Goal: Task Accomplishment & Management: Complete application form

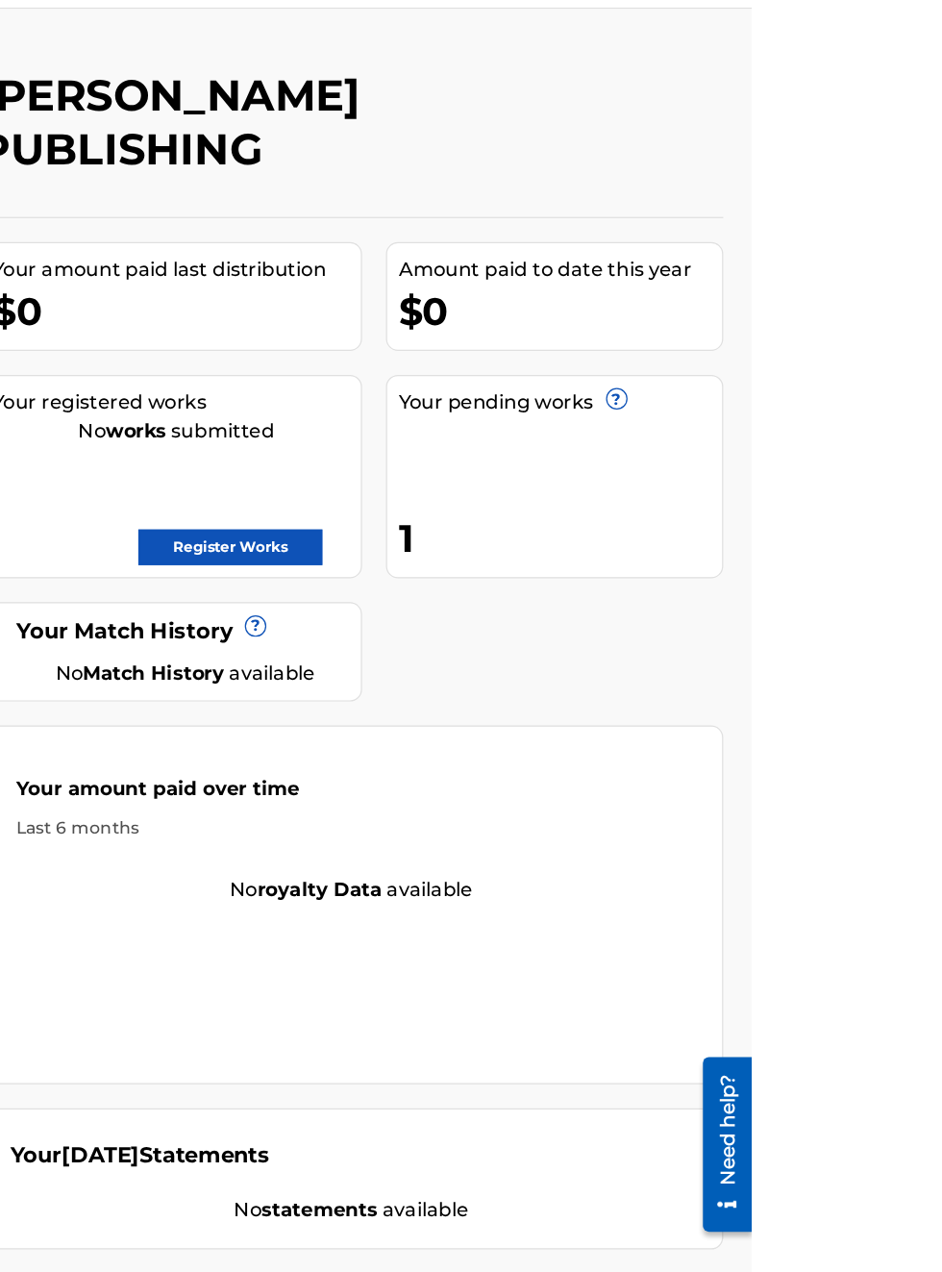
scroll to position [50, 337]
click at [597, 476] on link "Register Works" at bounding box center [523, 490] width 148 height 29
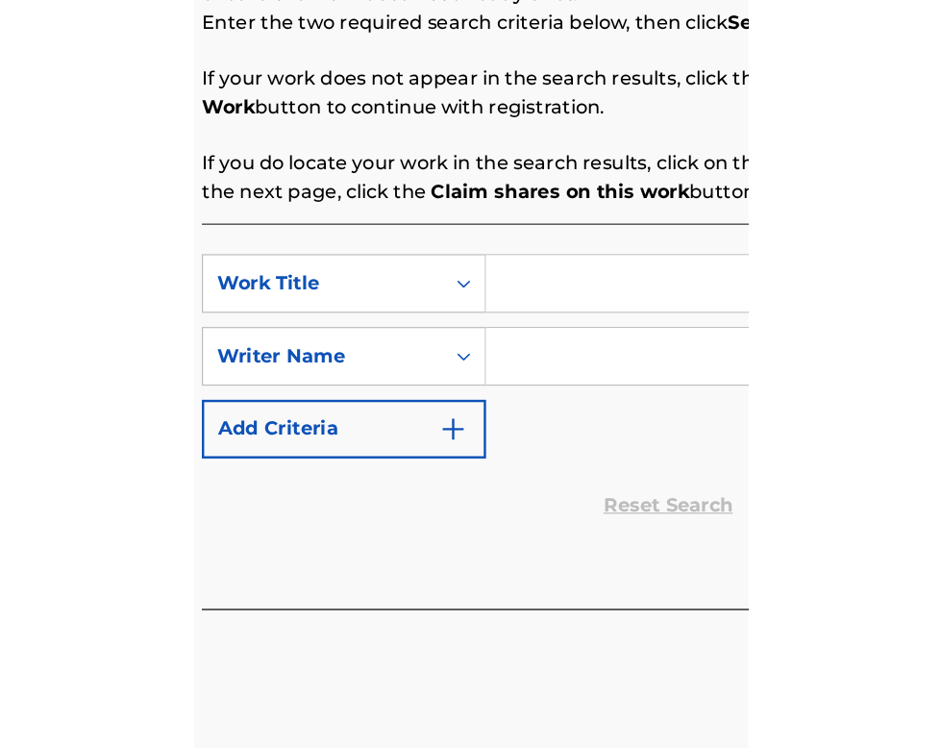
scroll to position [390, 314]
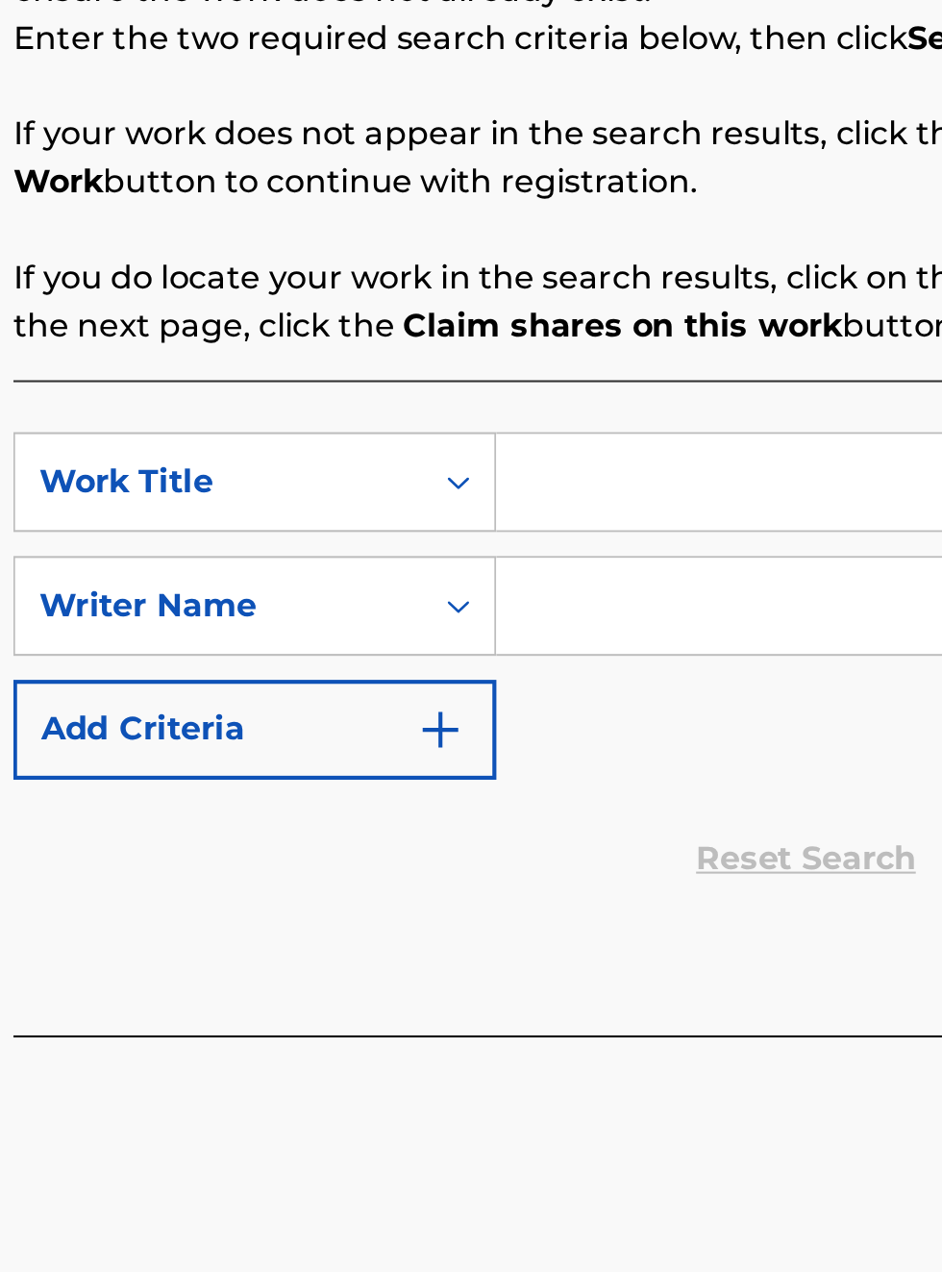
click at [621, 634] on input "Search Form" at bounding box center [736, 623] width 364 height 46
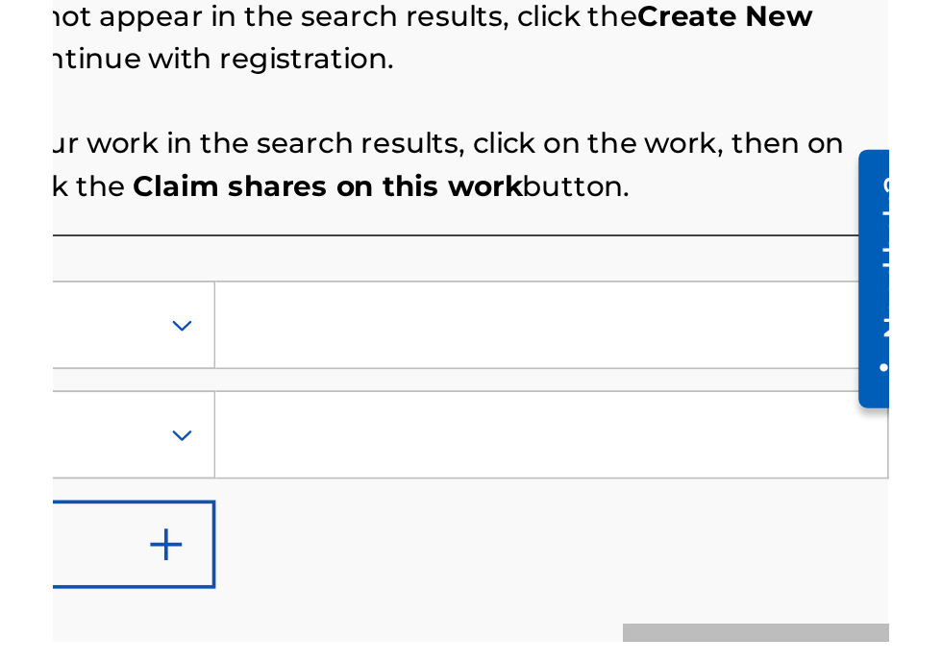
scroll to position [0, 0]
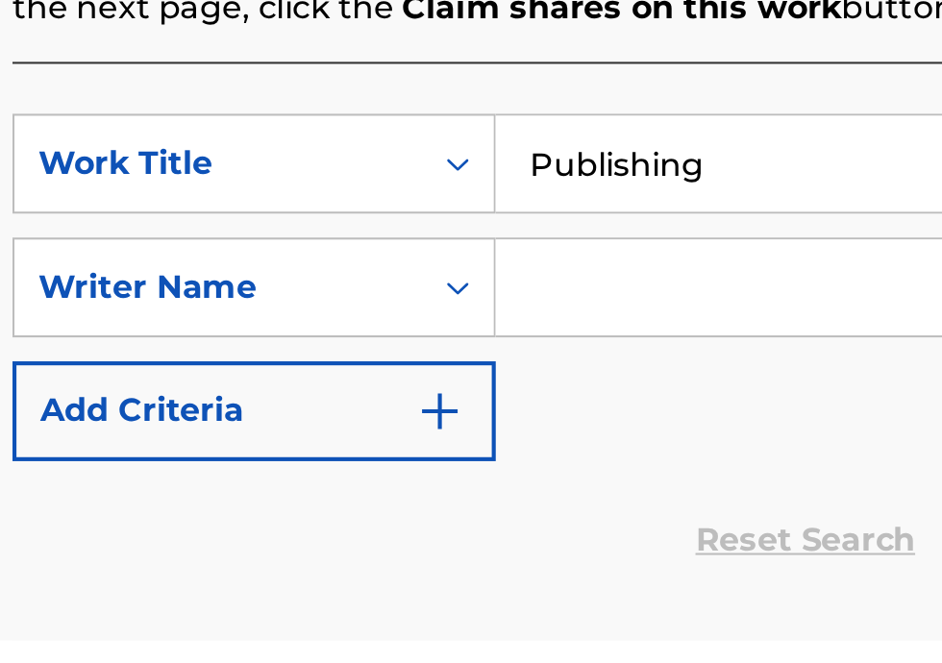
type input "Publishing"
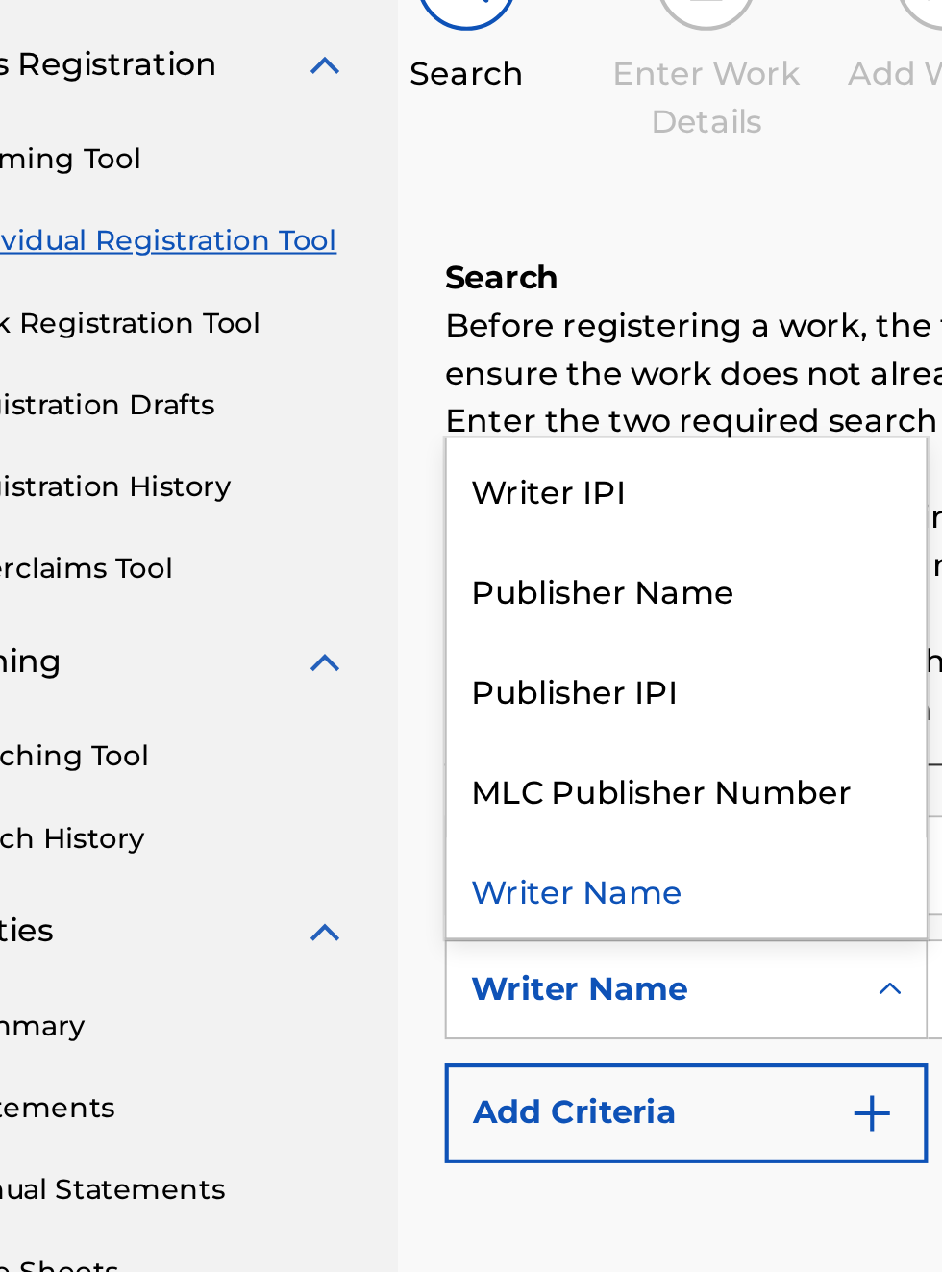
click at [412, 513] on div "Publisher IPI" at bounding box center [437, 537] width 231 height 48
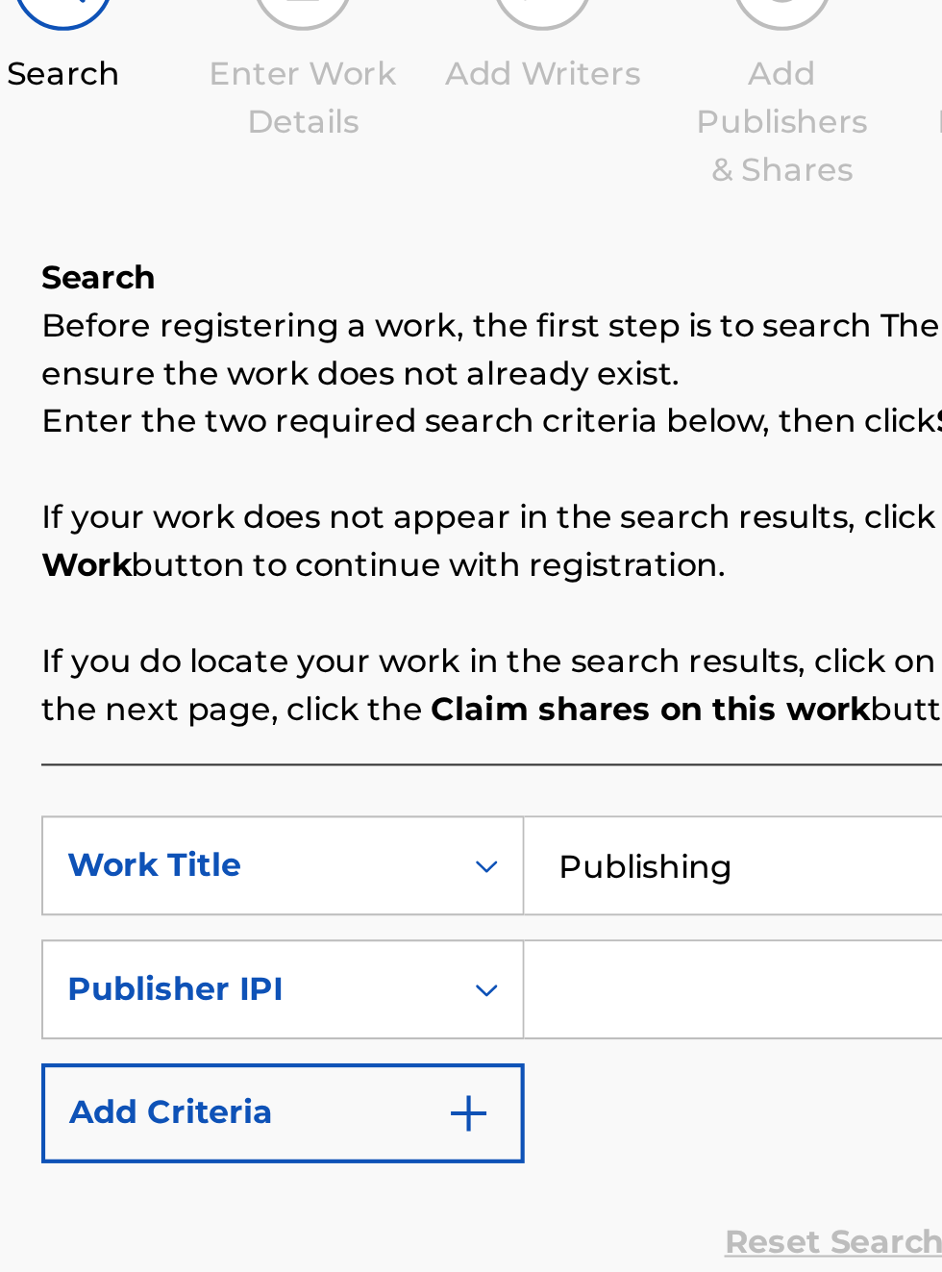
click at [610, 660] on input "Search Form" at bounding box center [736, 683] width 364 height 46
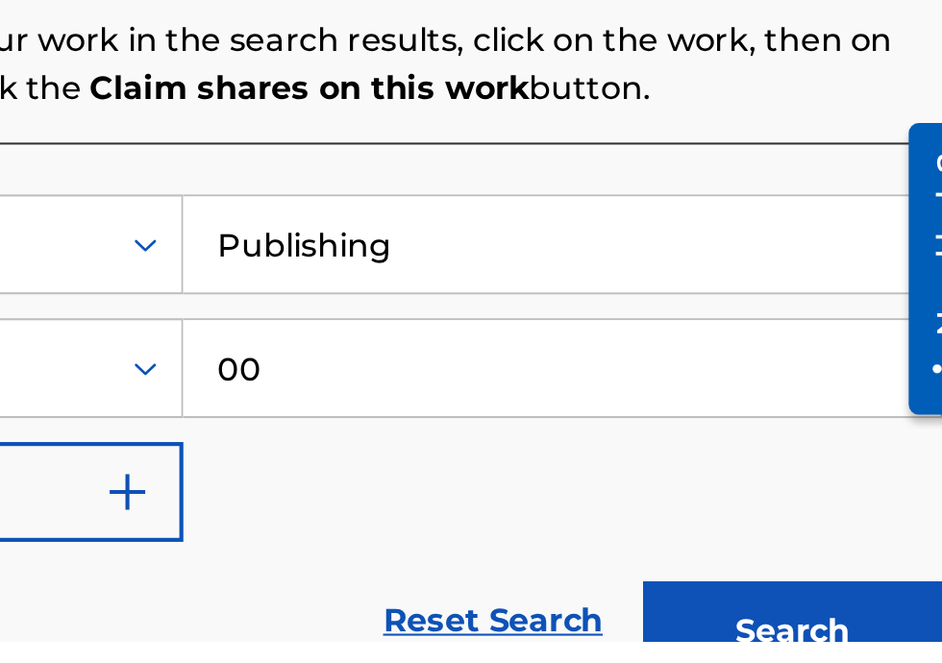
type input "00340604990"
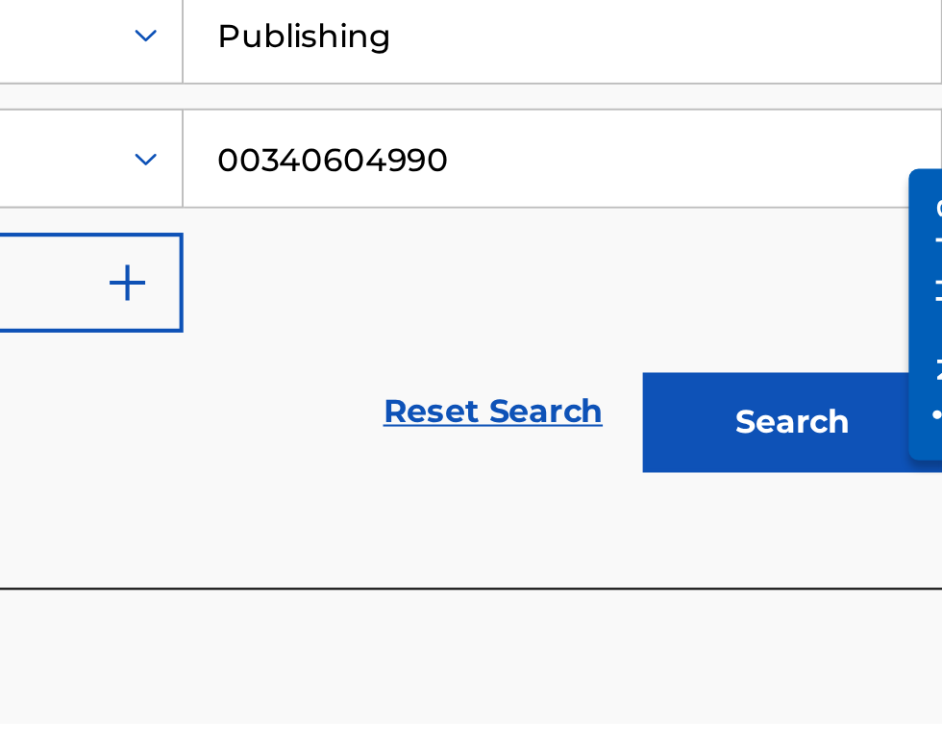
click at [862, 615] on button "Search" at bounding box center [847, 603] width 144 height 48
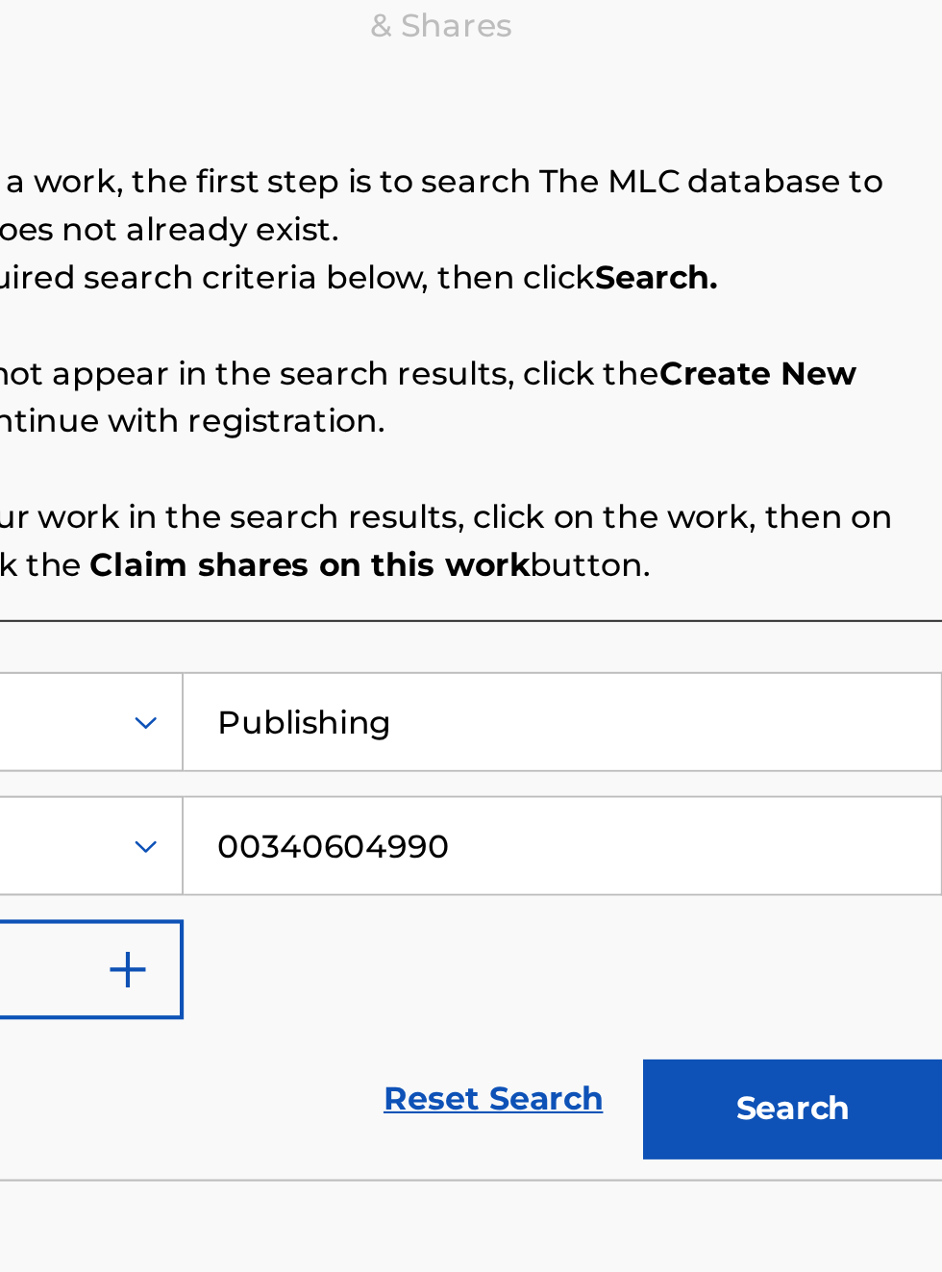
click at [848, 786] on button "Search" at bounding box center [847, 810] width 144 height 48
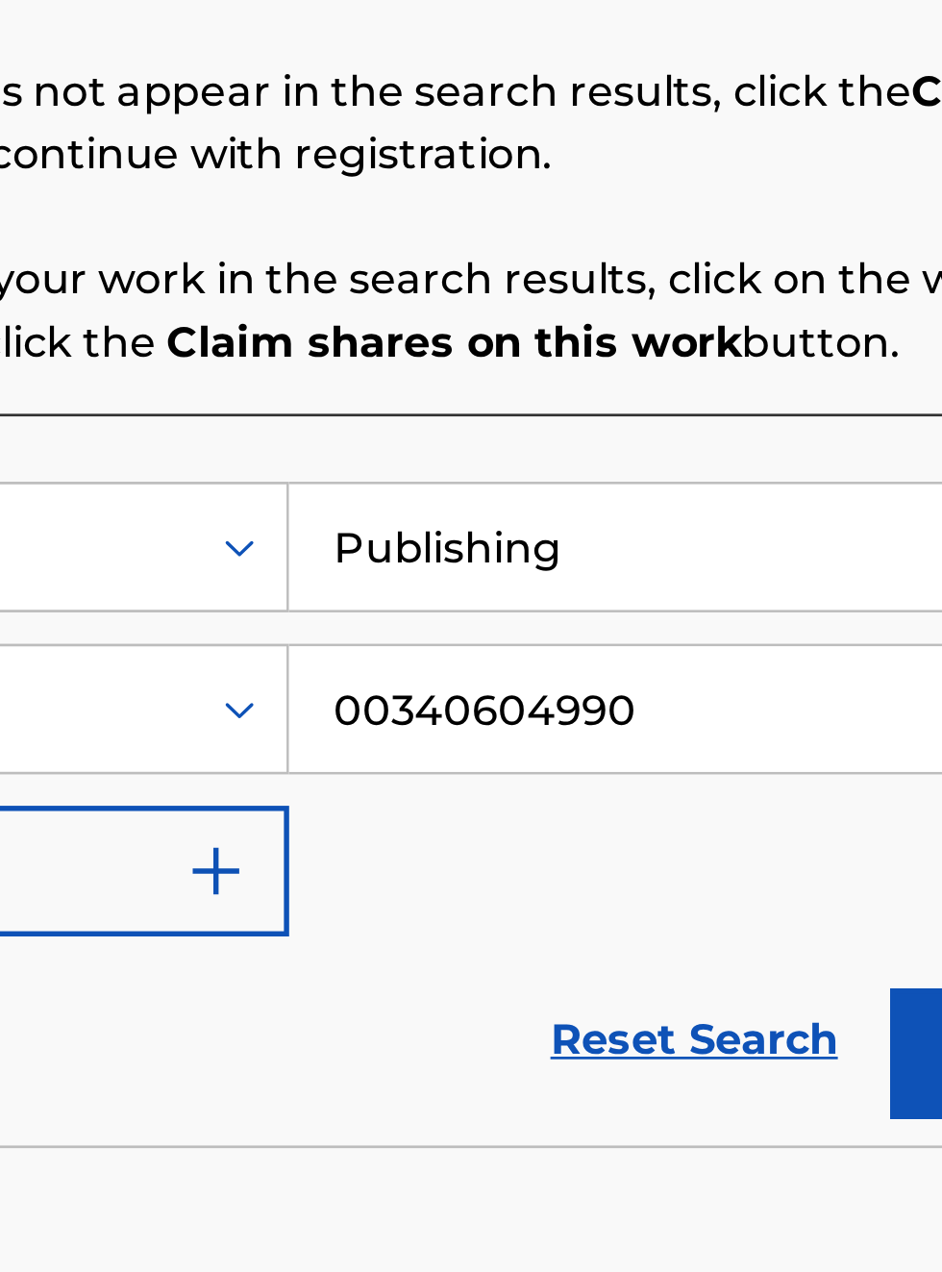
click at [702, 610] on input "Publishing" at bounding box center [736, 623] width 364 height 46
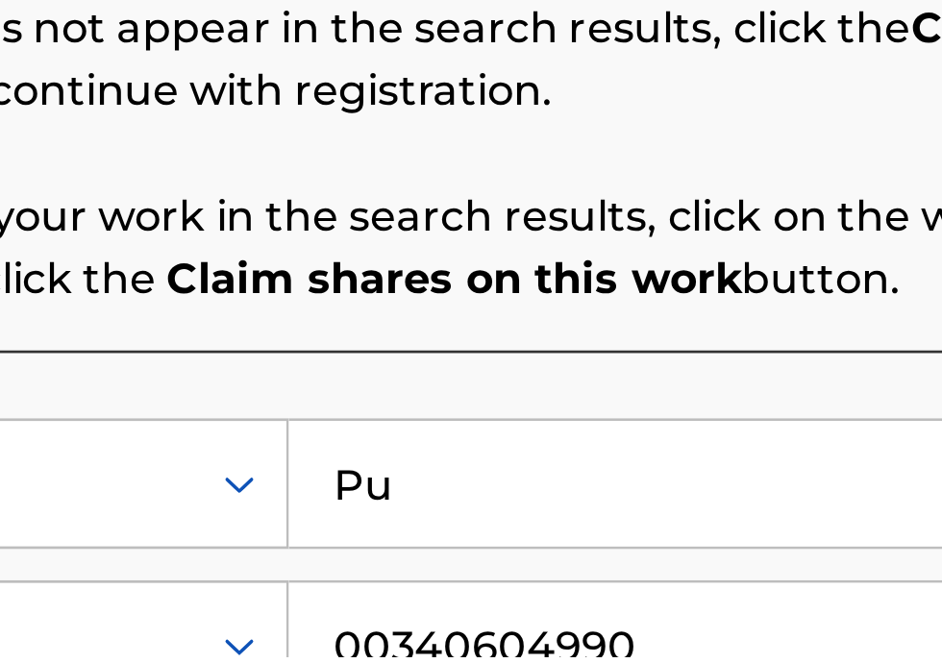
type input "P"
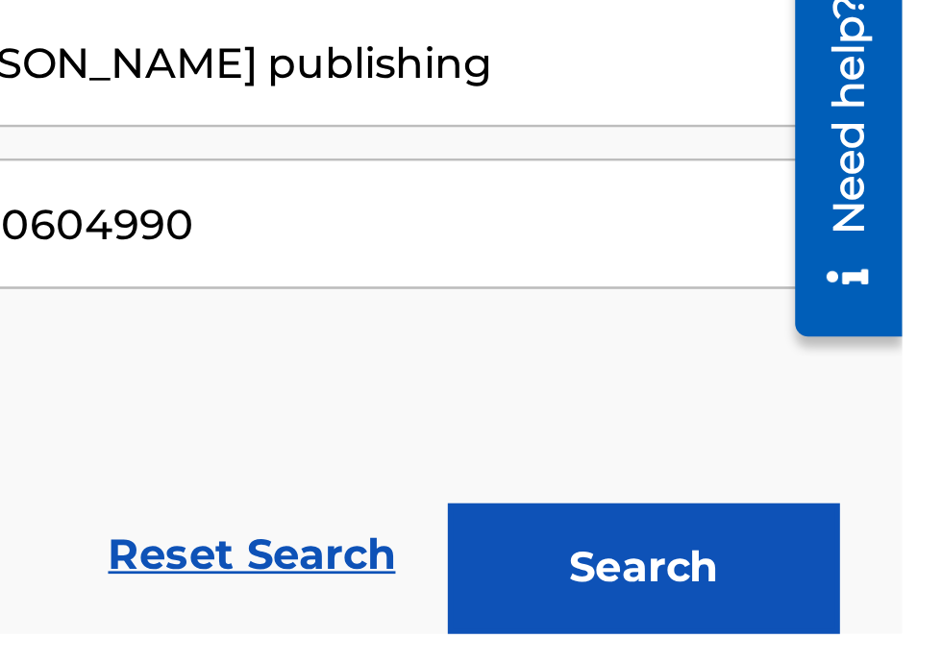
click at [831, 647] on button "Search" at bounding box center [847, 639] width 144 height 48
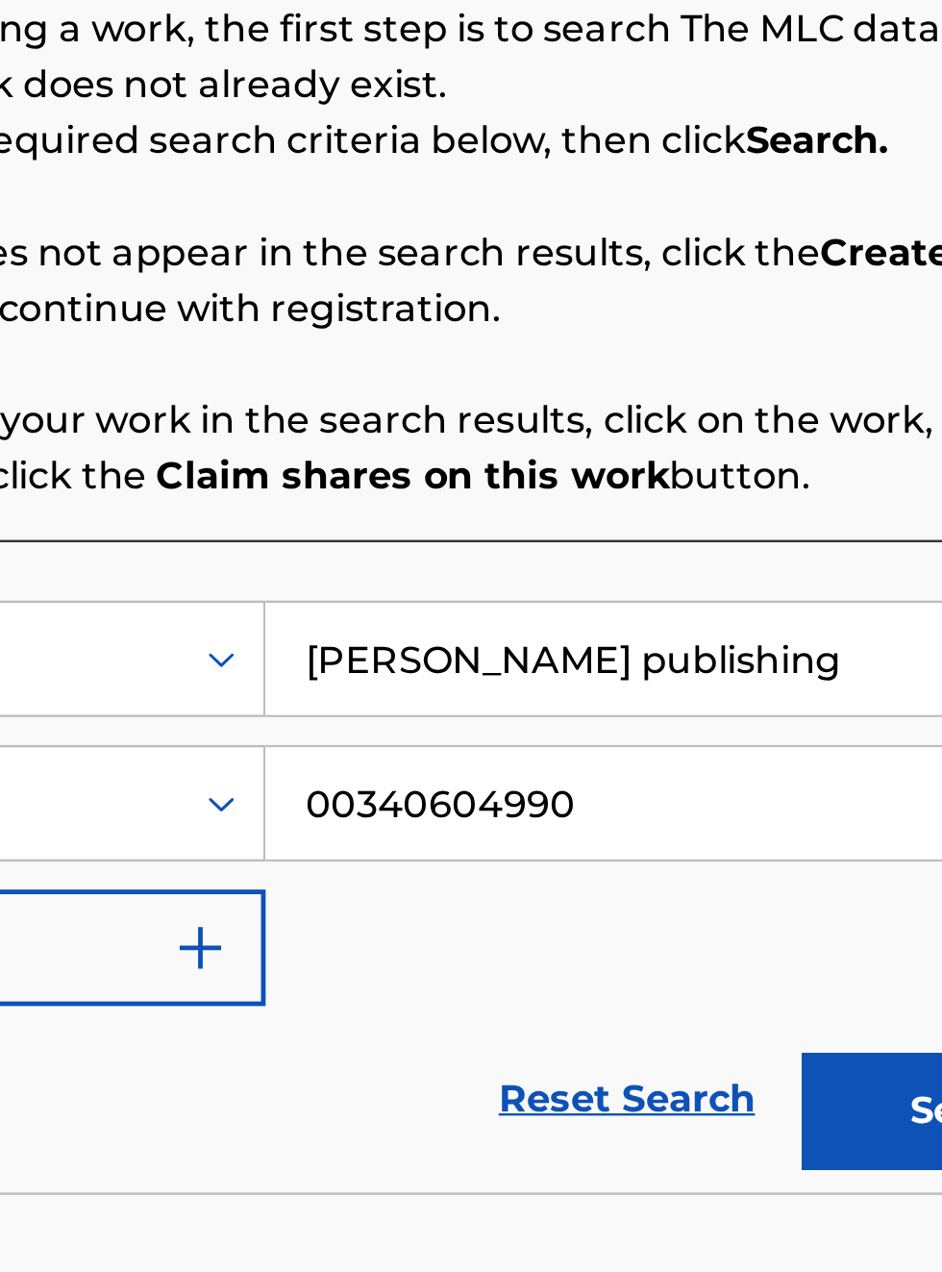
click at [823, 634] on input "Bobby Hamilton publishing" at bounding box center [736, 623] width 364 height 46
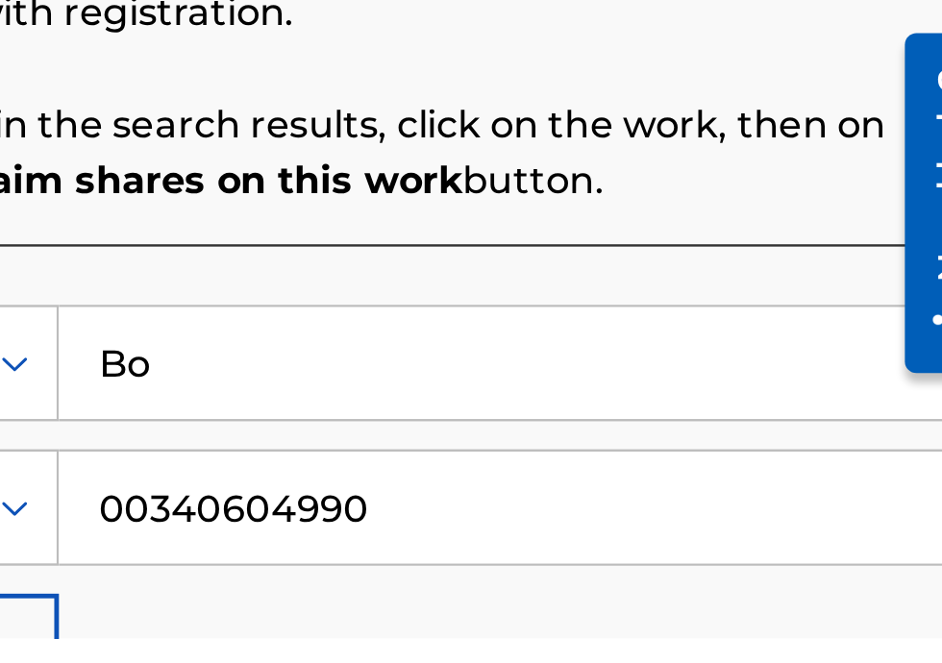
type input "B"
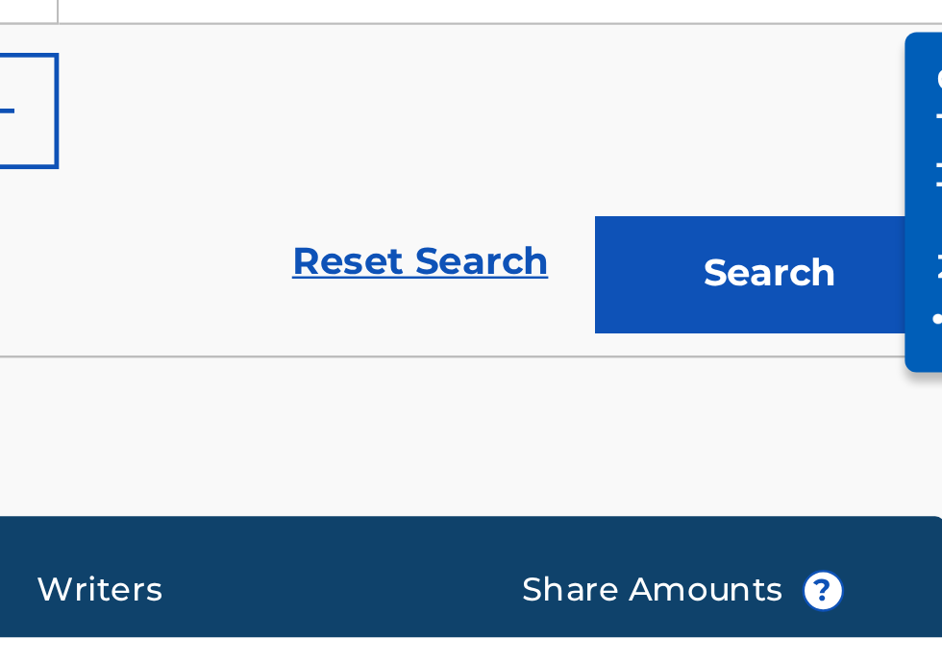
scroll to position [298, 0]
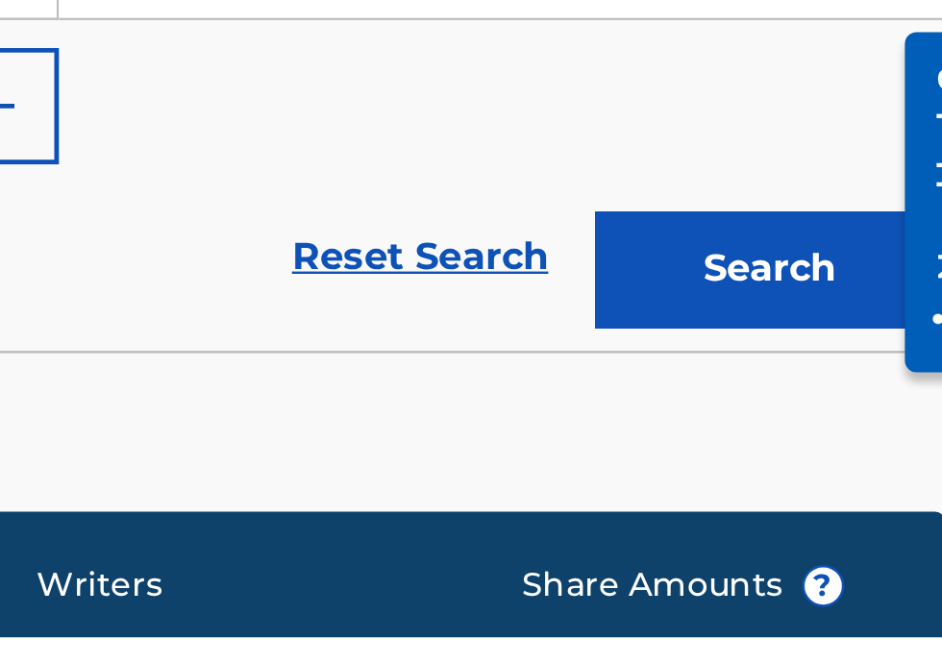
type input "Publisher"
click at [832, 521] on button "Search" at bounding box center [847, 511] width 144 height 48
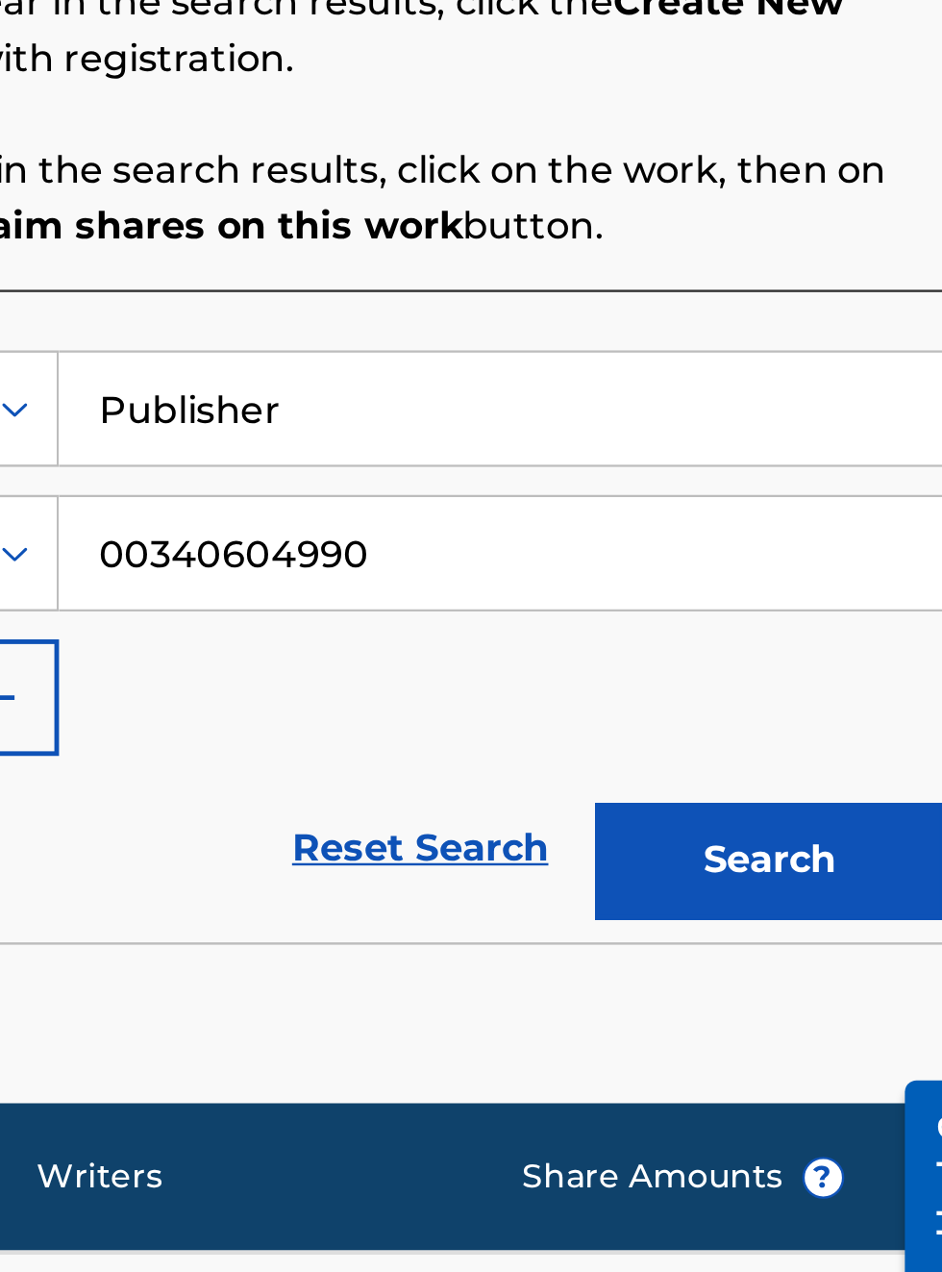
scroll to position [454, 529]
click at [818, 910] on div "Song Title MLC Song Code Writers Share Amounts ?" at bounding box center [620, 940] width 598 height 61
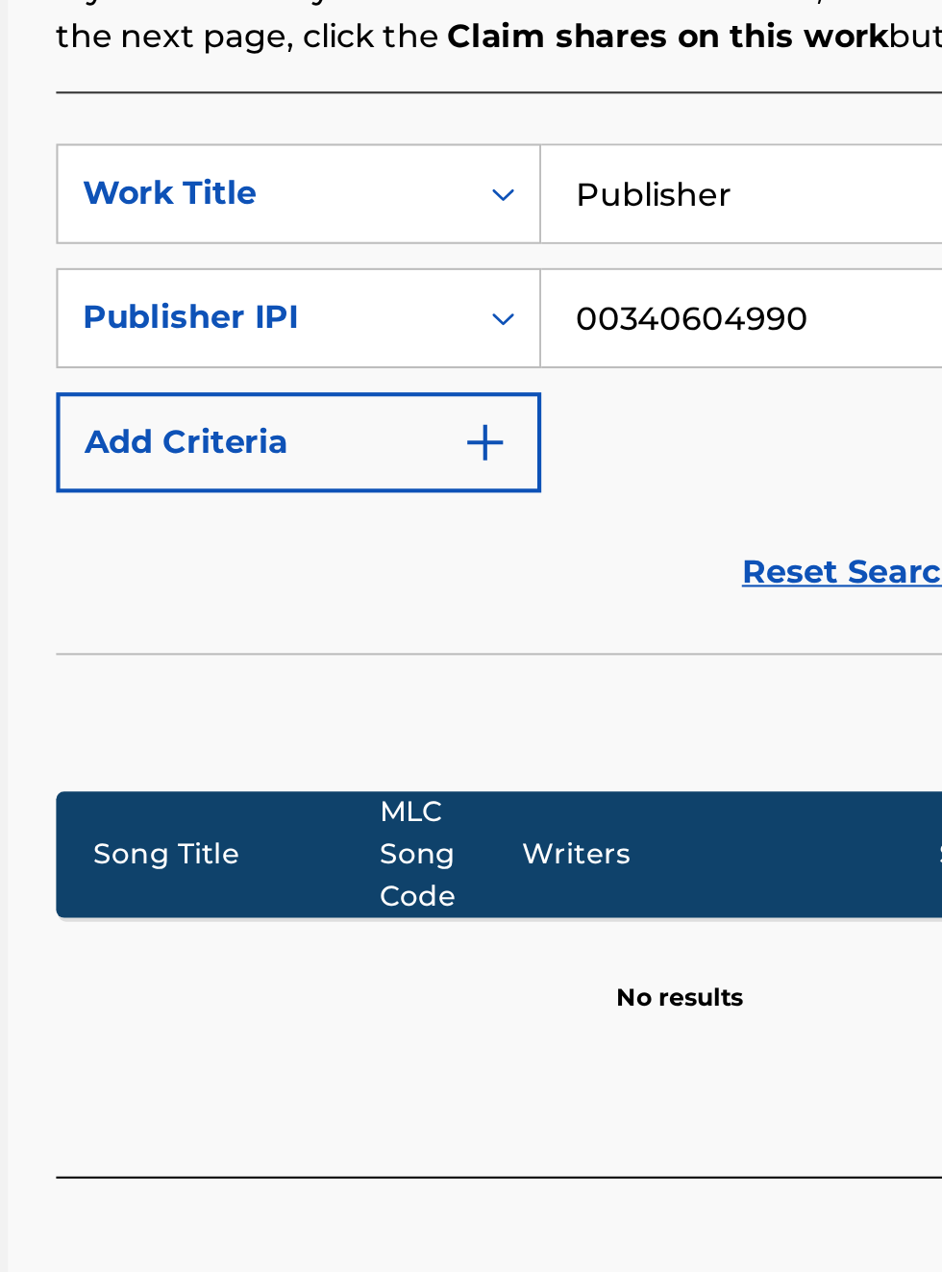
scroll to position [530, 294]
click at [641, 963] on div "Song Title MLC Song Code Writers Share Amounts ?" at bounding box center [620, 940] width 598 height 61
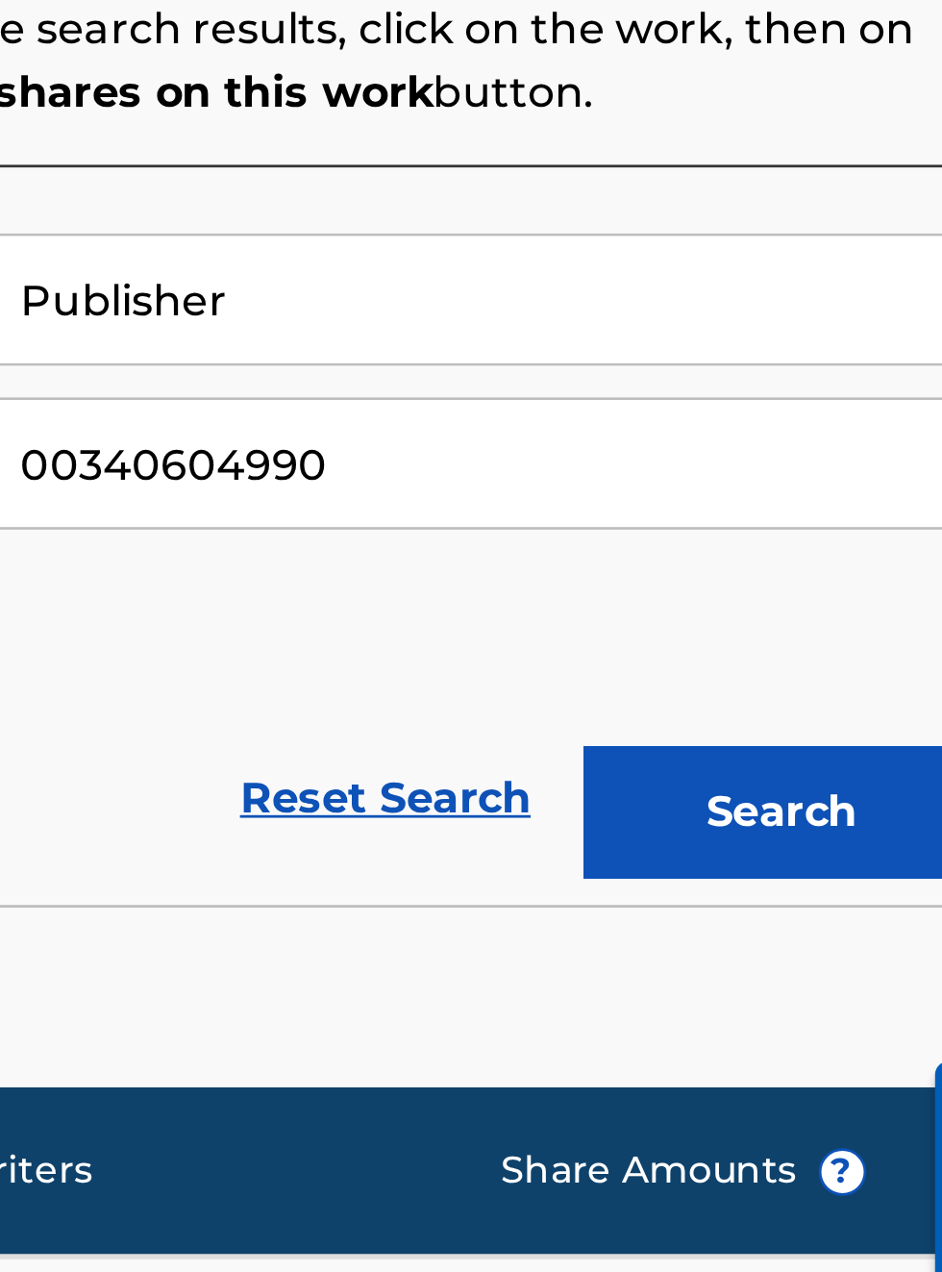
scroll to position [513, 562]
click at [839, 818] on button "Search" at bounding box center [847, 810] width 144 height 48
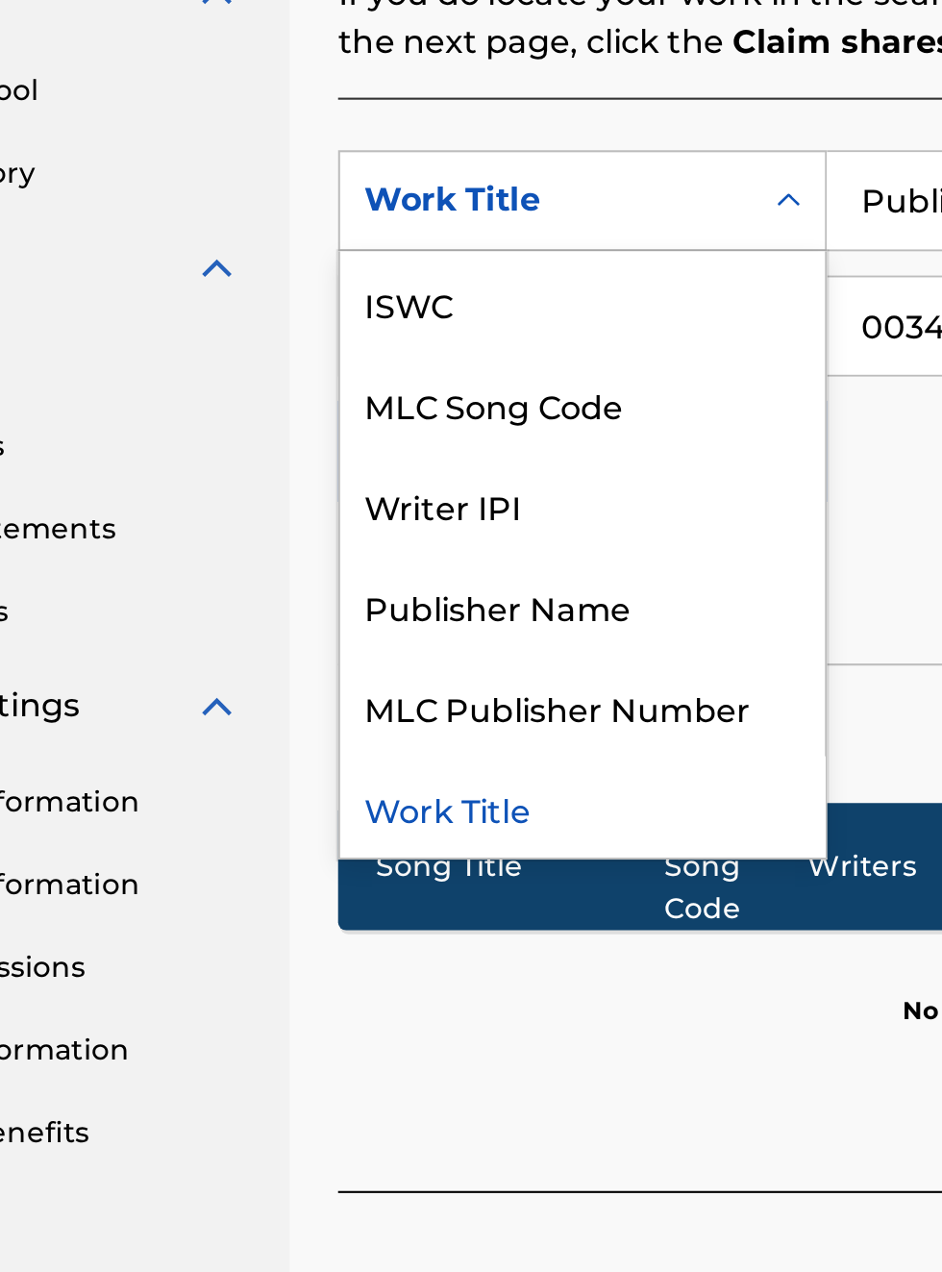
scroll to position [527, 160]
click at [448, 826] on div "Publisher Name" at bounding box center [437, 815] width 231 height 48
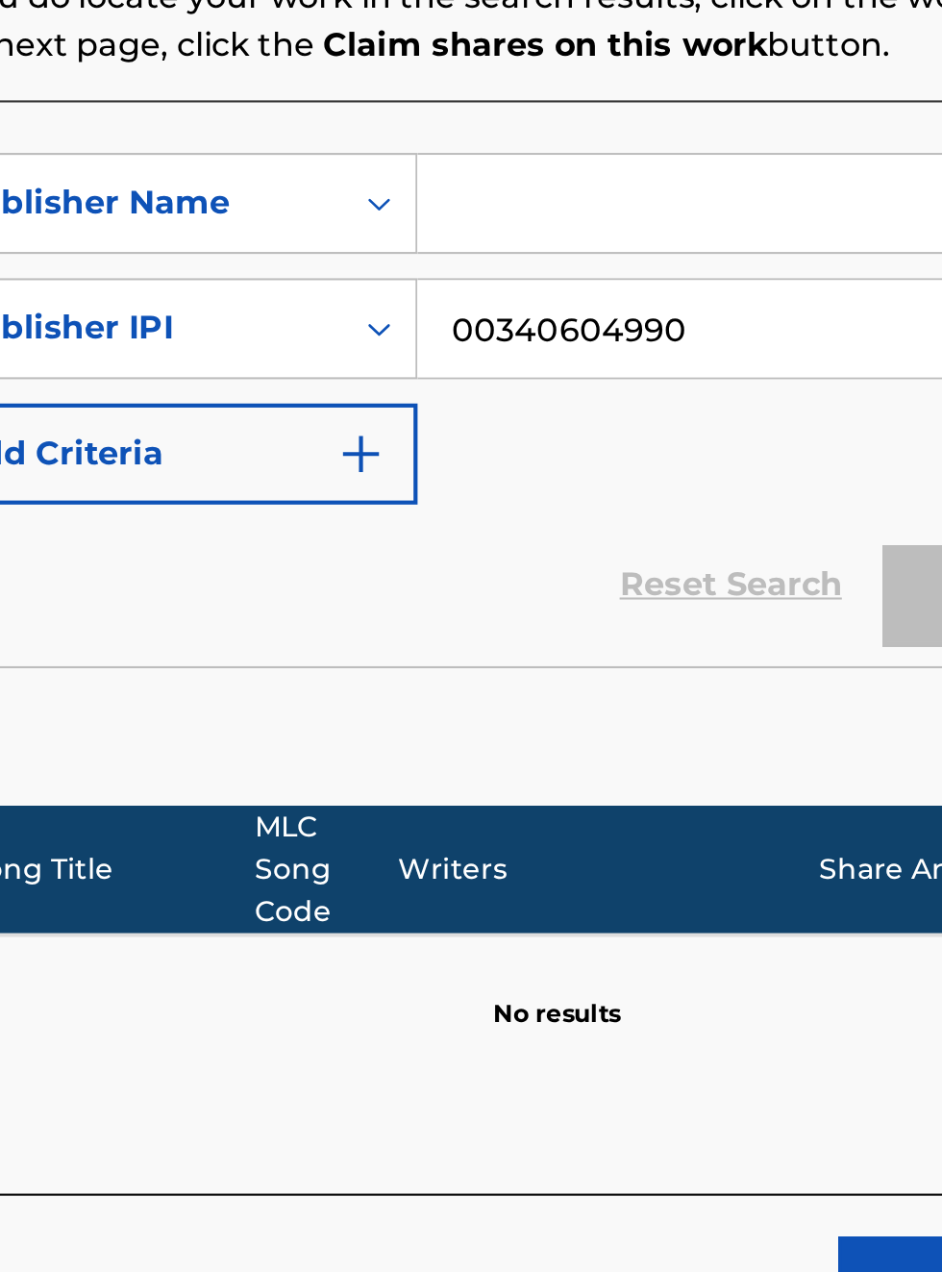
scroll to position [526, 355]
click at [582, 636] on input "Search Form" at bounding box center [736, 623] width 364 height 46
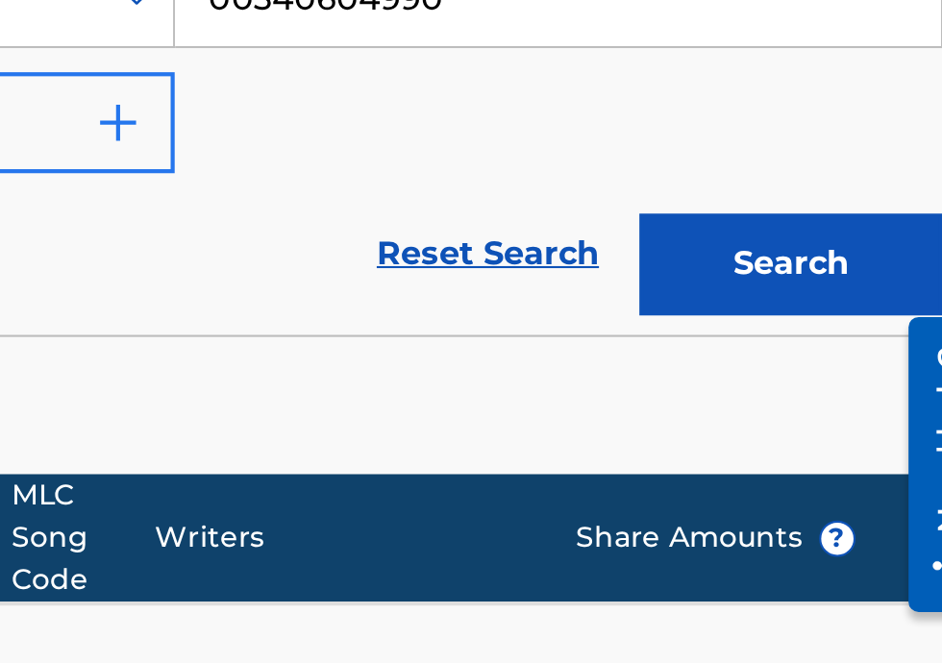
scroll to position [262, 470]
type input "Bobby Hamilton"
click at [869, 394] on button "Search" at bounding box center [847, 388] width 144 height 48
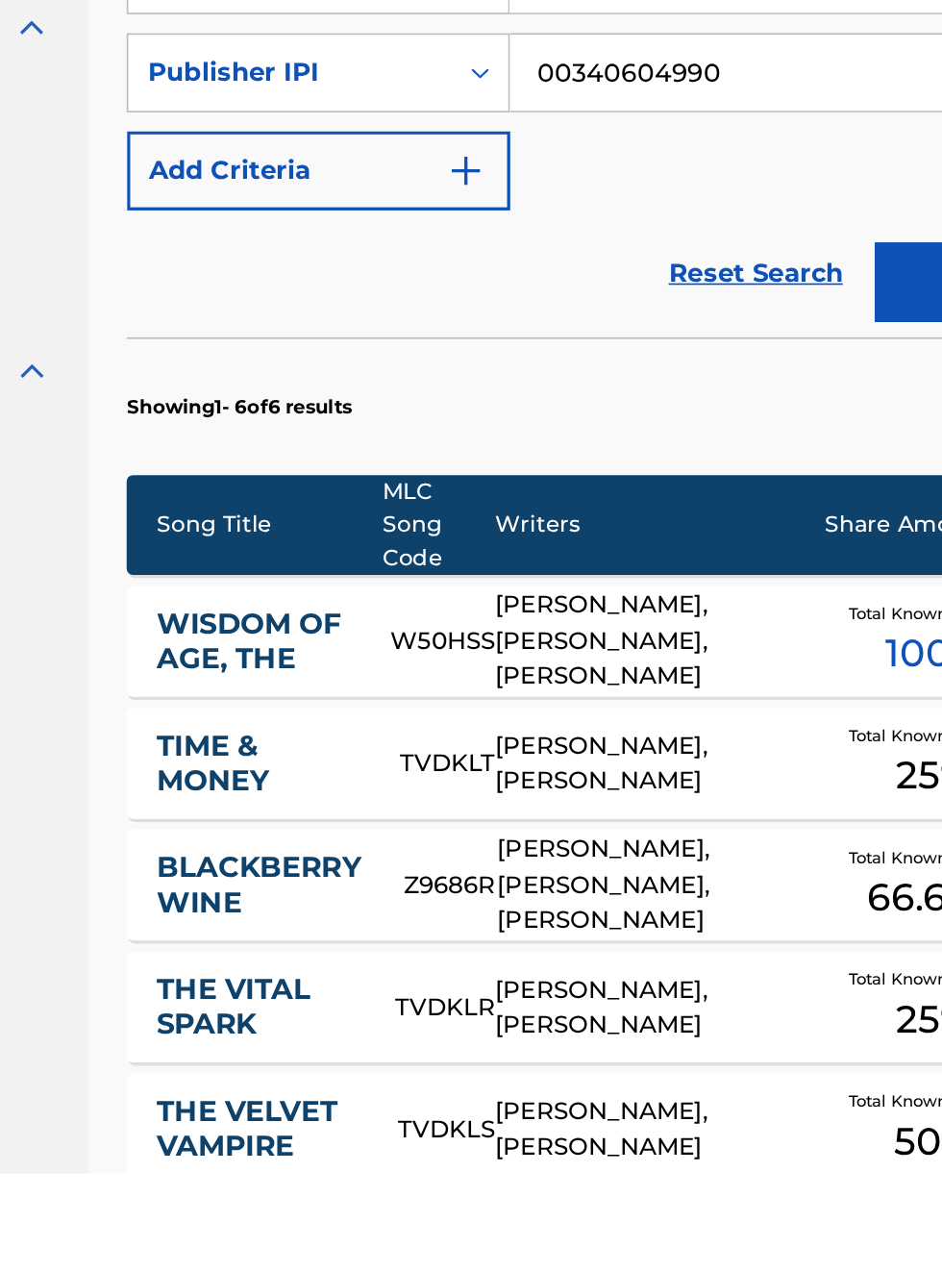
scroll to position [79, 0]
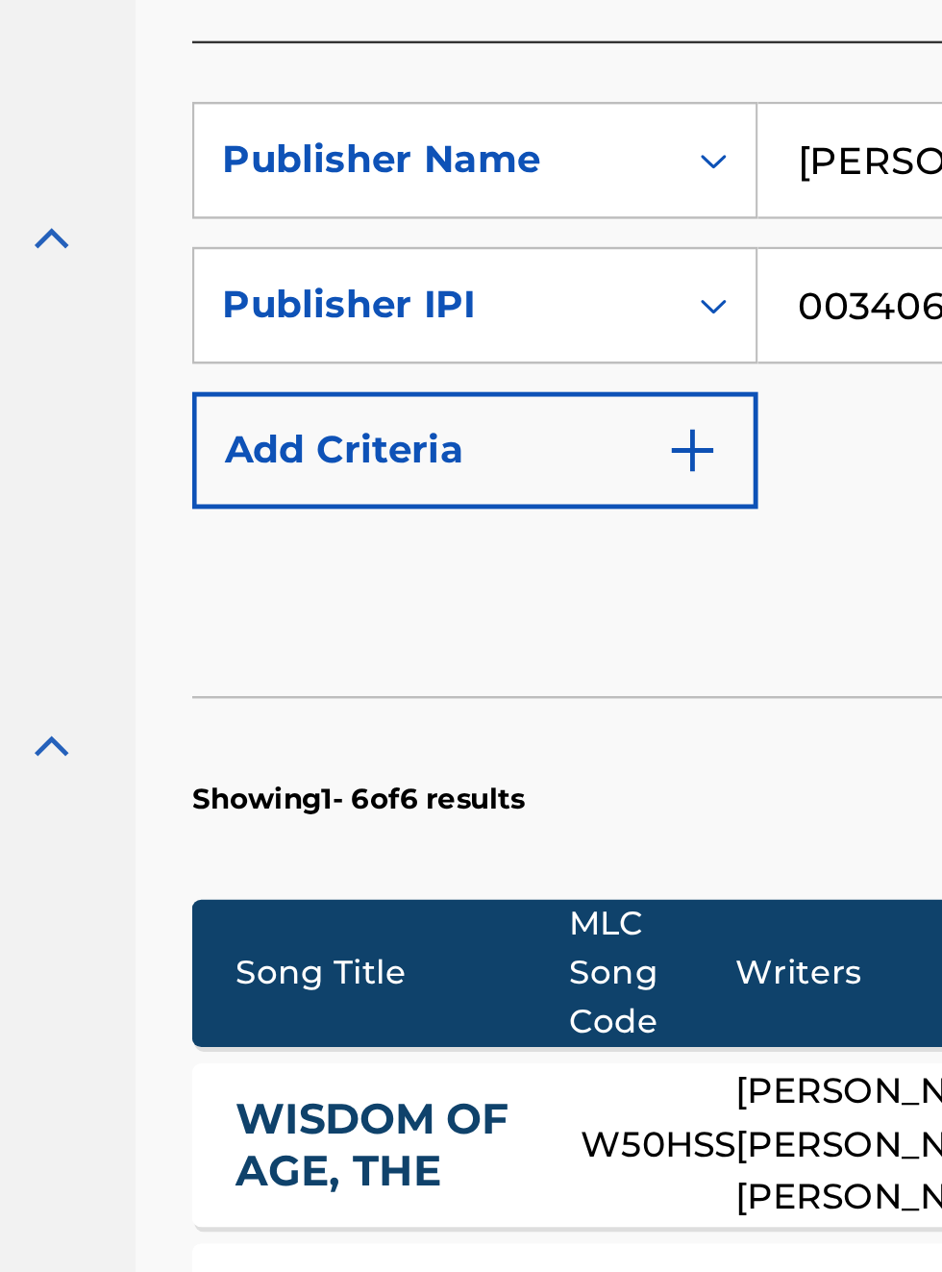
click at [601, 511] on div "SearchWithCriteriab8a94210-0073-4259-b337-505f51ed7803 Publisher Name Bobby Ham…" at bounding box center [620, 447] width 598 height 167
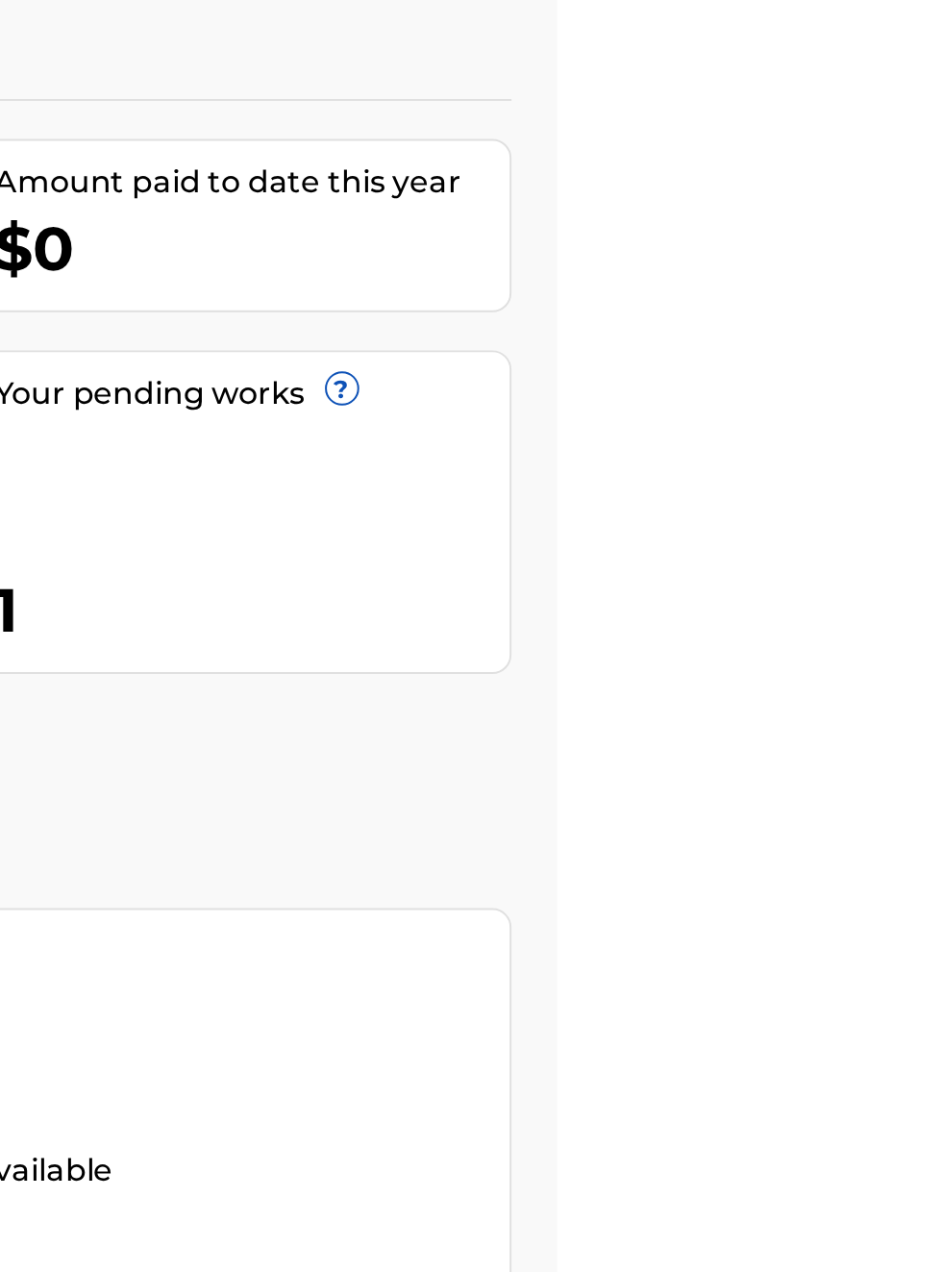
scroll to position [175, 661]
click at [597, 476] on link "Register Works" at bounding box center [523, 490] width 148 height 29
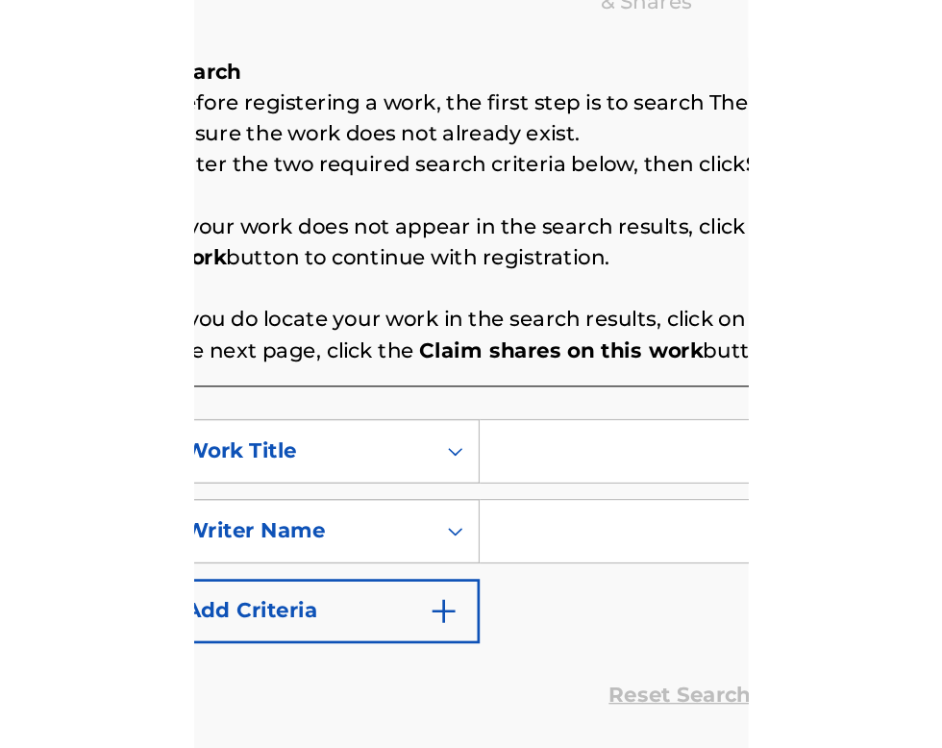
scroll to position [284, 340]
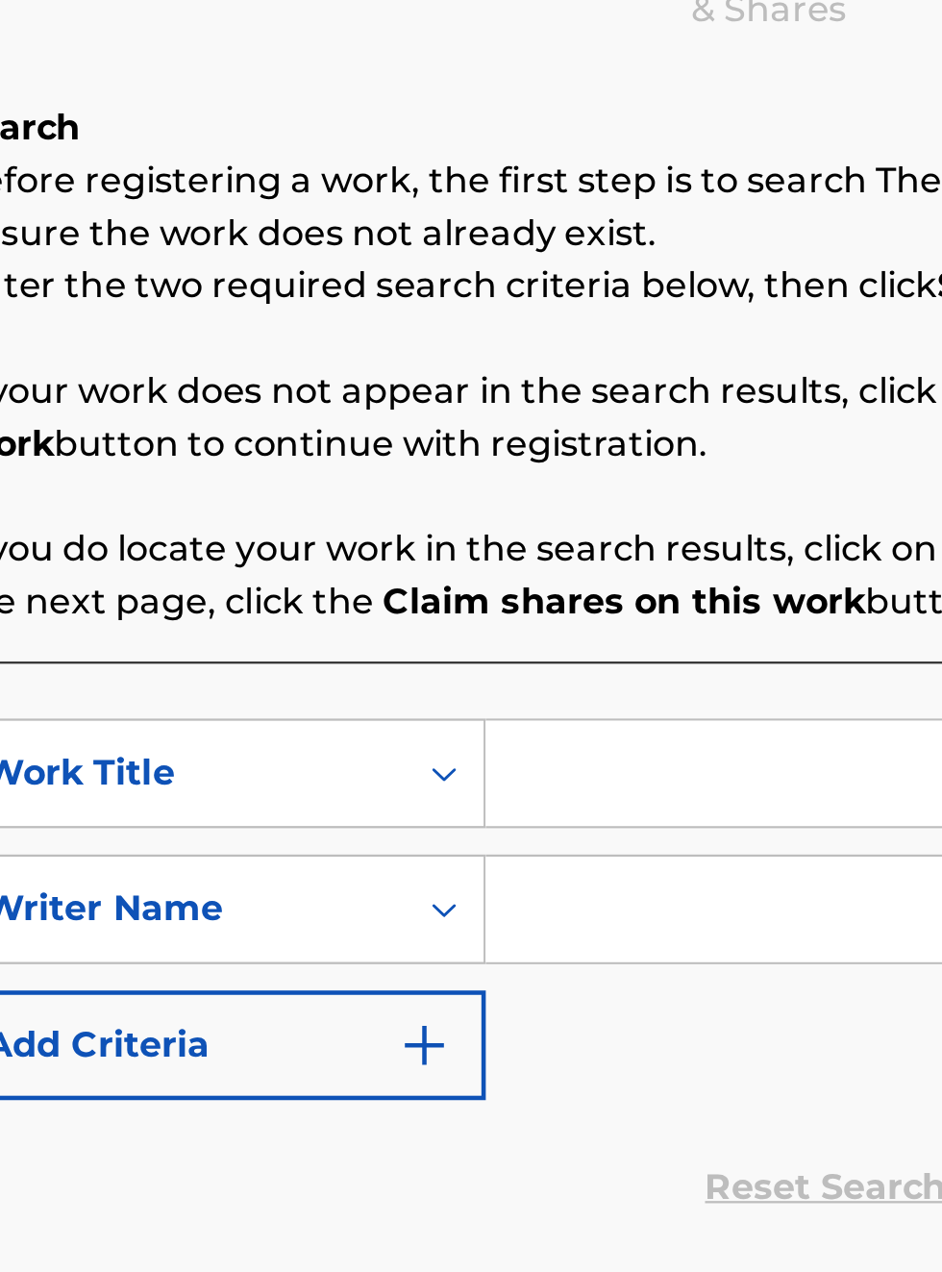
click at [609, 633] on input "Search Form" at bounding box center [736, 623] width 364 height 46
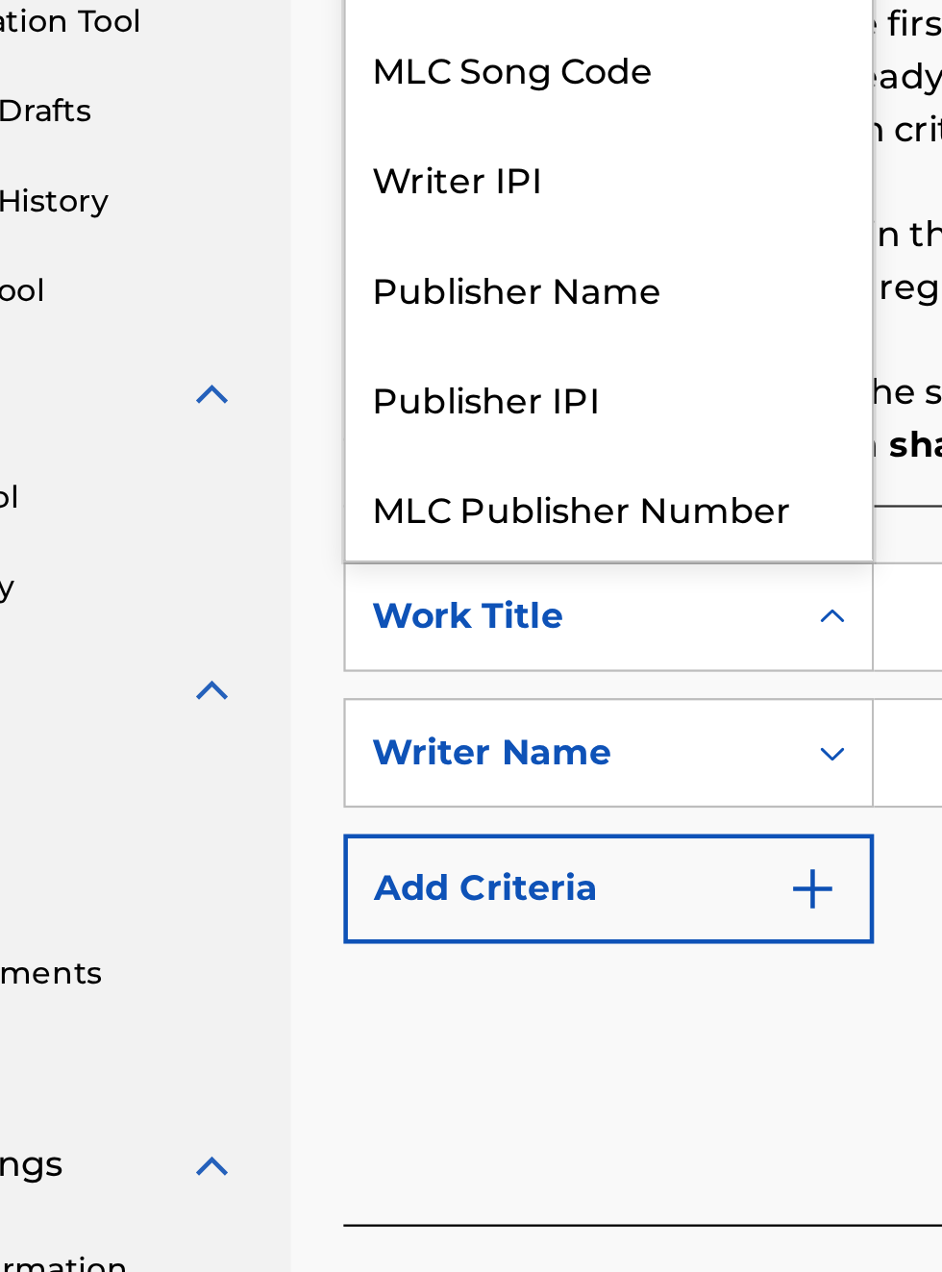
scroll to position [352, 170]
click at [421, 502] on div "Publisher IPI" at bounding box center [437, 526] width 231 height 48
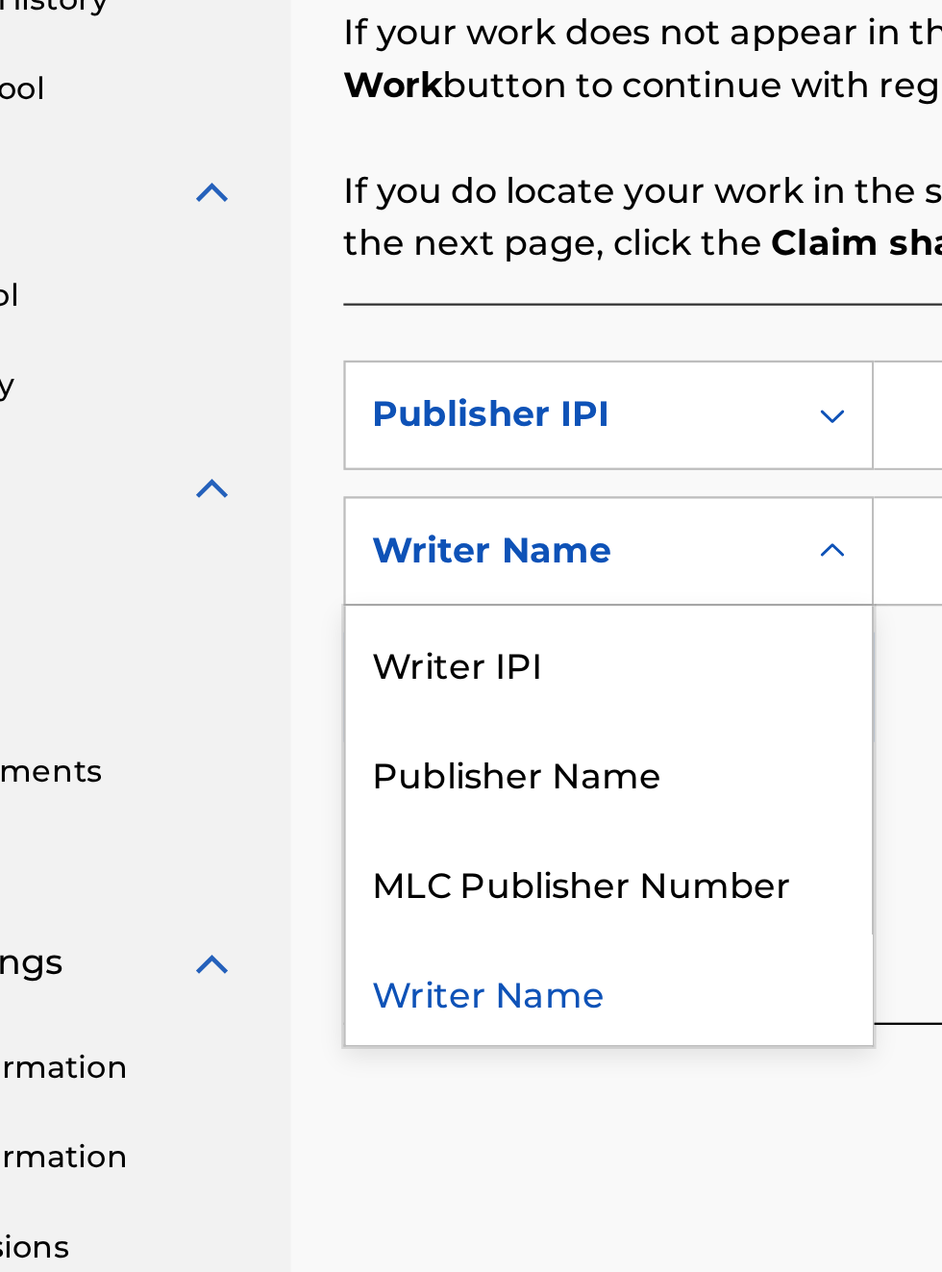
scroll to position [0, 0]
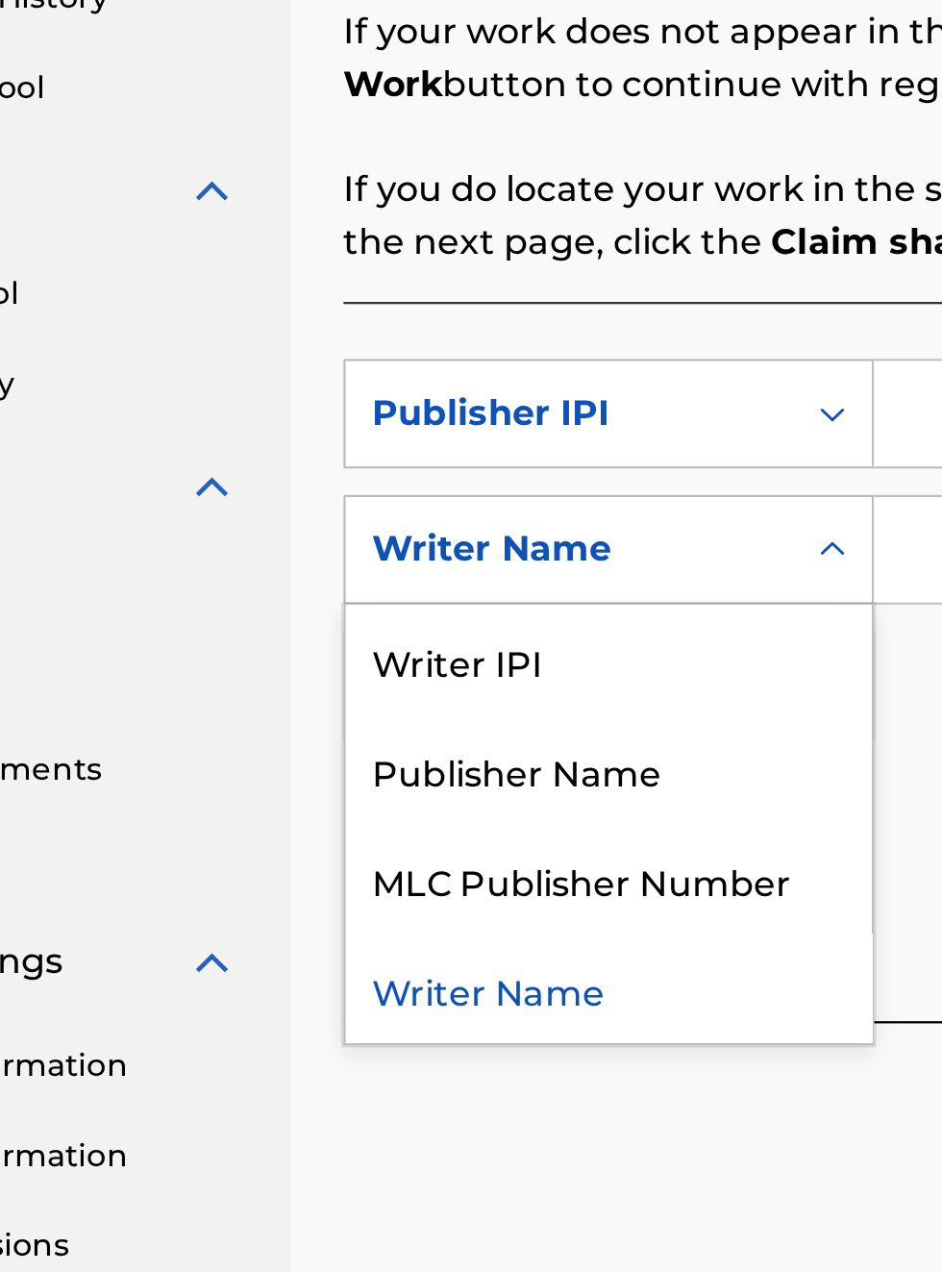
click at [446, 755] on div "Publisher Name" at bounding box center [437, 779] width 231 height 48
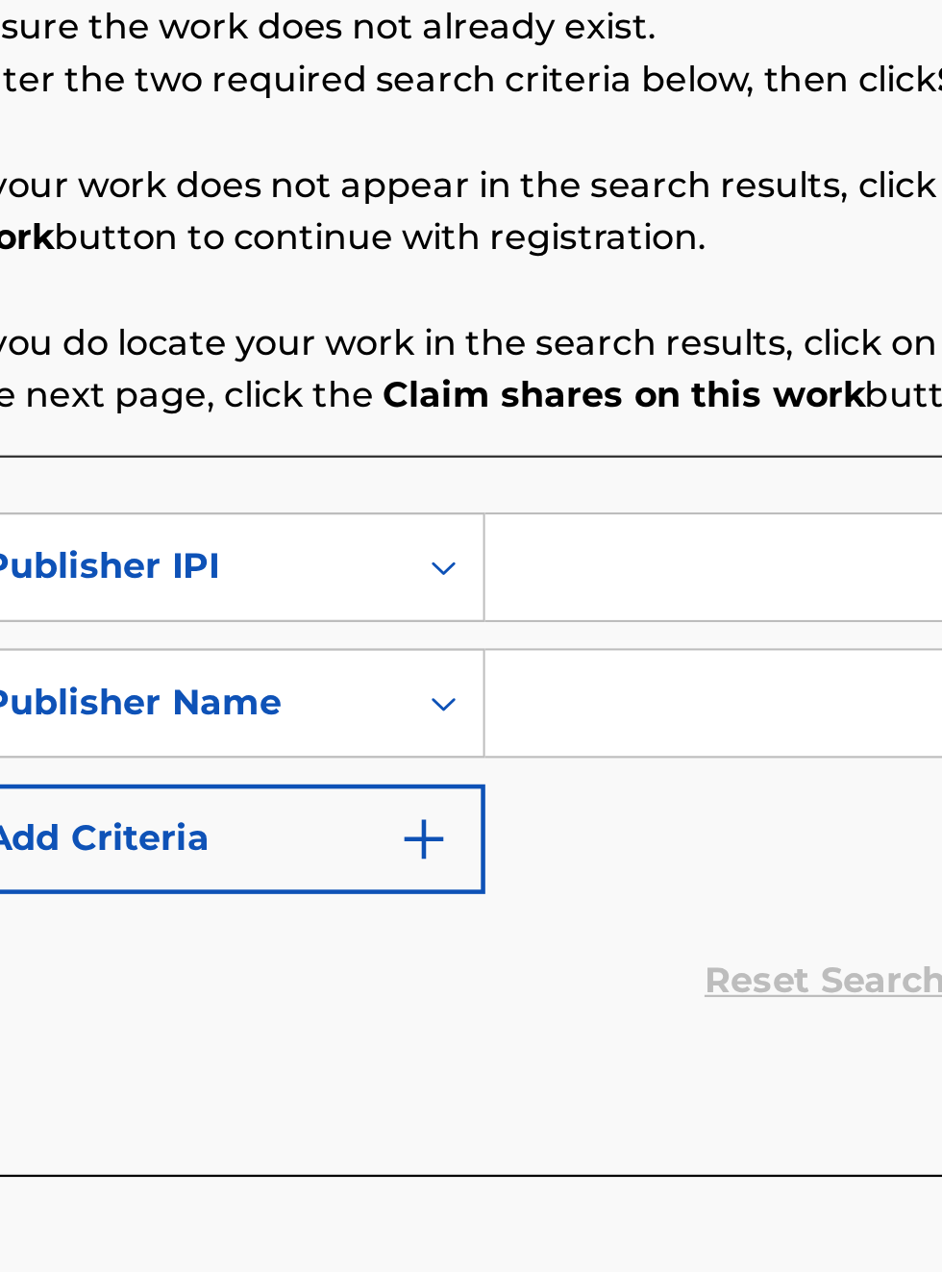
click at [618, 600] on input "Search Form" at bounding box center [736, 623] width 364 height 46
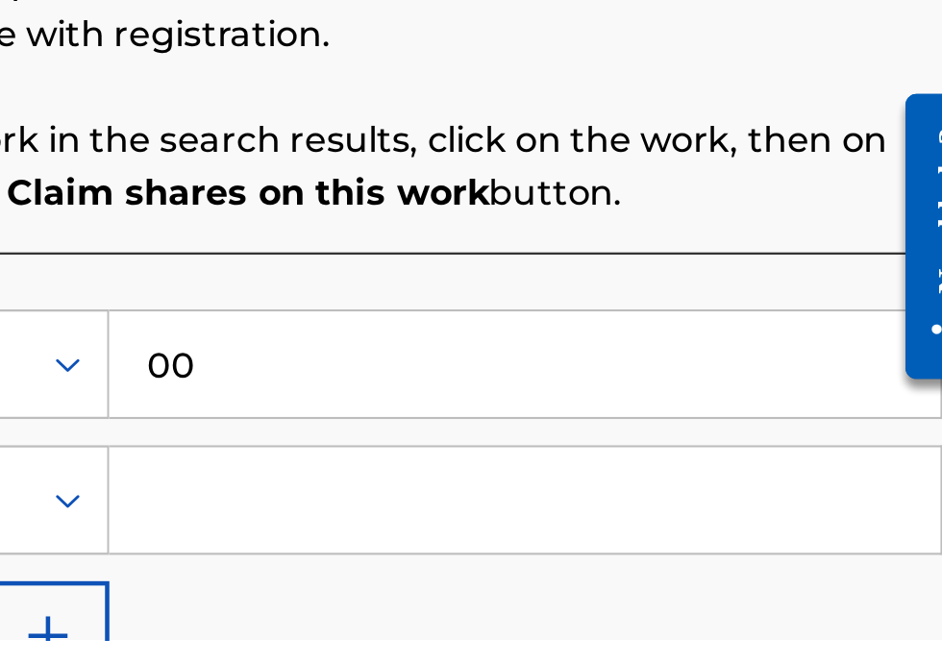
type input "00340604990"
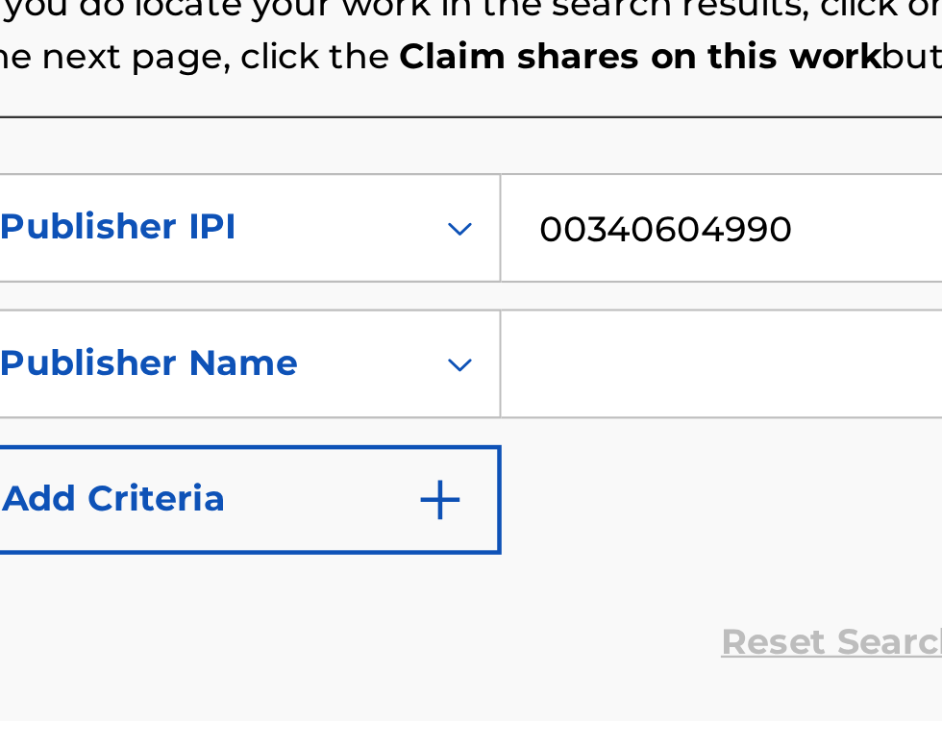
click at [613, 594] on input "Search Form" at bounding box center [736, 591] width 364 height 46
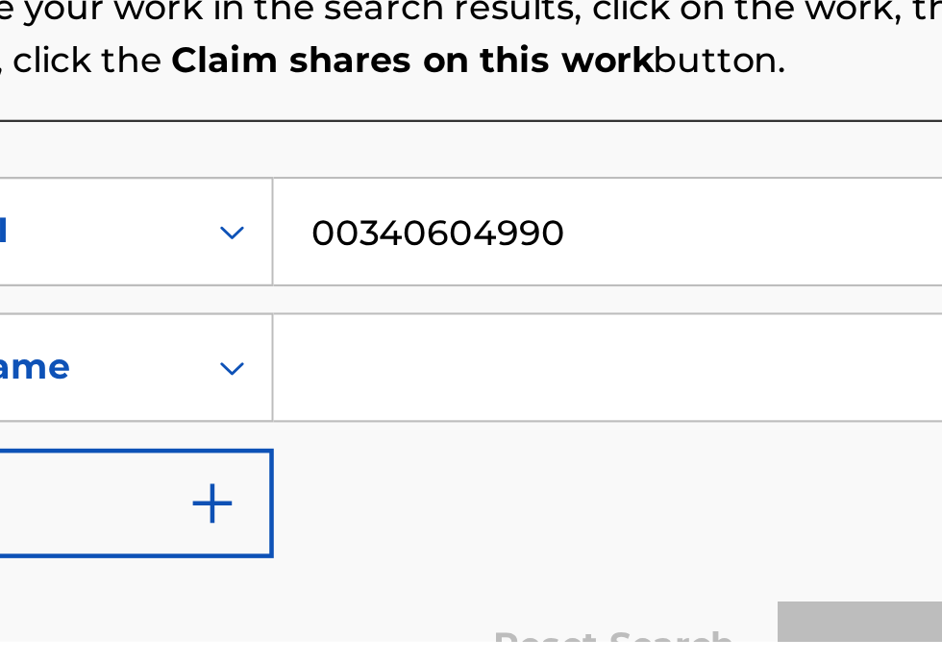
click at [592, 548] on input "Search Form" at bounding box center [736, 543] width 364 height 46
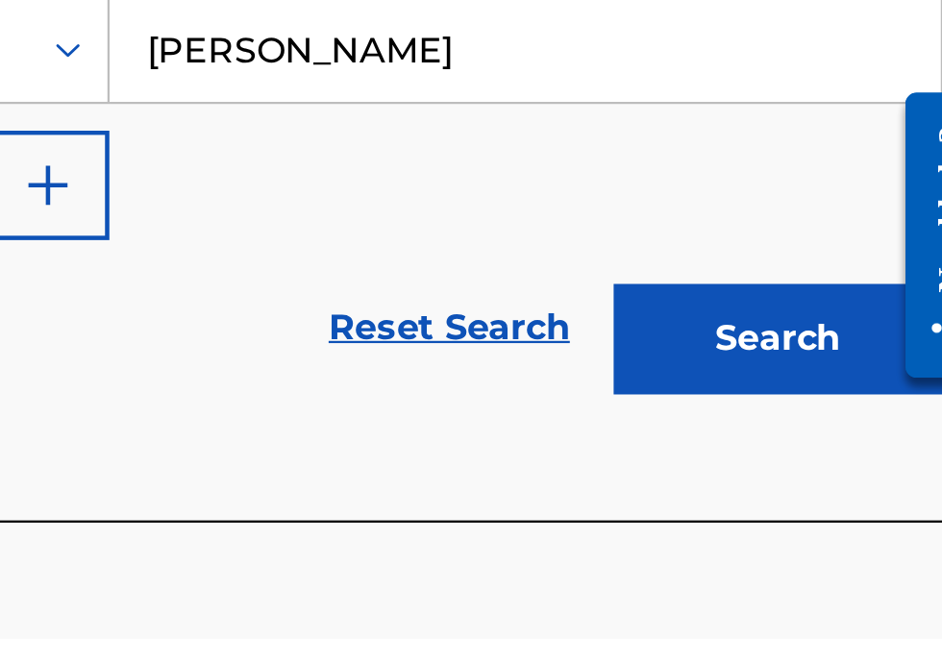
type input "Bobby Hamilton"
click at [859, 532] on button "Search" at bounding box center [847, 532] width 144 height 48
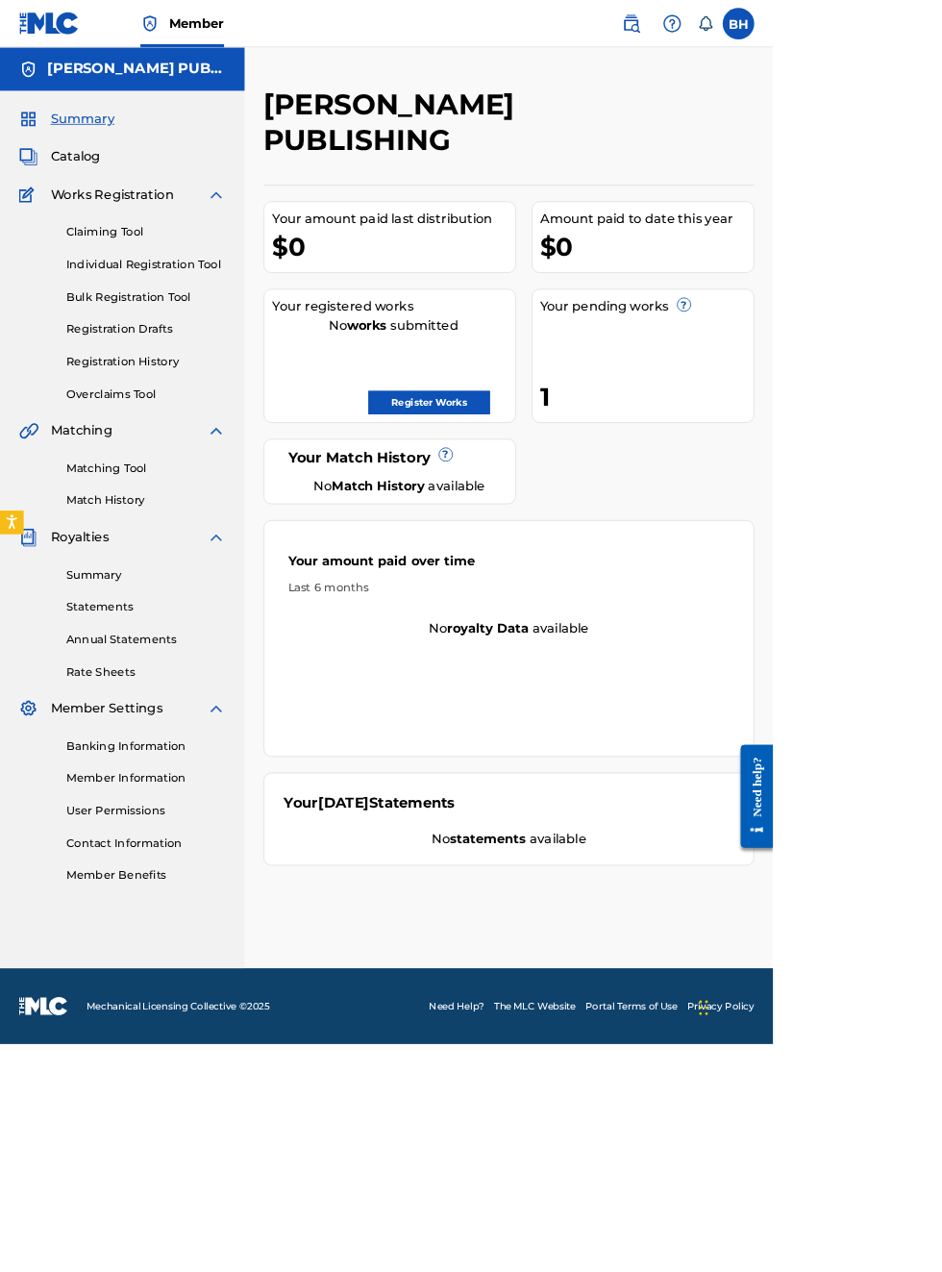
click at [648, 333] on div "Amount paid to date this year $0" at bounding box center [784, 288] width 272 height 87
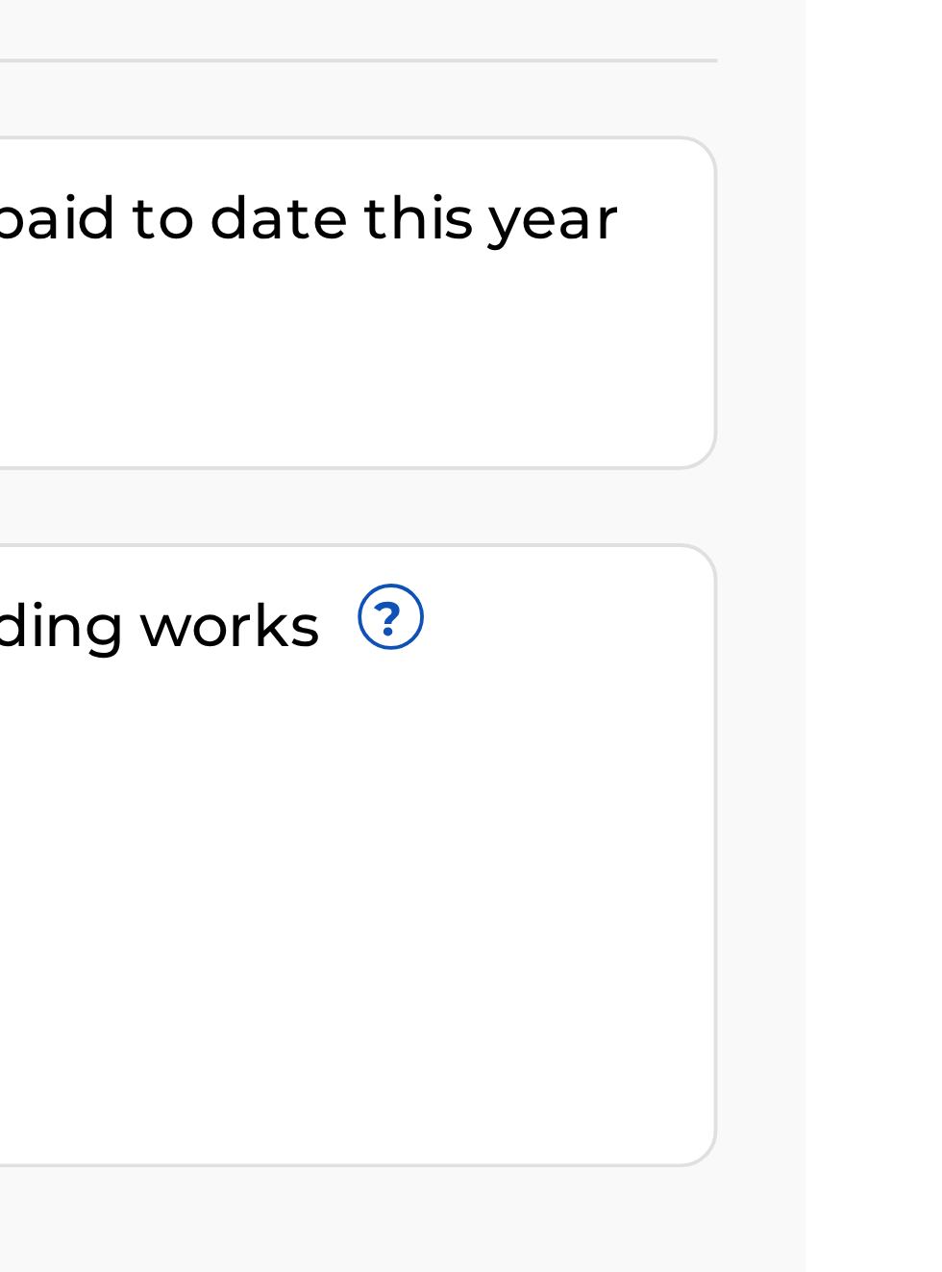
scroll to position [210, 730]
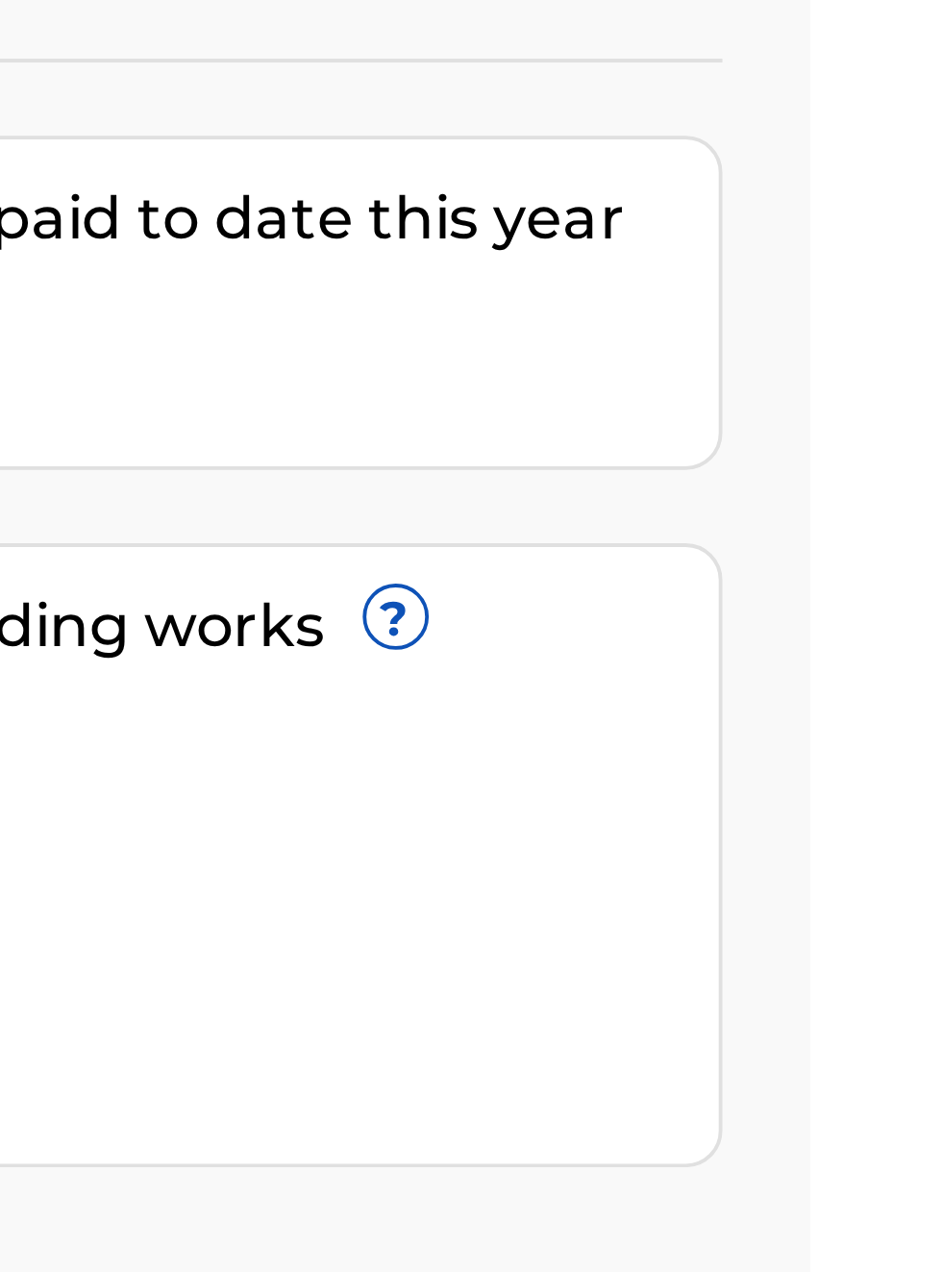
click at [597, 476] on link "Register Works" at bounding box center [523, 490] width 148 height 29
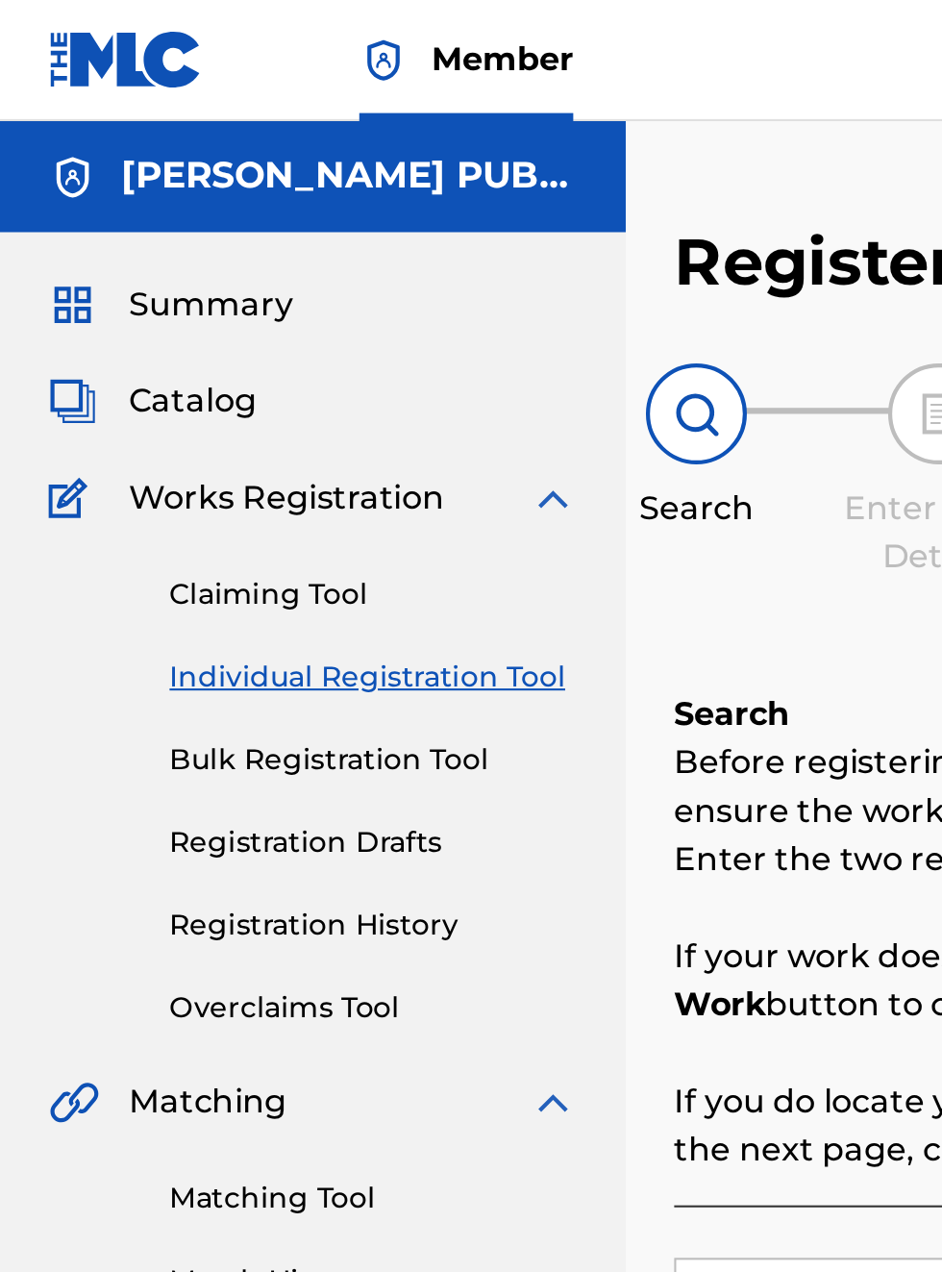
click at [227, 323] on link "Individual Registration Tool" at bounding box center [178, 322] width 194 height 20
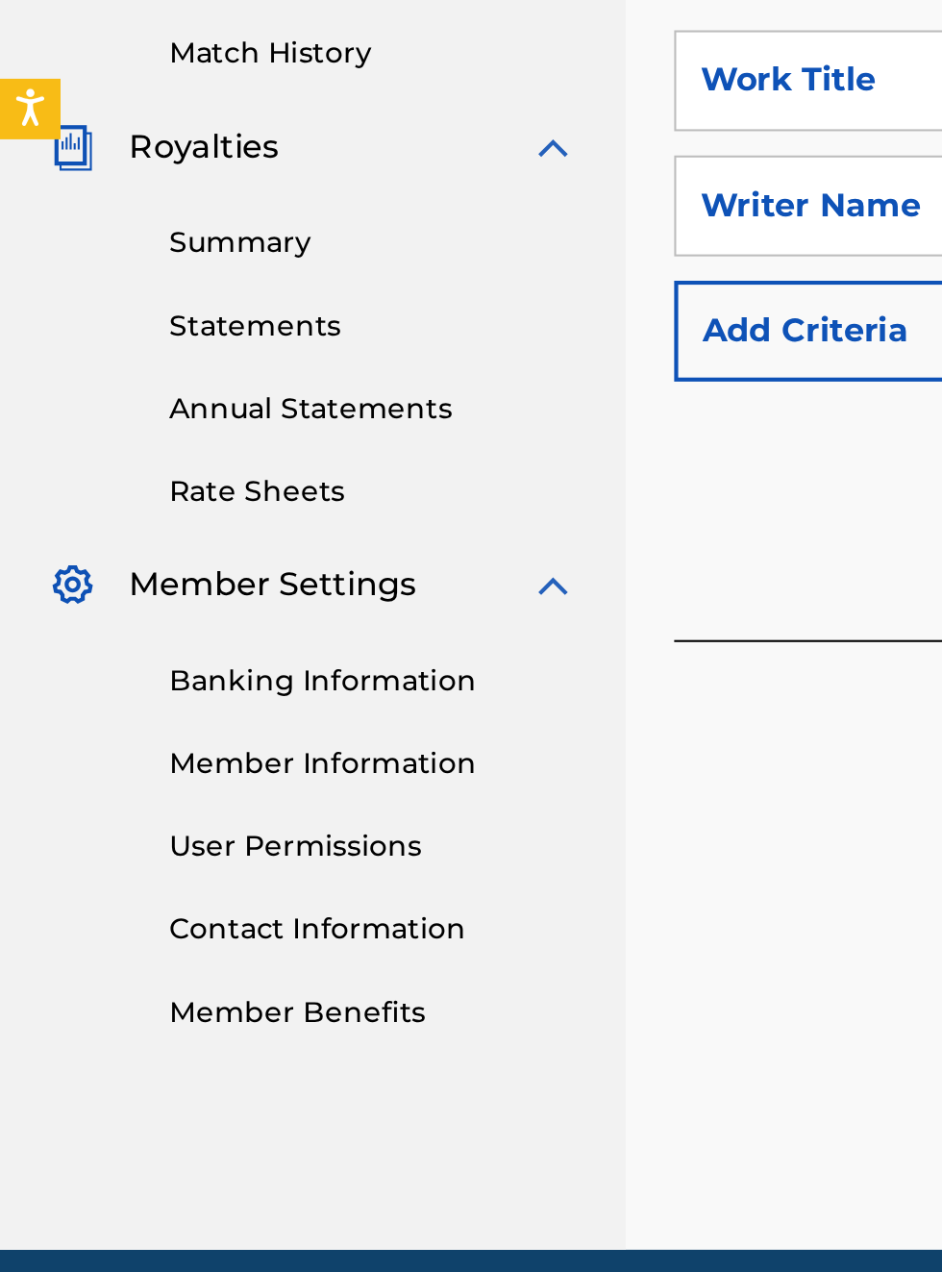
scroll to position [585, 0]
click at [214, 910] on link "Banking Information" at bounding box center [178, 909] width 194 height 20
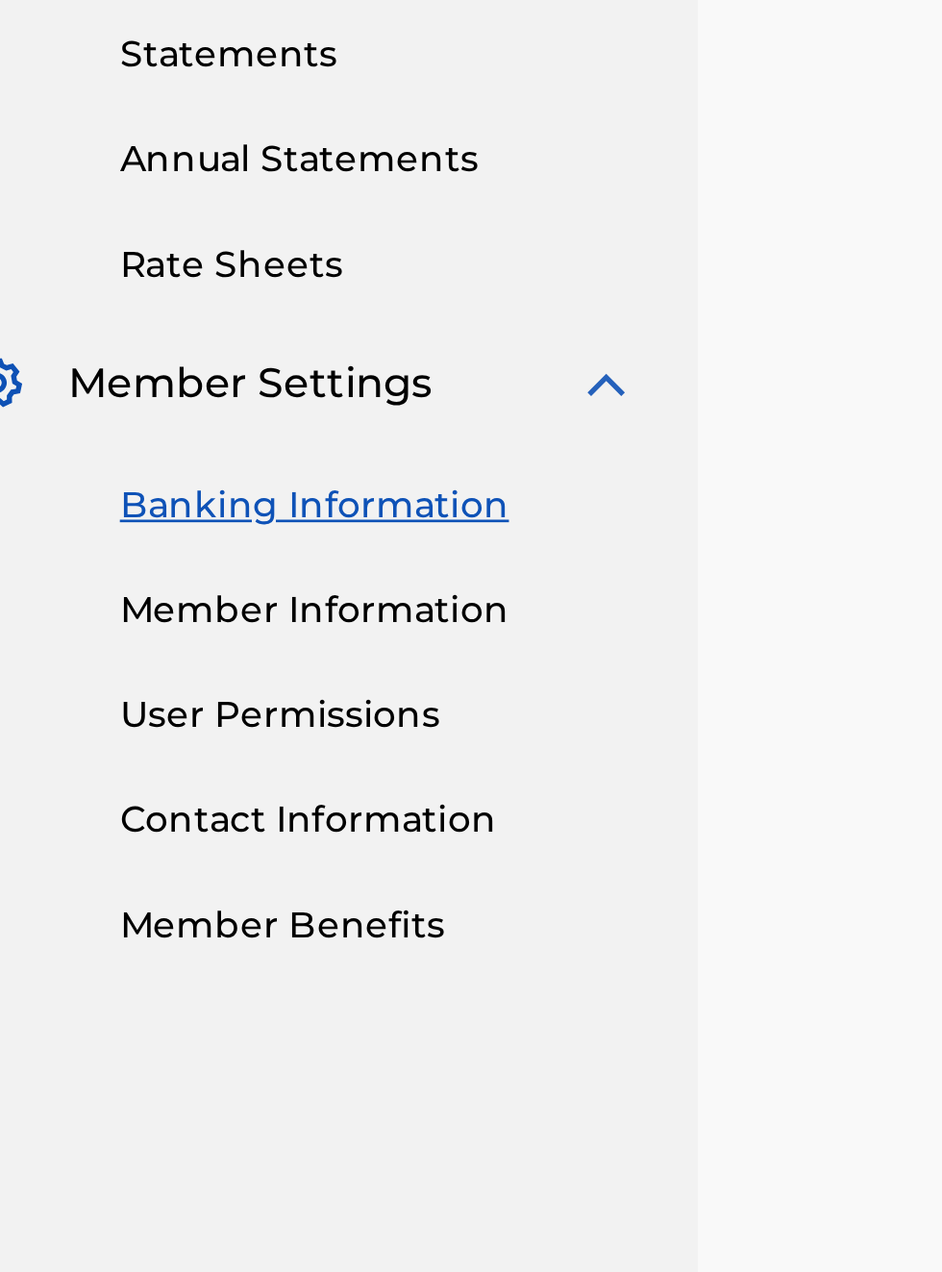
click at [204, 949] on link "Member Information" at bounding box center [178, 948] width 194 height 20
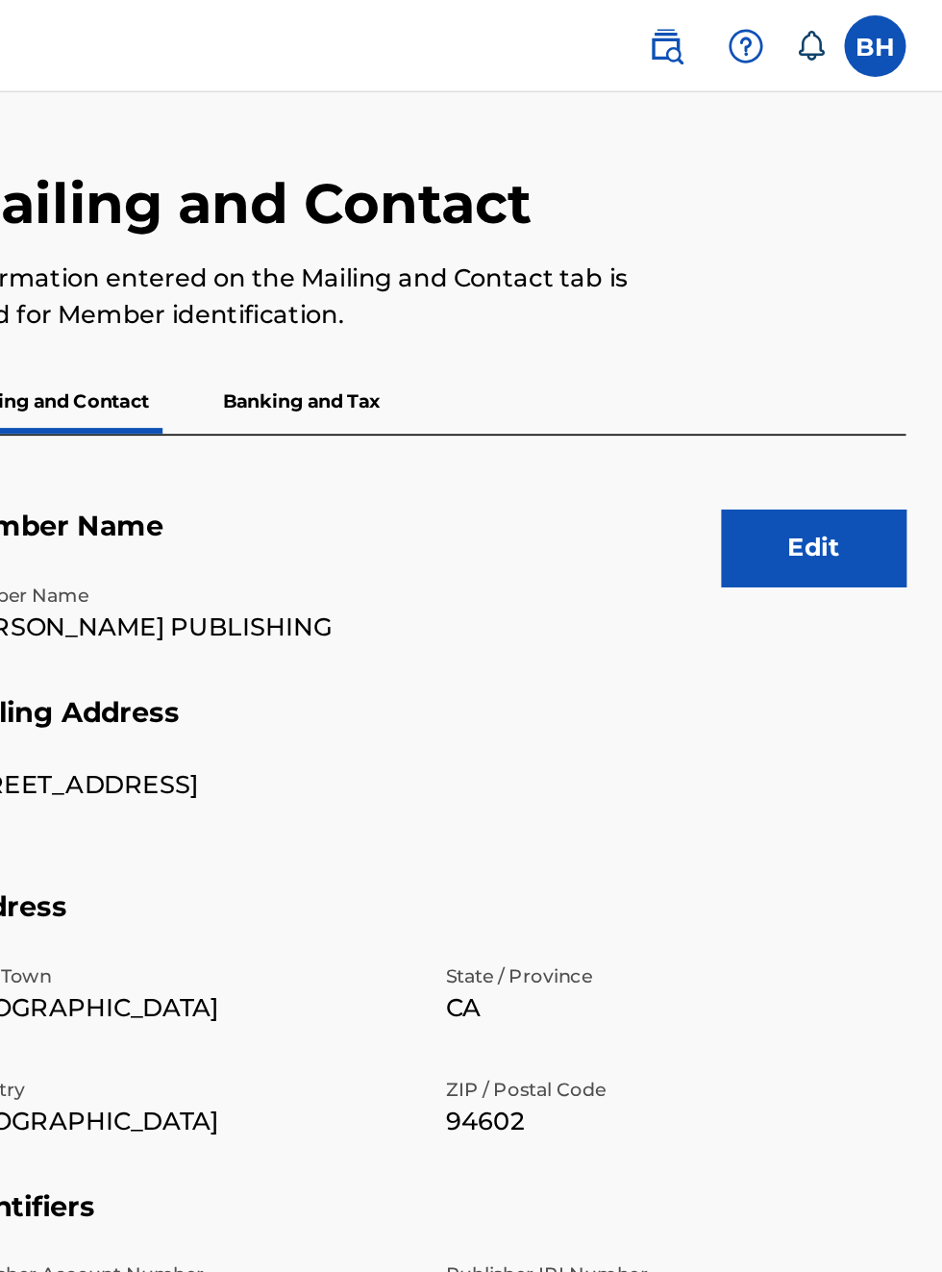
scroll to position [0, 353]
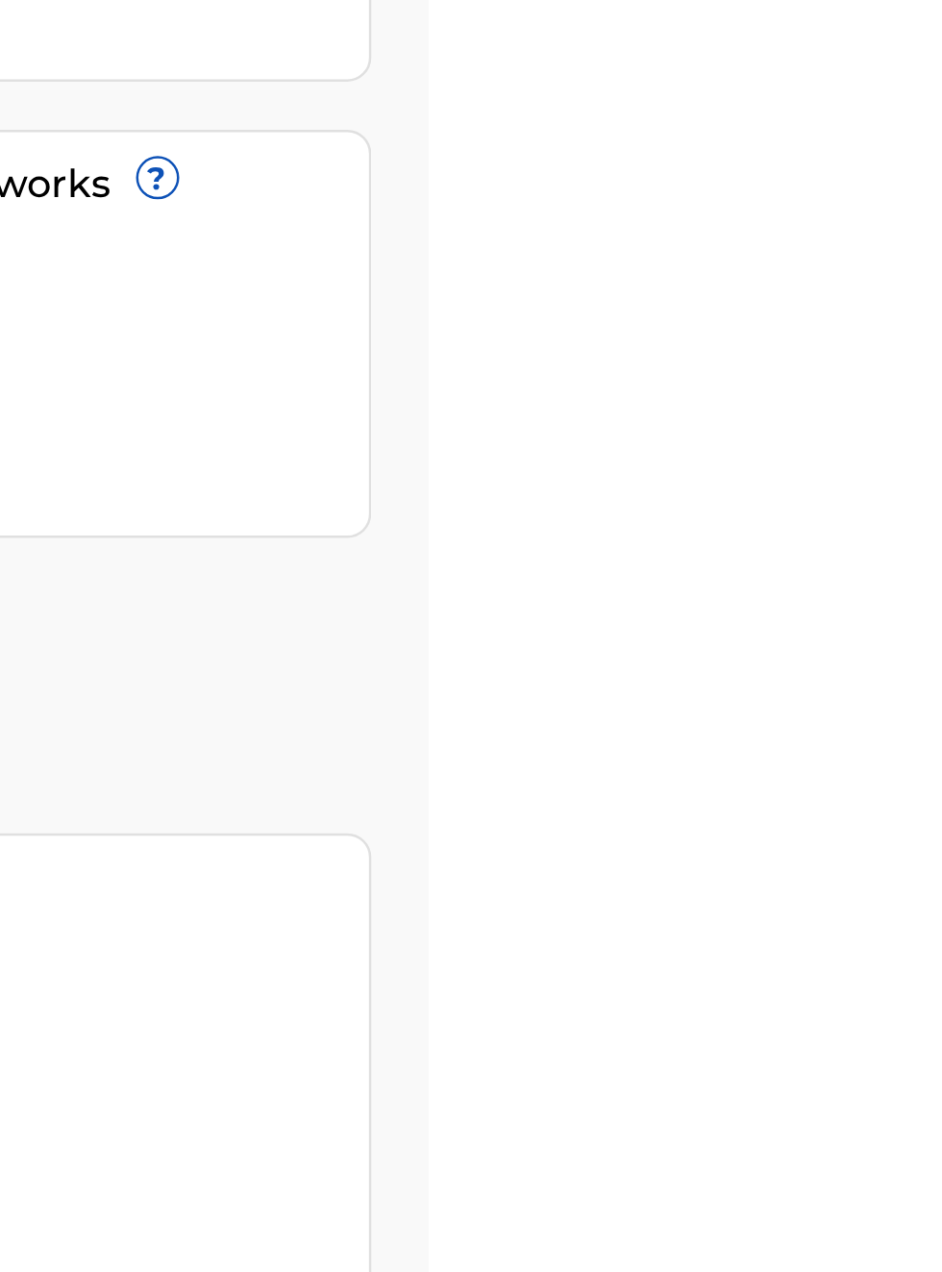
scroll to position [300, 770]
click at [919, 462] on div "1" at bounding box center [789, 483] width 261 height 43
click at [597, 476] on link "Register Works" at bounding box center [523, 490] width 148 height 29
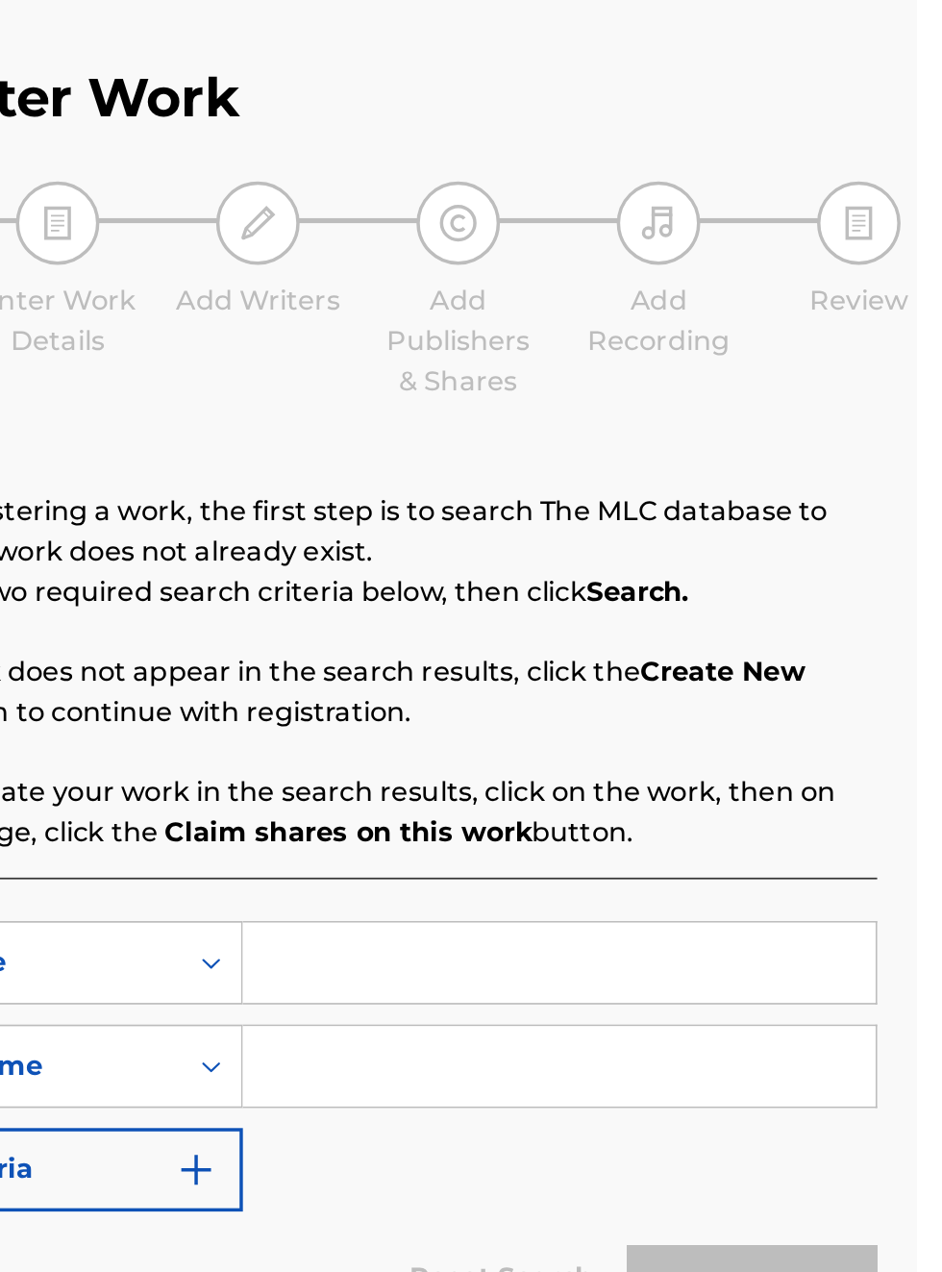
scroll to position [68, 413]
click at [680, 199] on img at bounding box center [677, 197] width 23 height 23
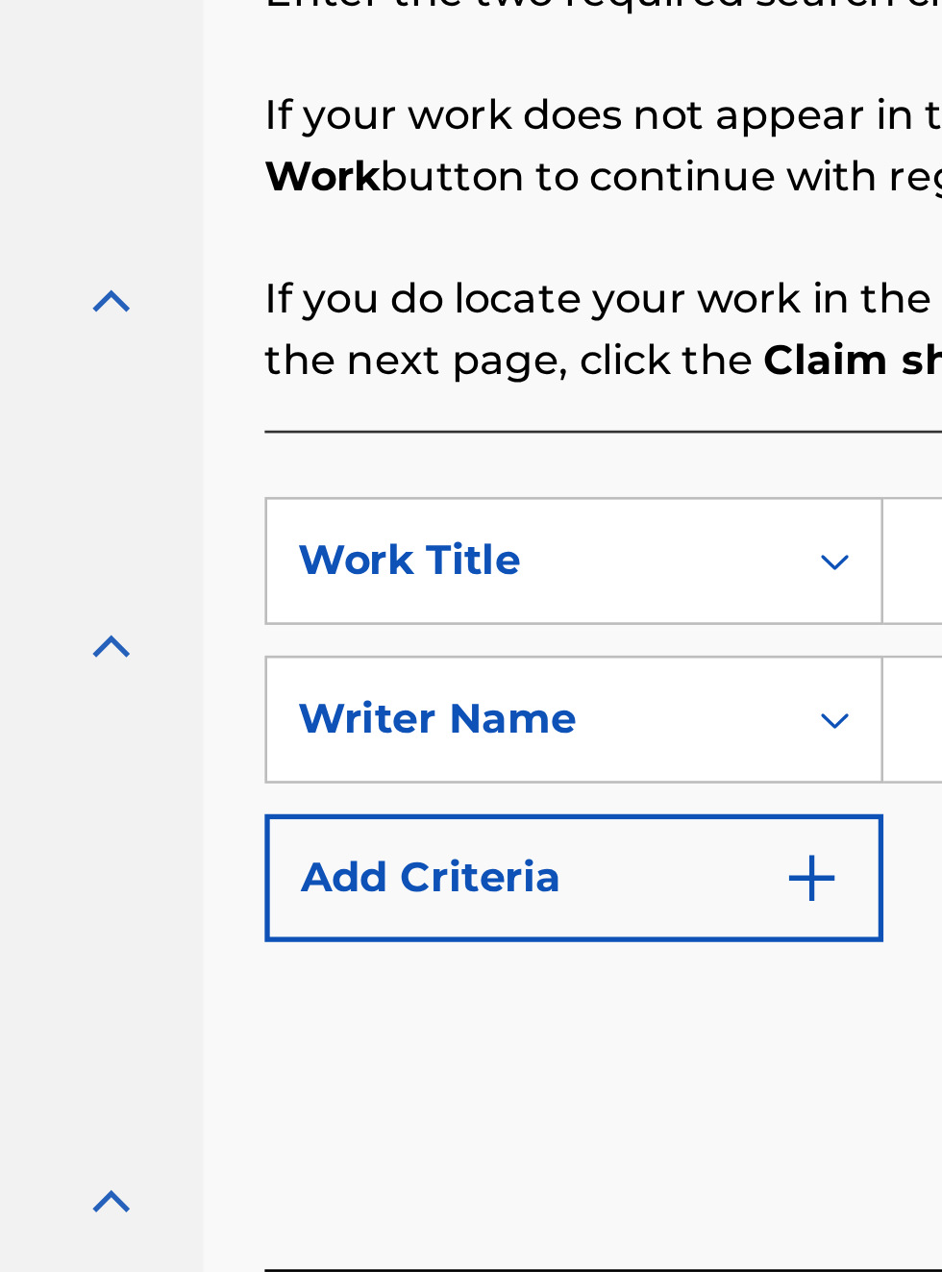
scroll to position [412, 221]
click at [527, 590] on div "SearchWithCriteria674b0553-6857-4a80-a768-48e50a4a52d3 Work Title SearchWithCri…" at bounding box center [620, 731] width 598 height 315
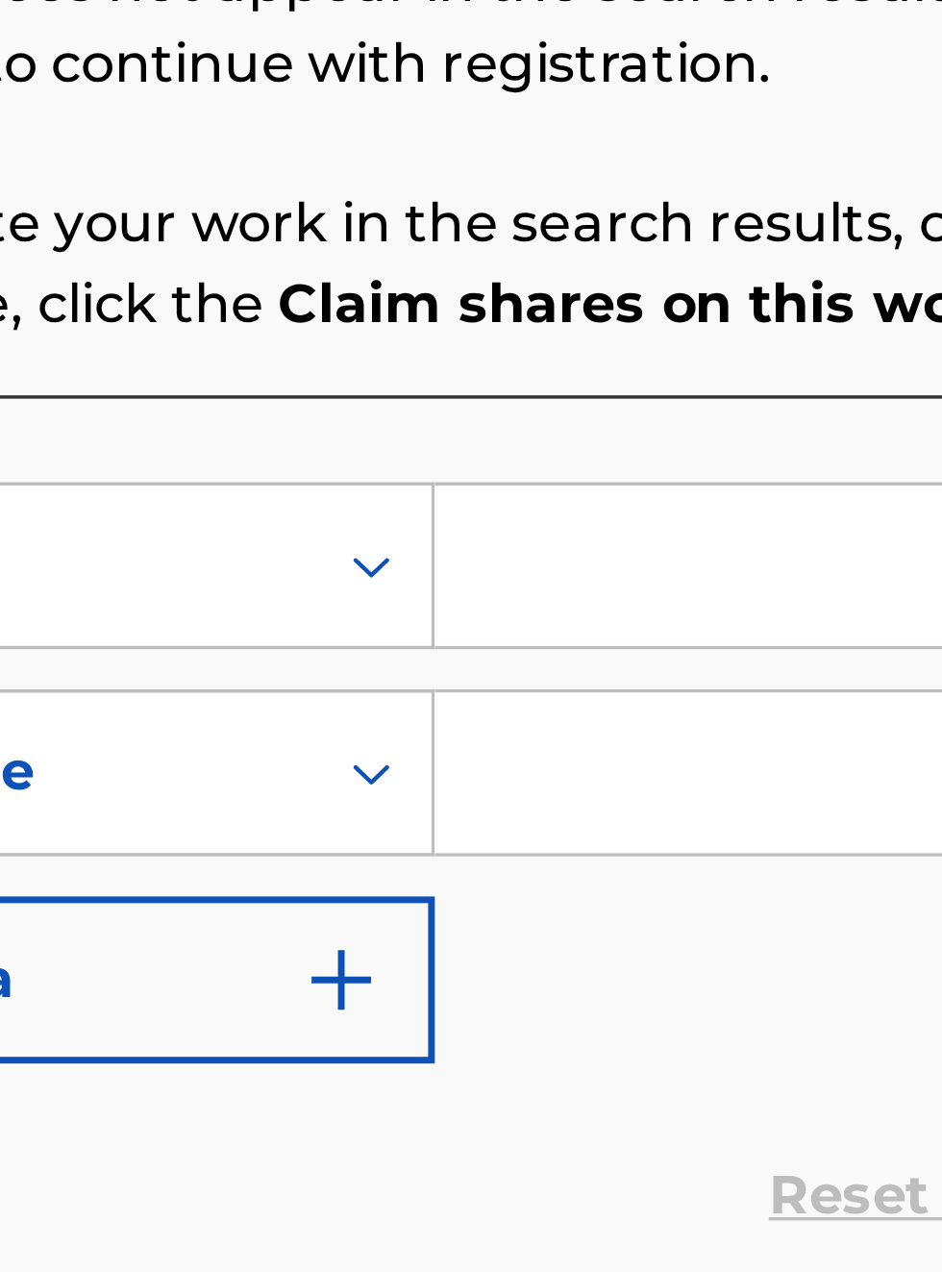
scroll to position [460, 428]
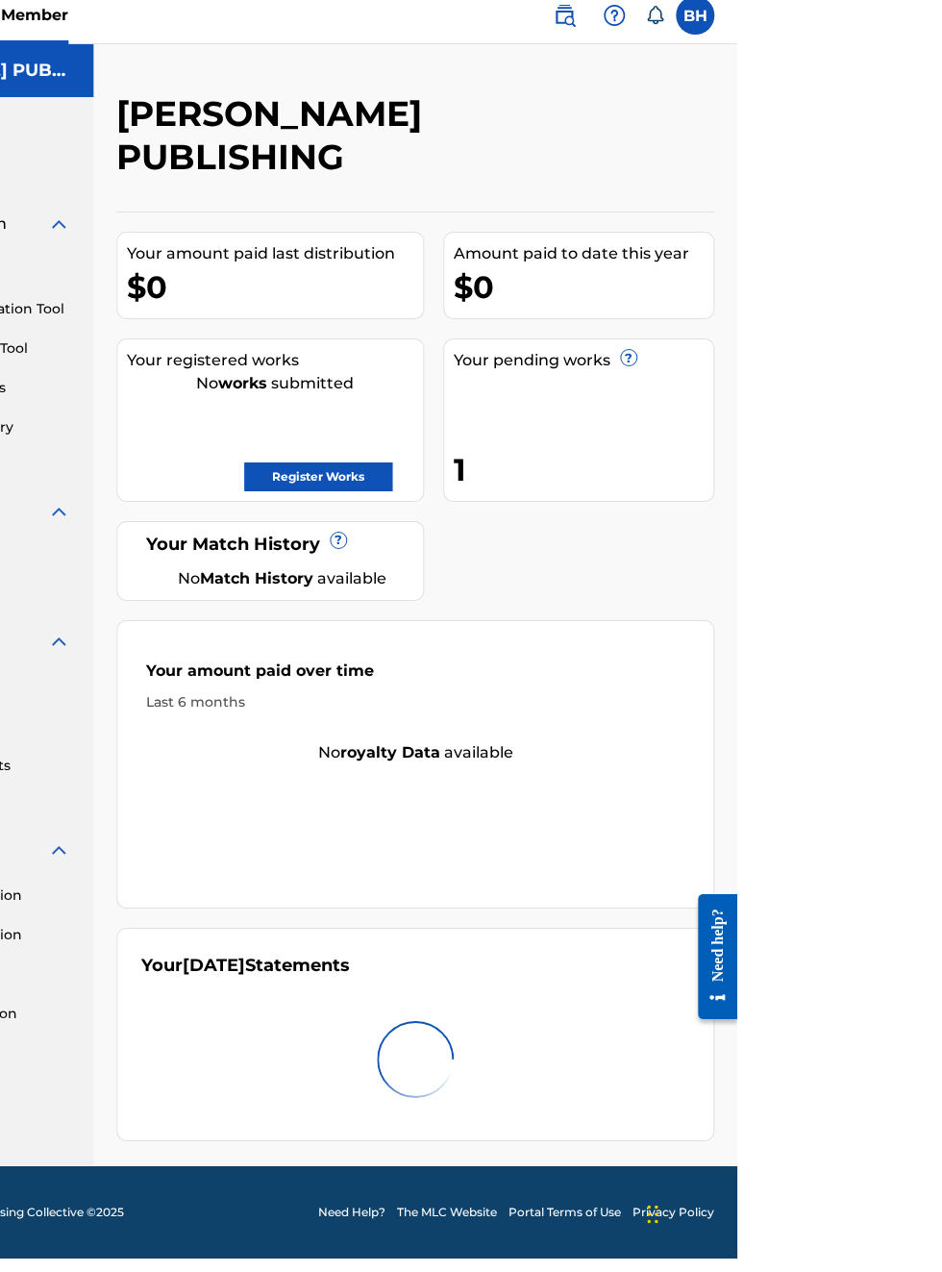
scroll to position [13, 204]
click at [206, 360] on link "Bulk Registration Tool" at bounding box center [178, 362] width 194 height 20
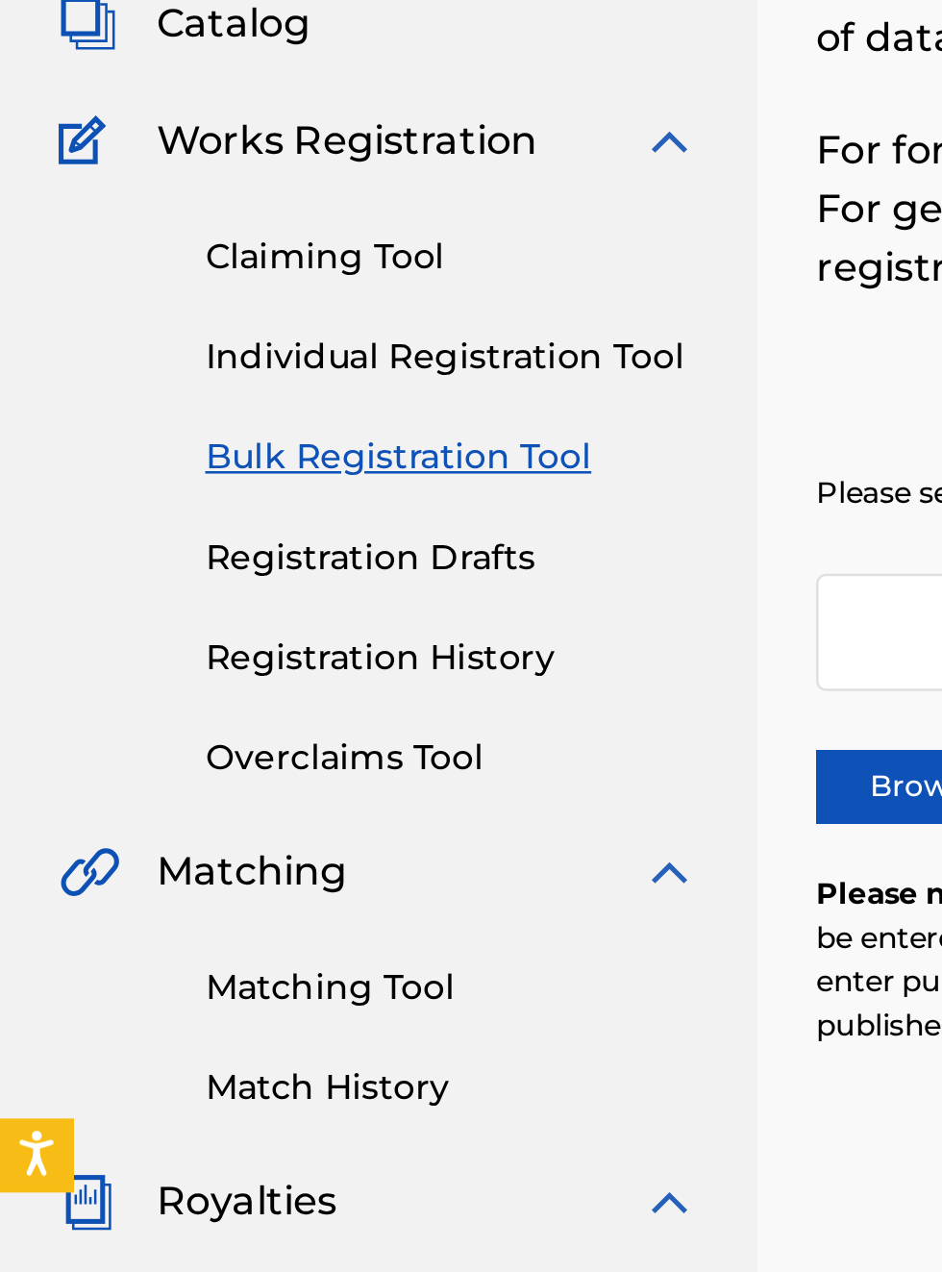
scroll to position [182, 0]
click at [221, 322] on link "Individual Registration Tool" at bounding box center [178, 322] width 194 height 20
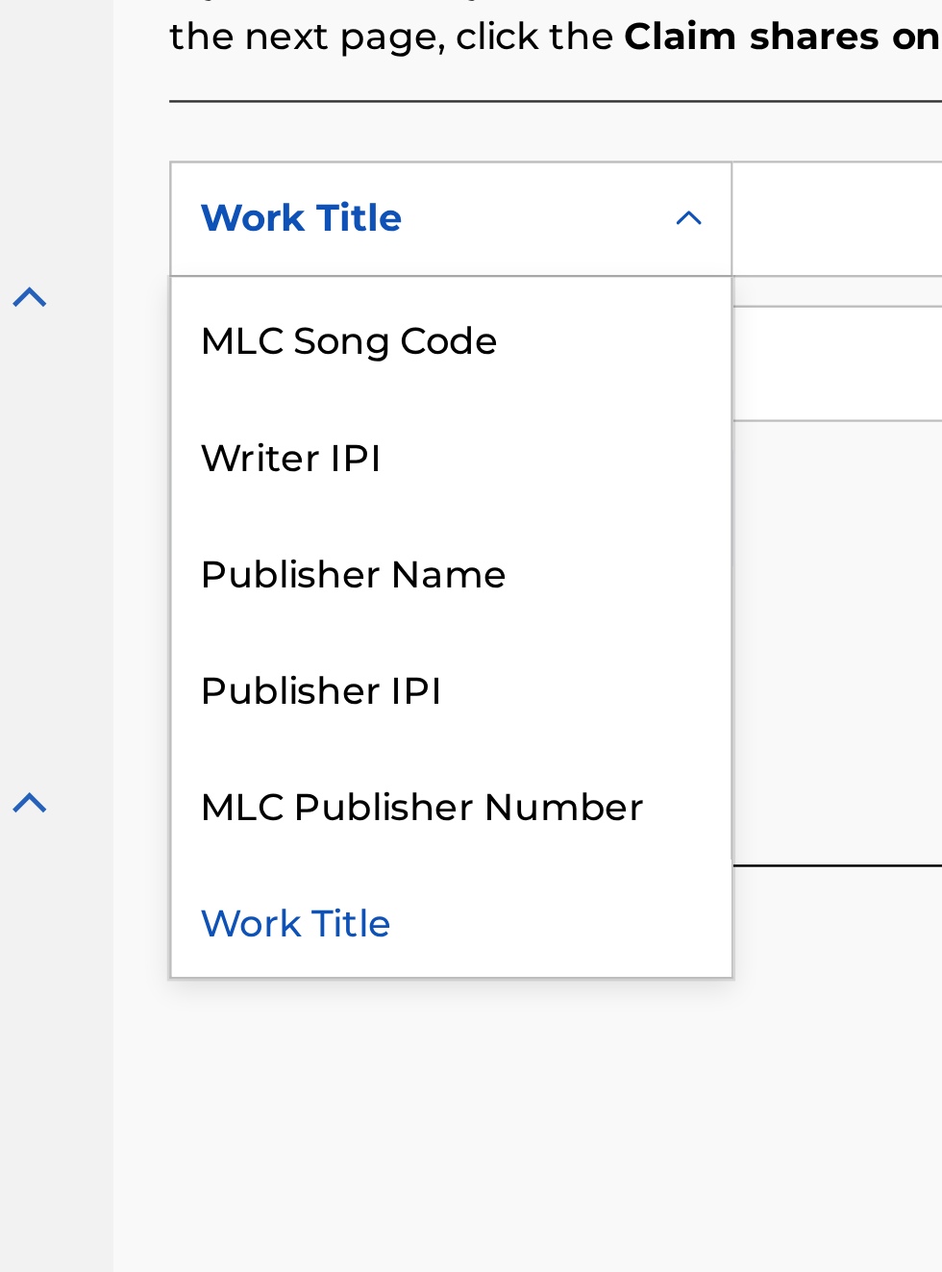
scroll to position [533, 251]
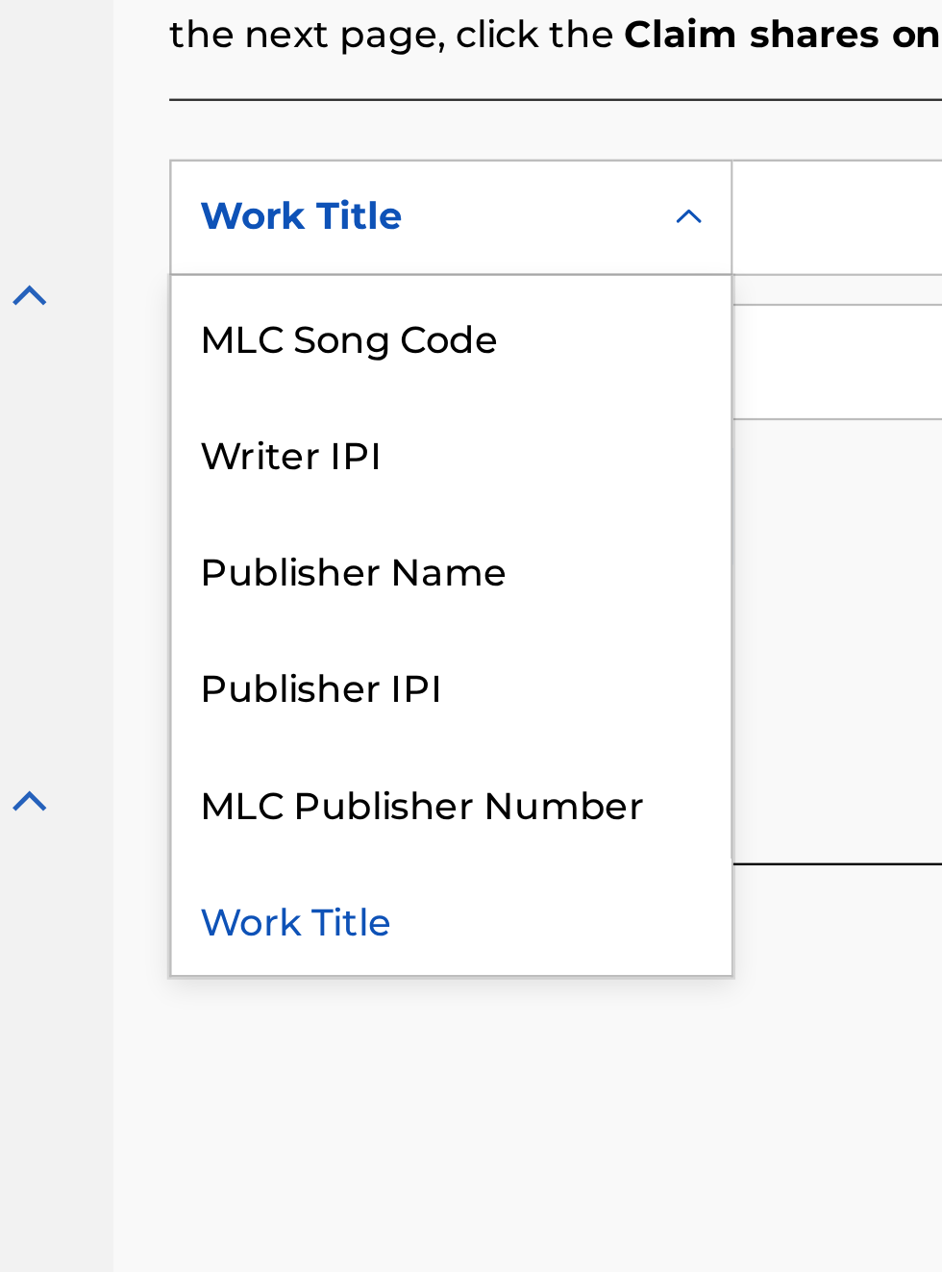
click at [457, 776] on div "Publisher Name" at bounding box center [437, 767] width 231 height 48
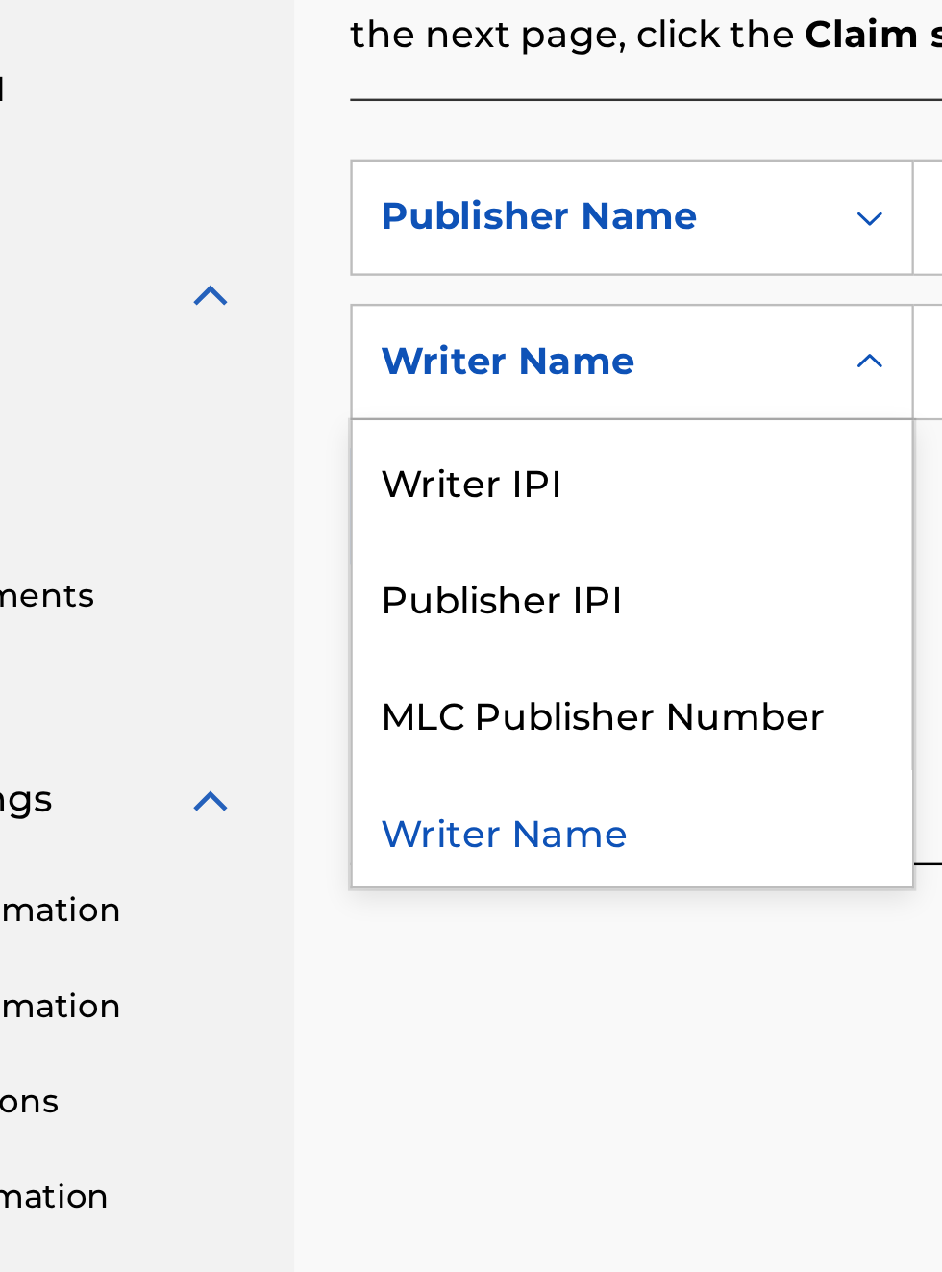
scroll to position [533, 177]
click at [428, 785] on div "Publisher IPI" at bounding box center [437, 779] width 231 height 48
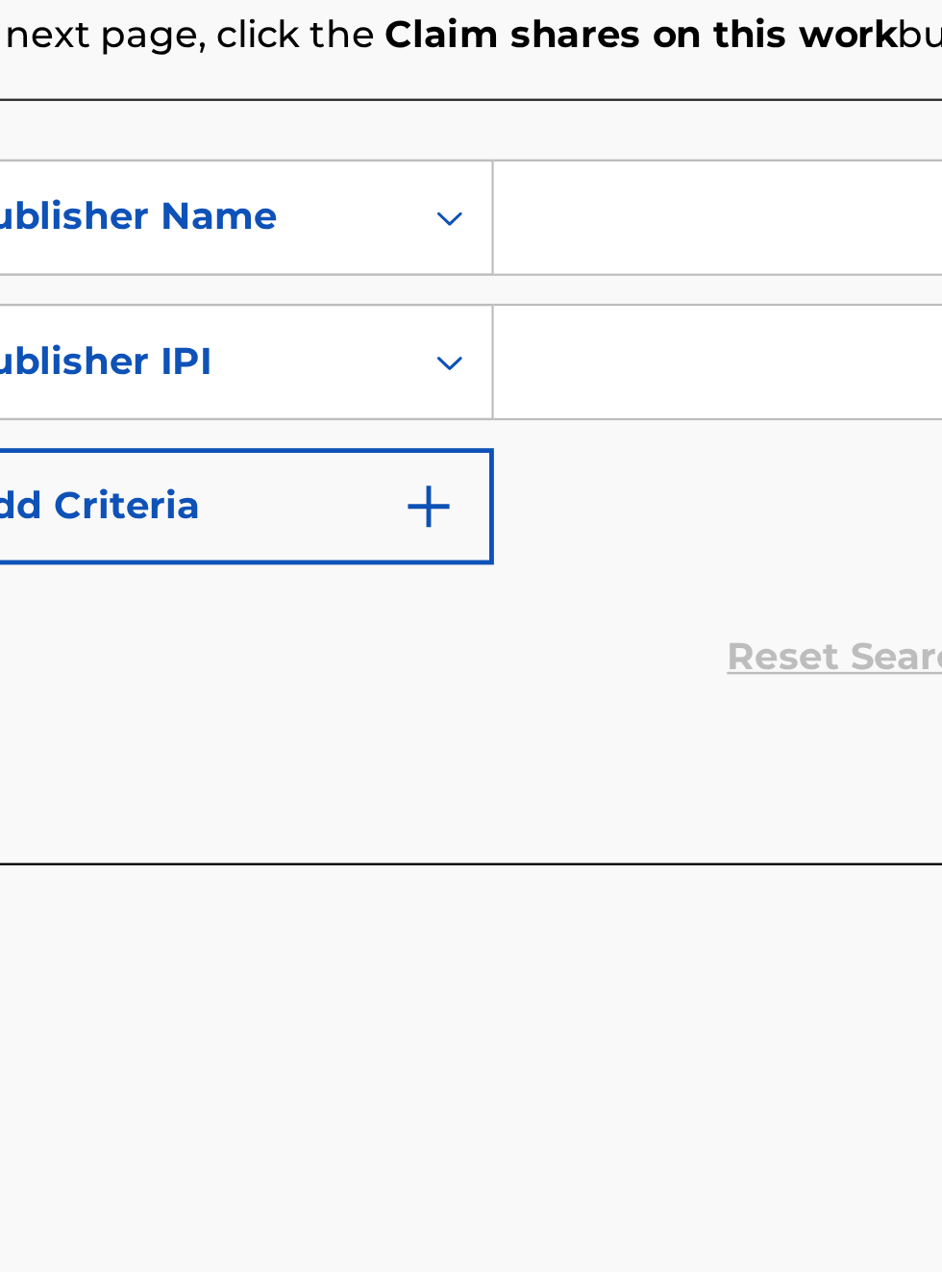
scroll to position [533, 350]
click at [601, 625] on input "Search Form" at bounding box center [736, 623] width 364 height 46
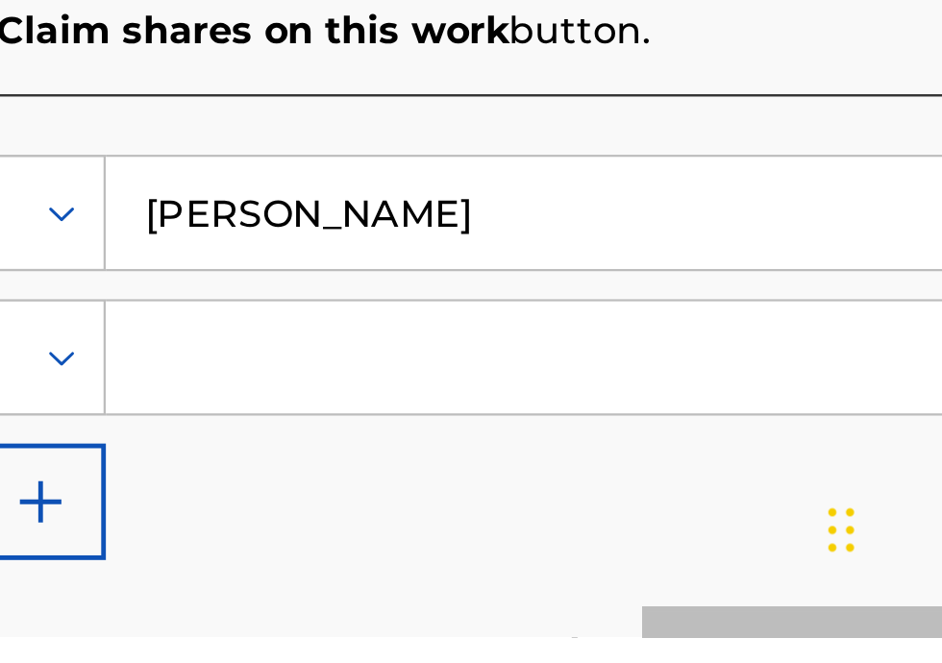
scroll to position [135, 0]
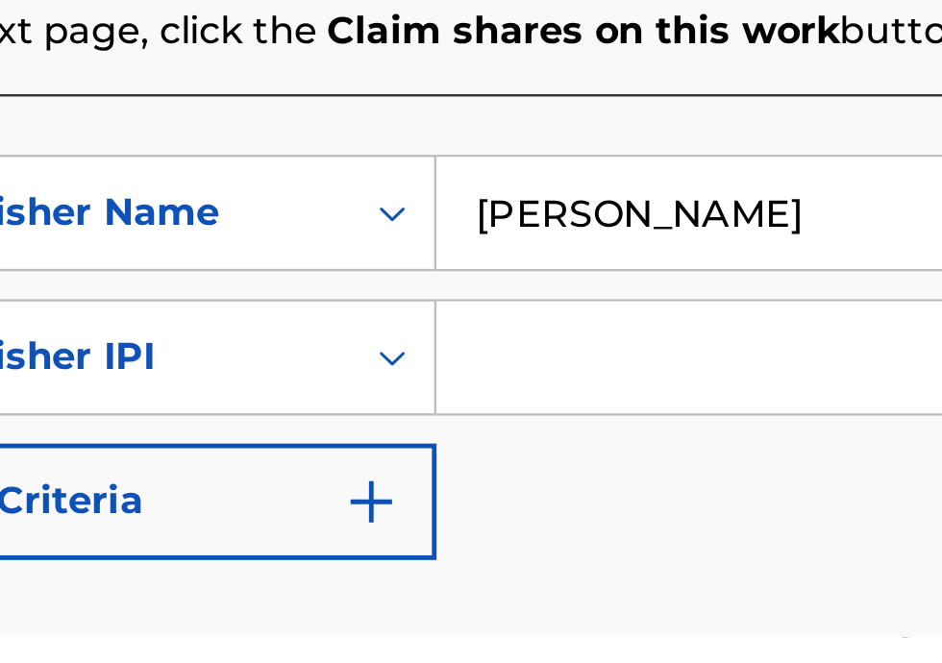
type input "Bobby Hamilton"
click at [605, 558] on input "Search Form" at bounding box center [736, 548] width 364 height 46
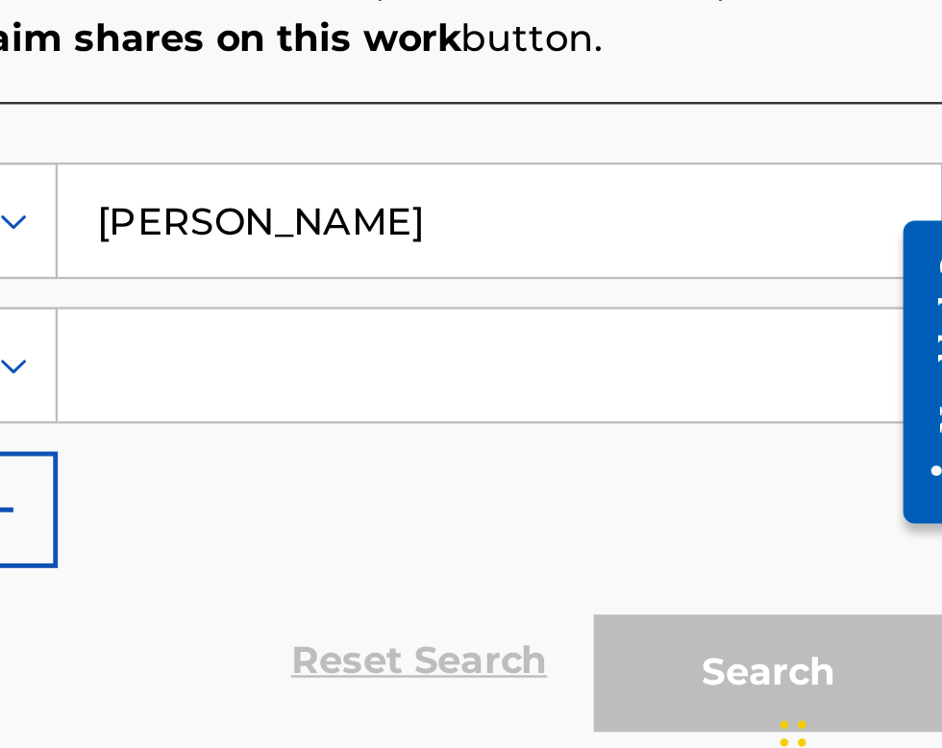
scroll to position [397, 530]
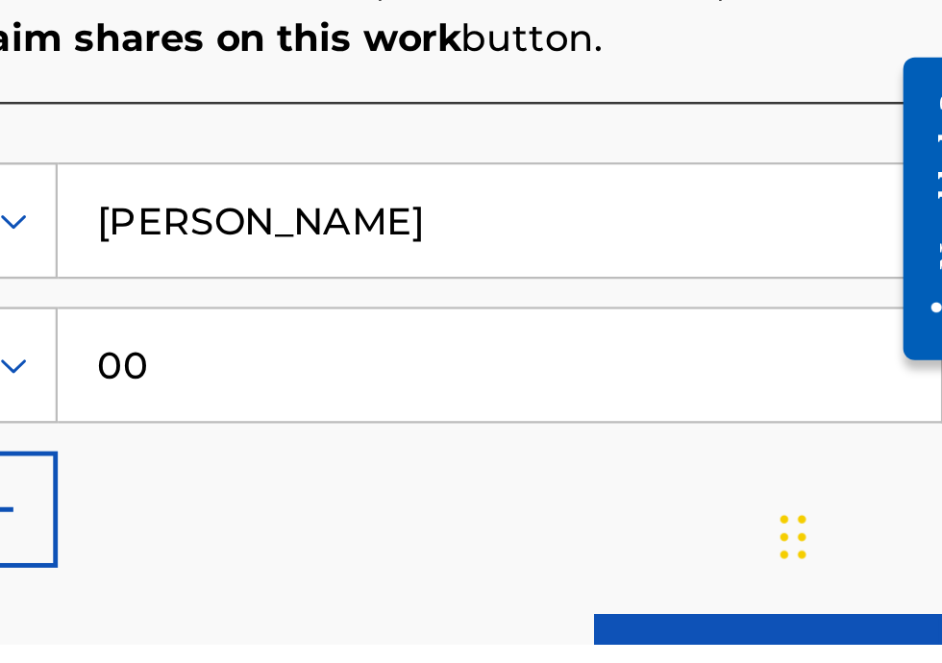
type input "00340604990"
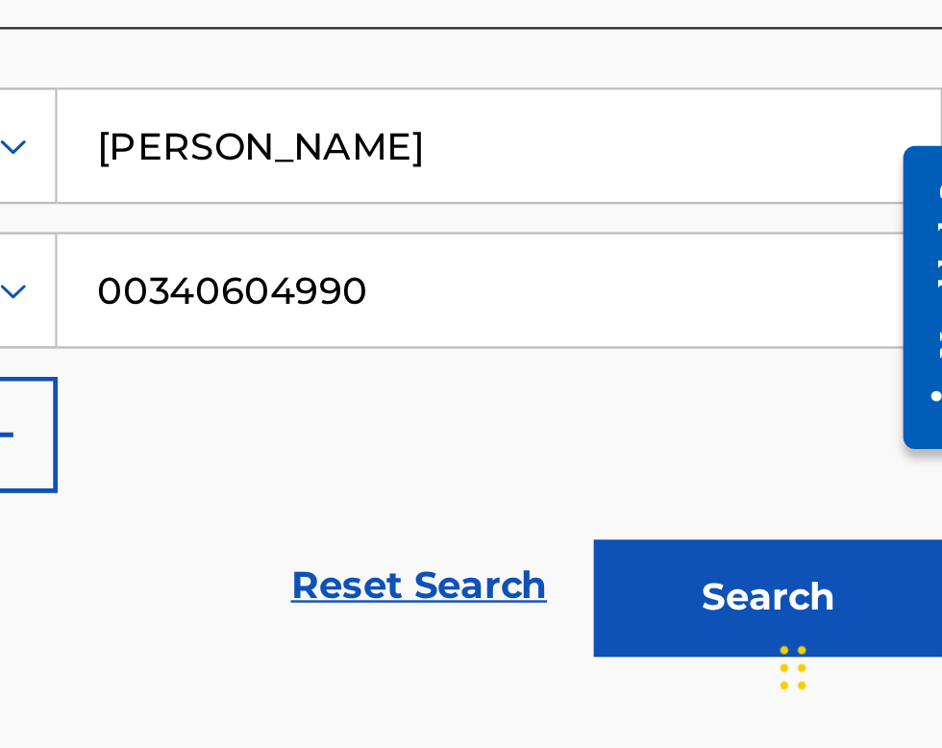
scroll to position [206, 0]
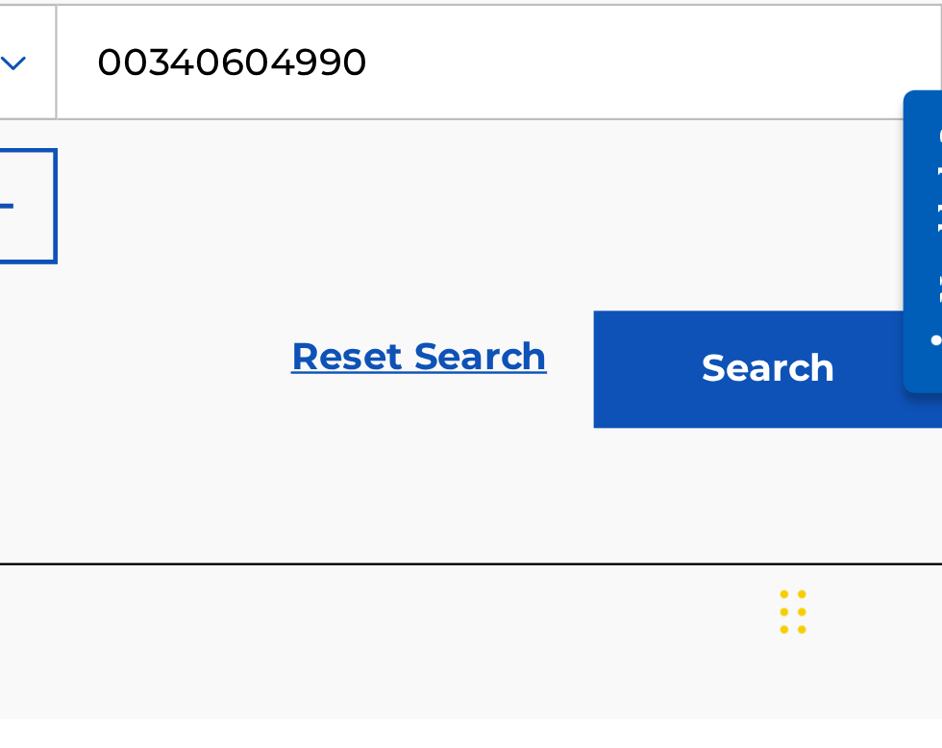
click at [872, 615] on button "Search" at bounding box center [847, 604] width 144 height 48
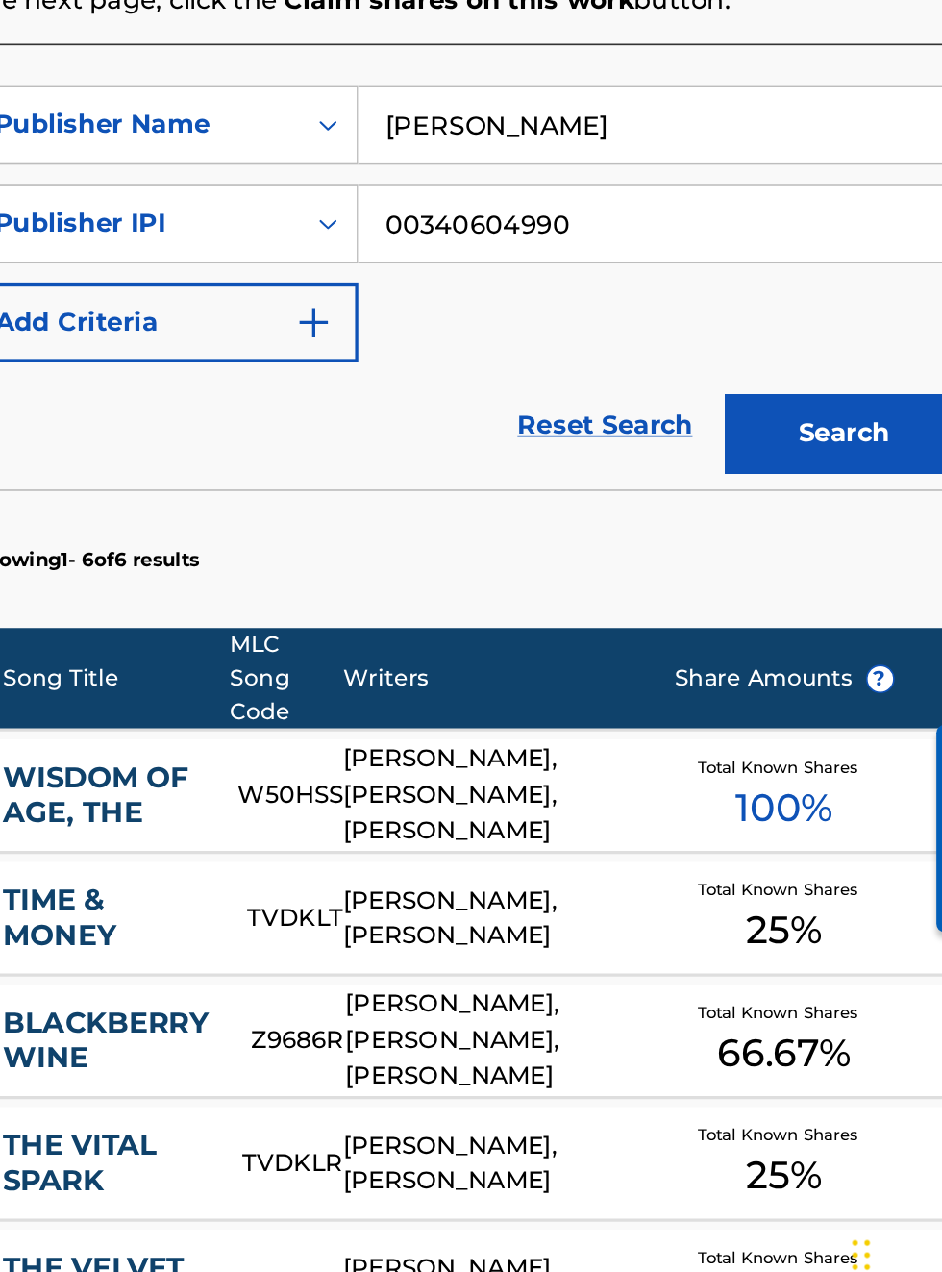
scroll to position [0, 0]
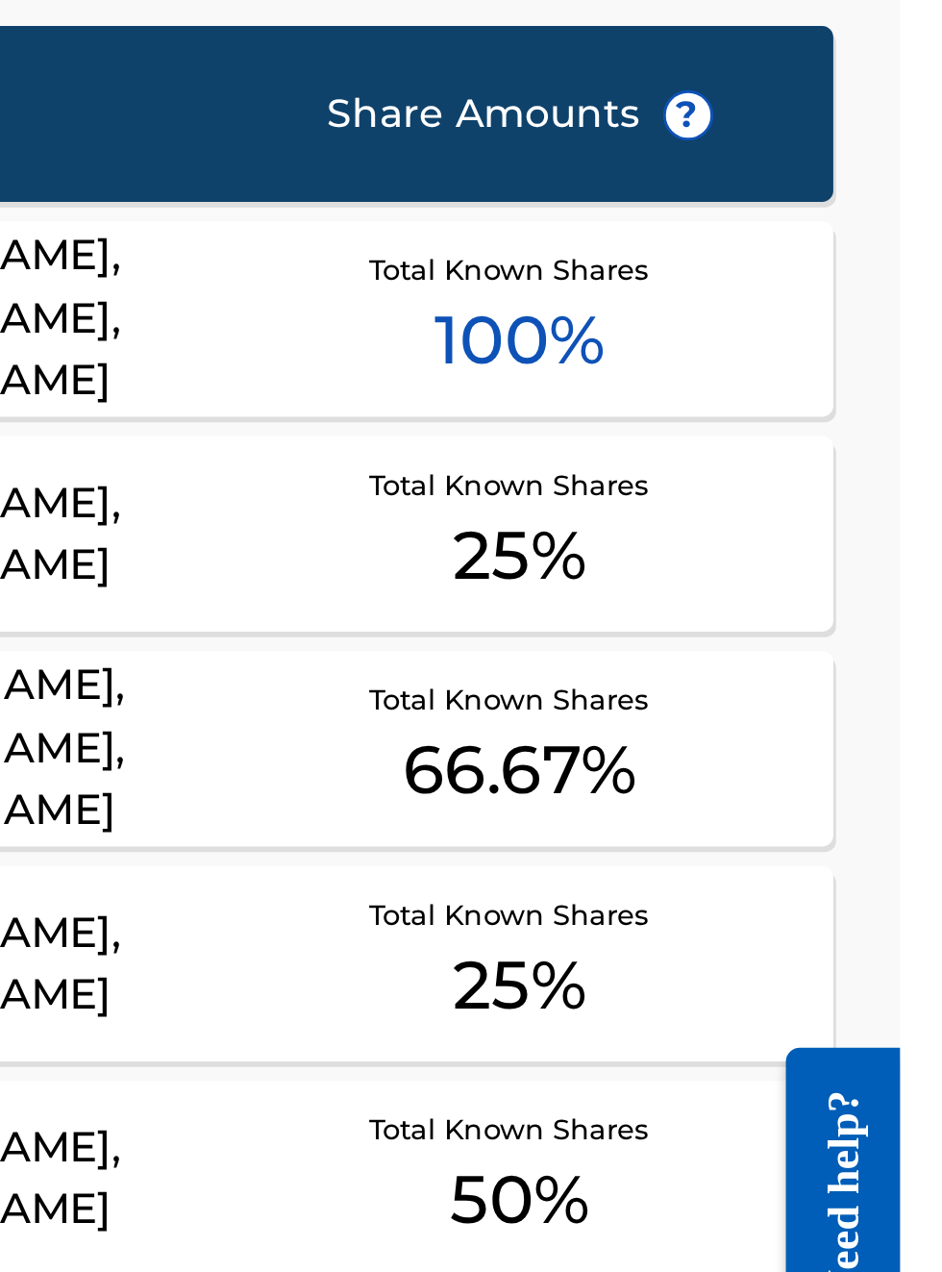
click at [817, 664] on span "100 %" at bounding box center [811, 664] width 59 height 35
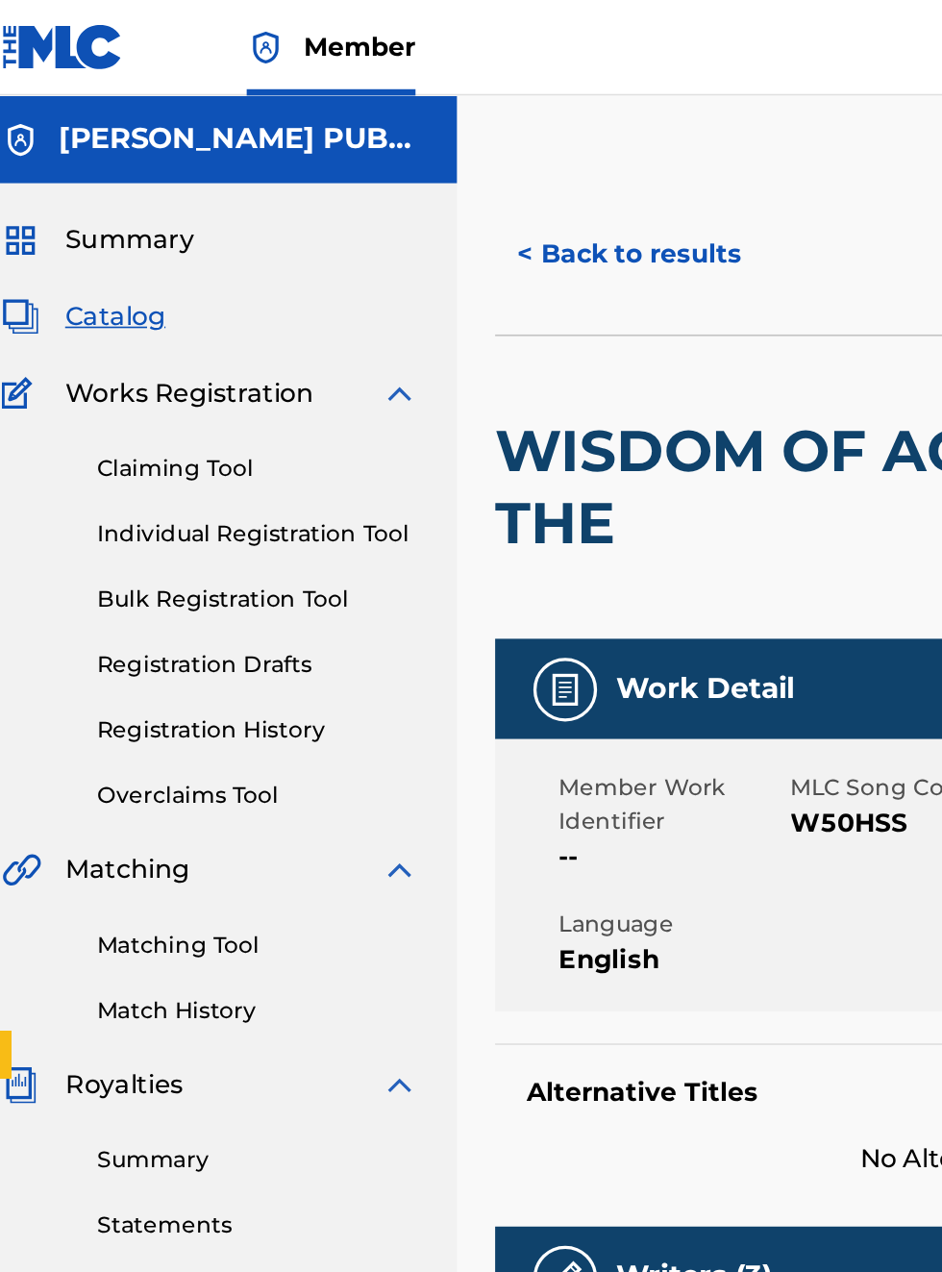
click at [404, 147] on button "< Back to results" at bounding box center [402, 154] width 162 height 48
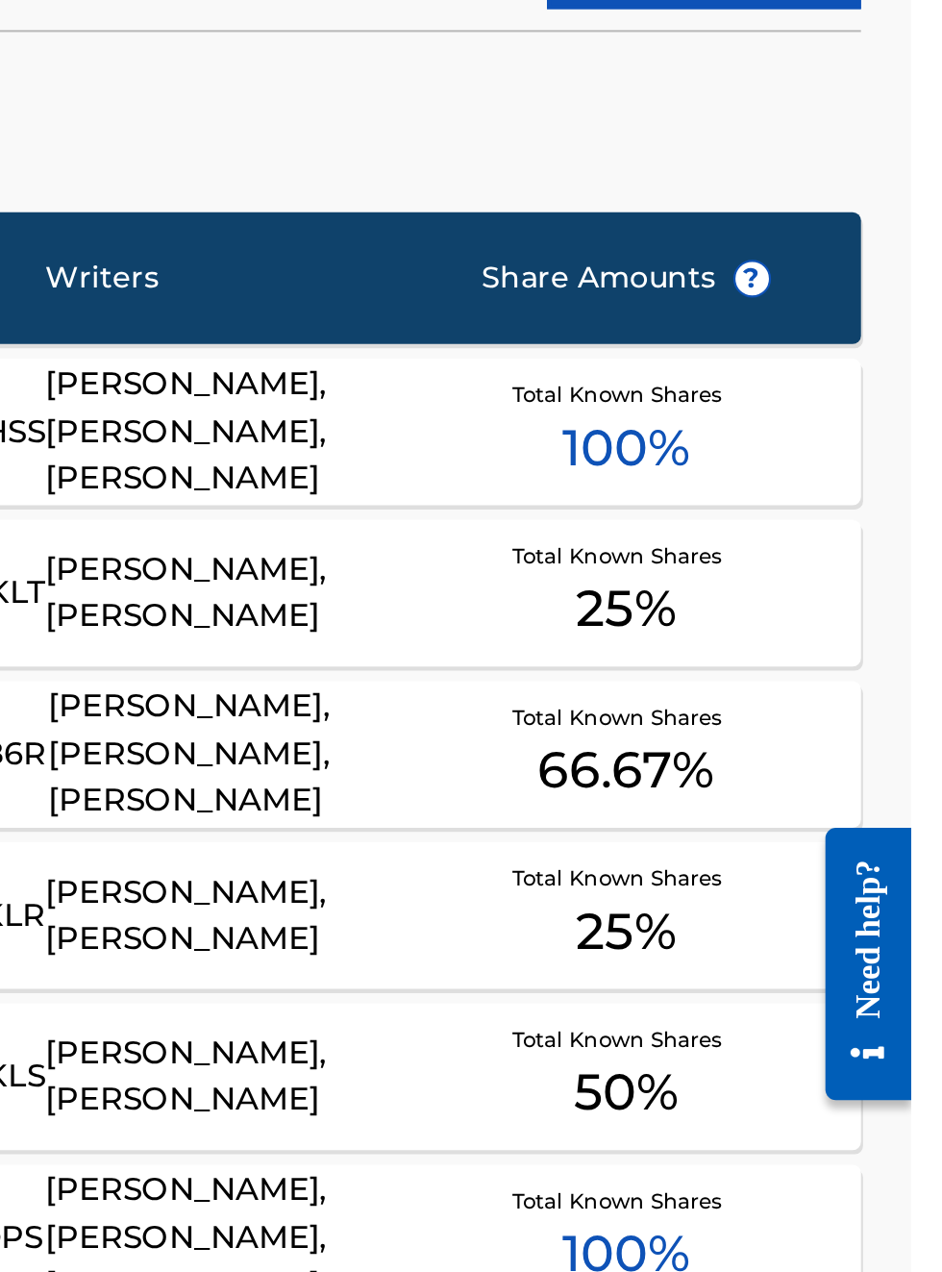
click at [816, 802] on span "25 %" at bounding box center [811, 807] width 46 height 35
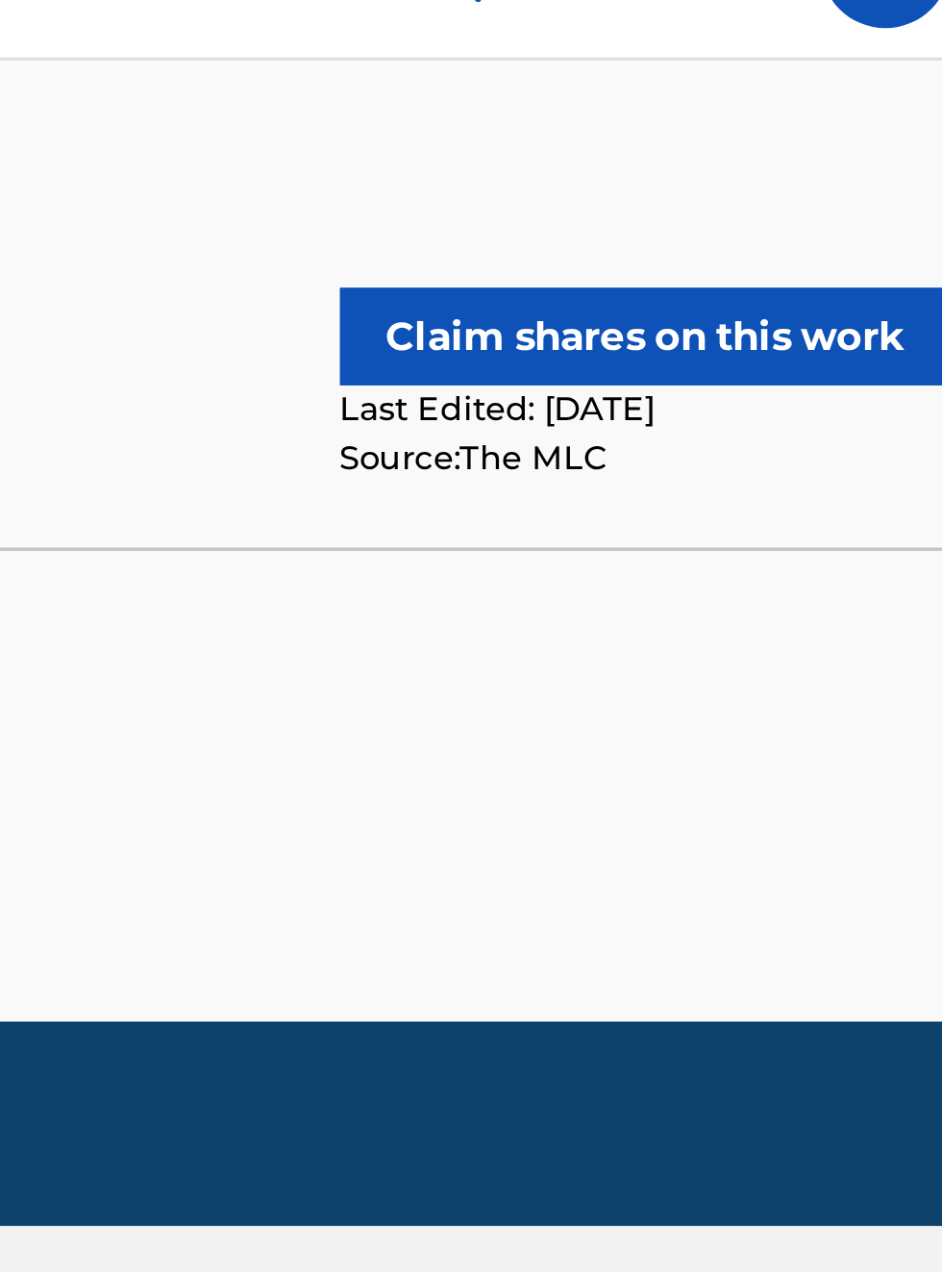
click at [830, 138] on button "Claim shares on this work" at bounding box center [828, 139] width 181 height 29
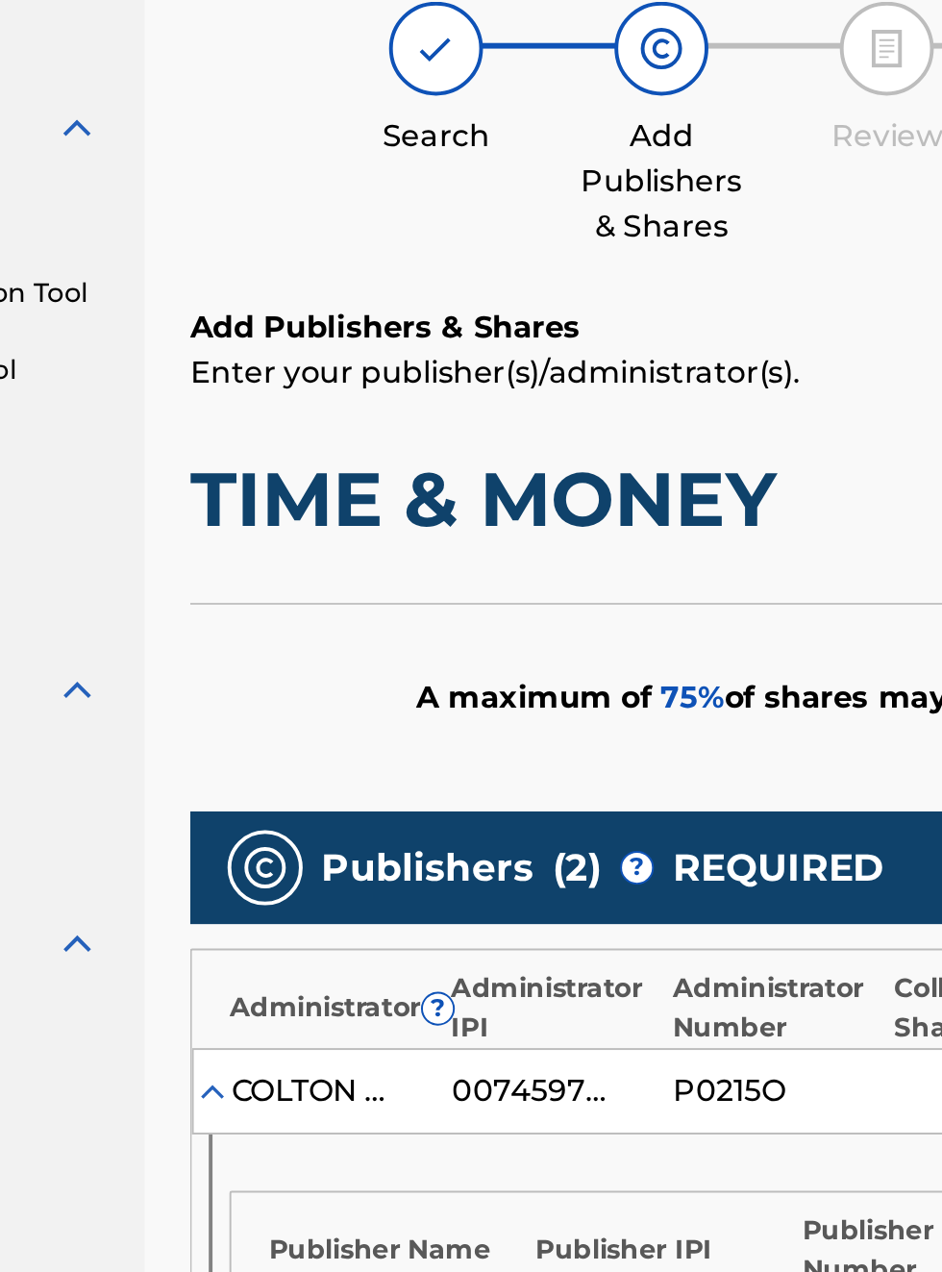
click at [578, 538] on span "75 %" at bounding box center [578, 529] width 33 height 18
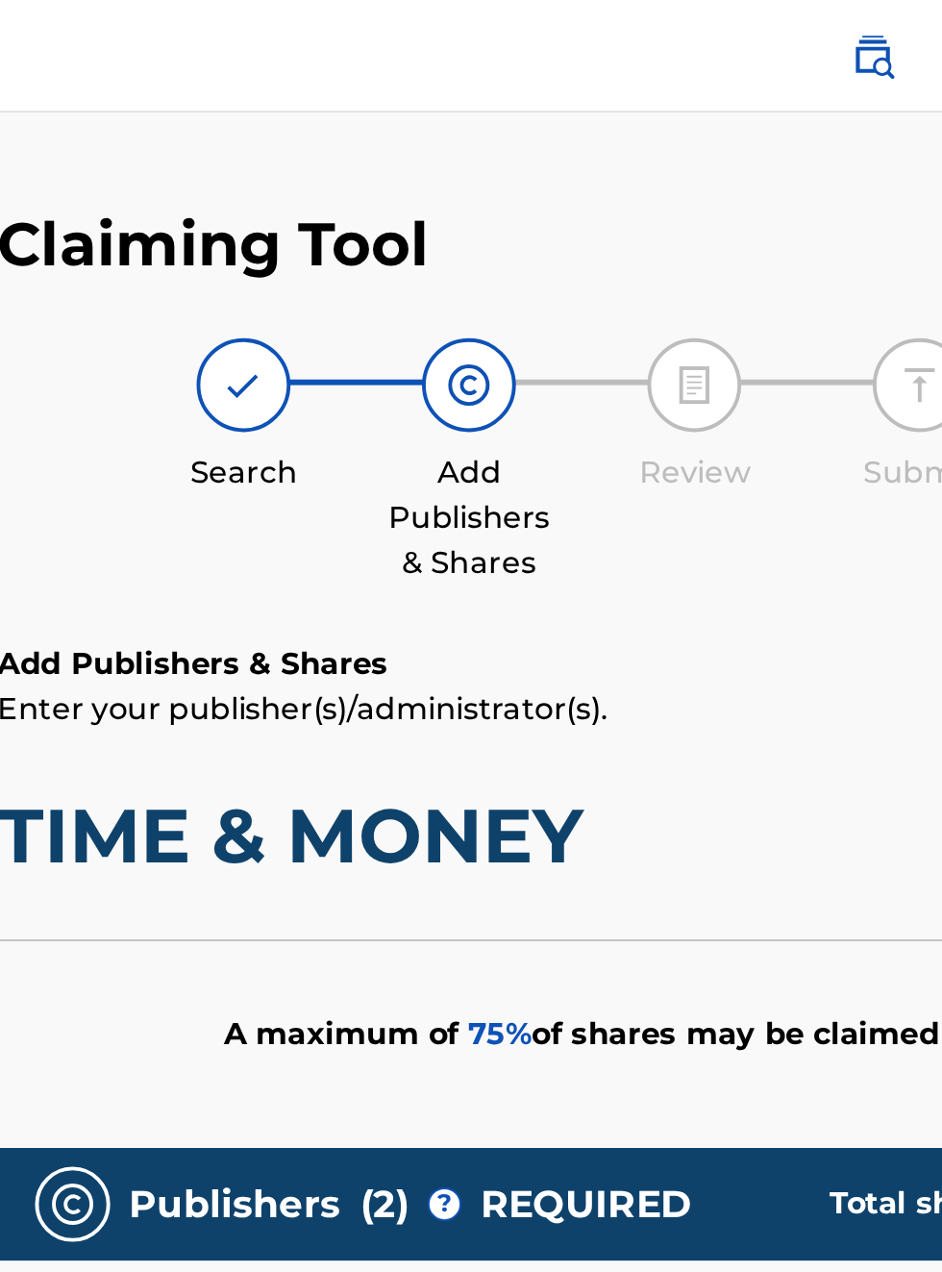
click at [574, 204] on div at bounding box center [562, 197] width 48 height 48
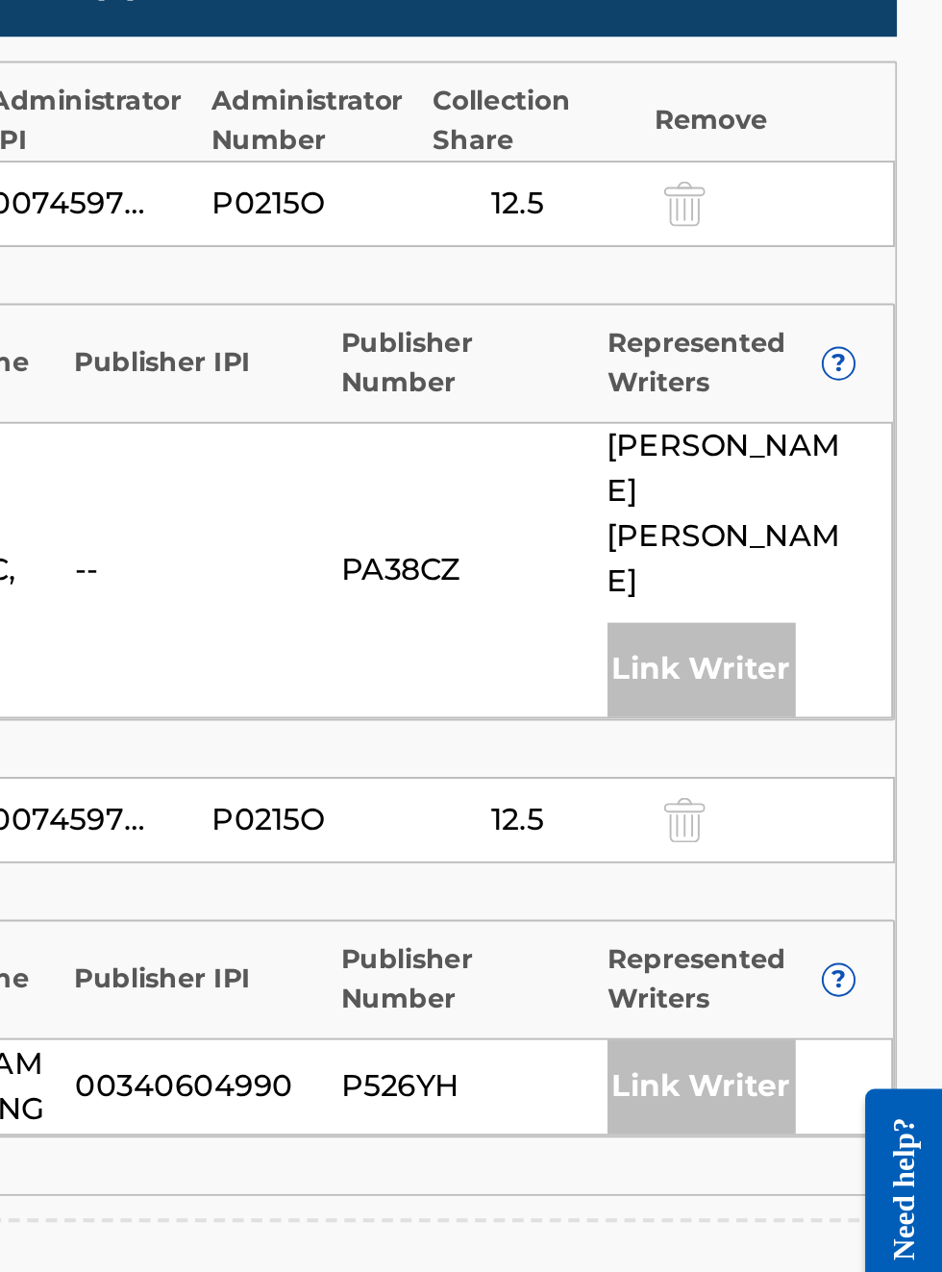
click at [813, 669] on div "Link Writer" at bounding box center [819, 693] width 96 height 48
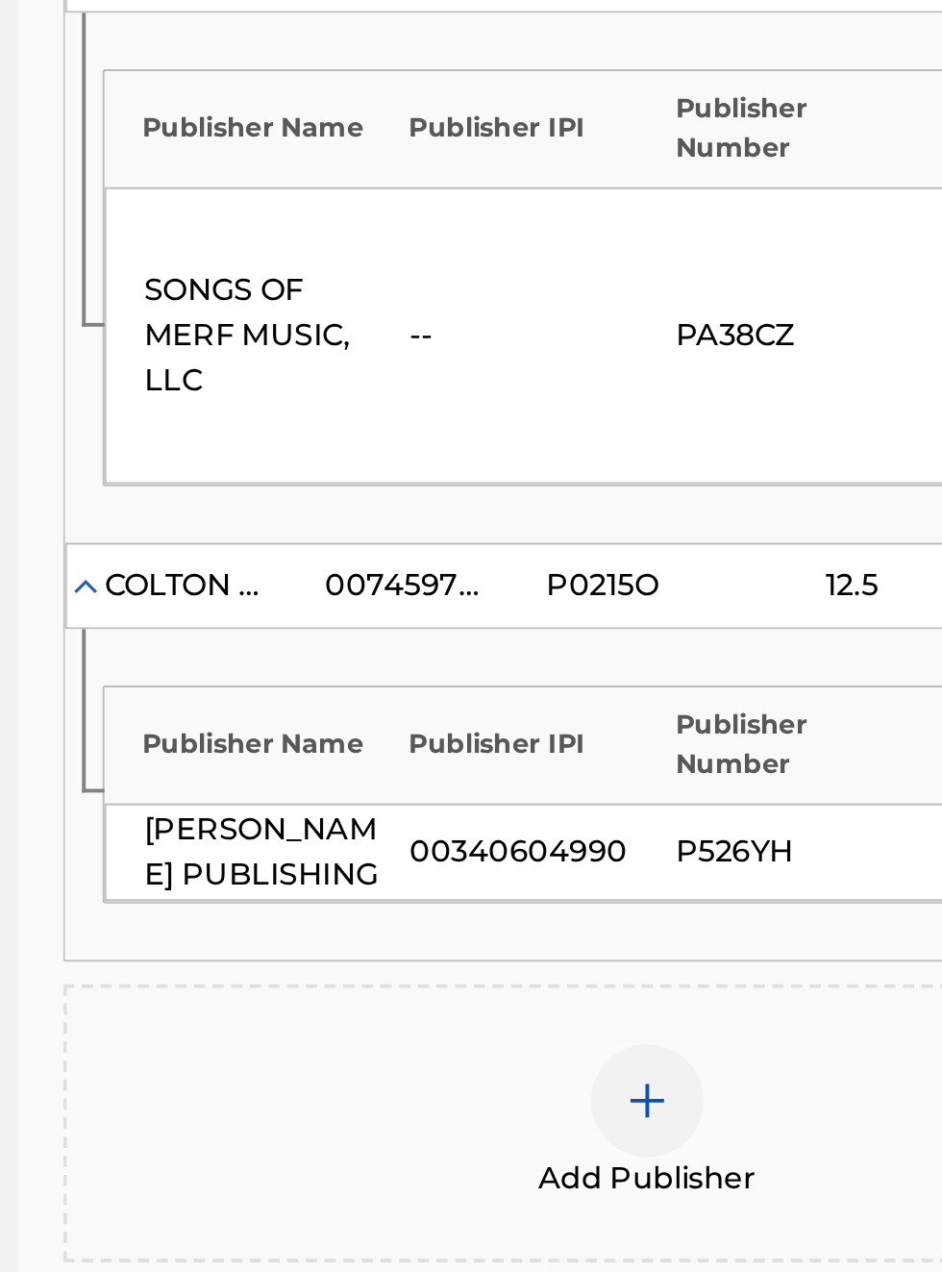
click at [429, 885] on div "[PERSON_NAME] PUBLISHING" at bounding box center [425, 907] width 127 height 46
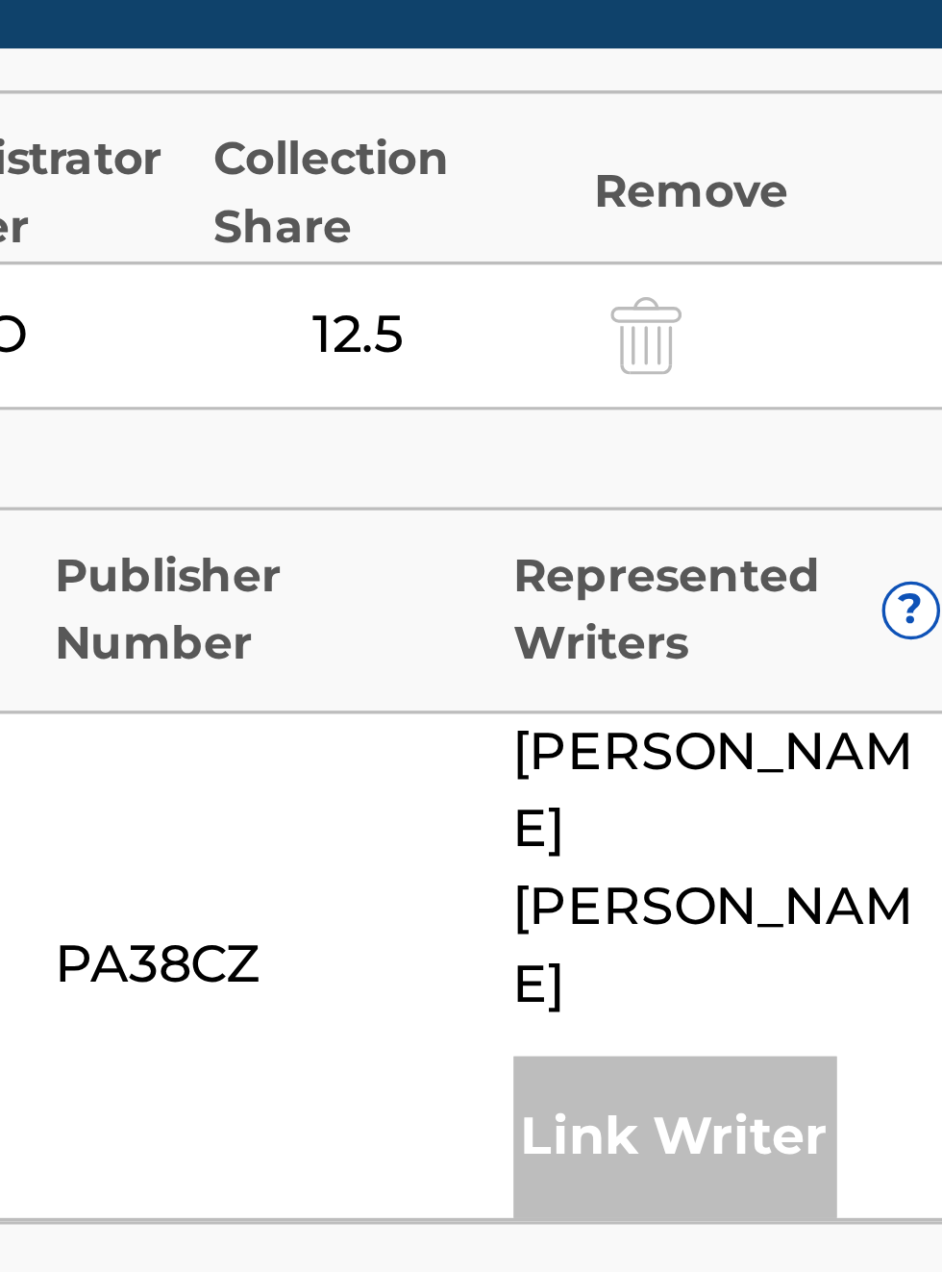
click at [838, 945] on div "Link Writer" at bounding box center [819, 969] width 96 height 48
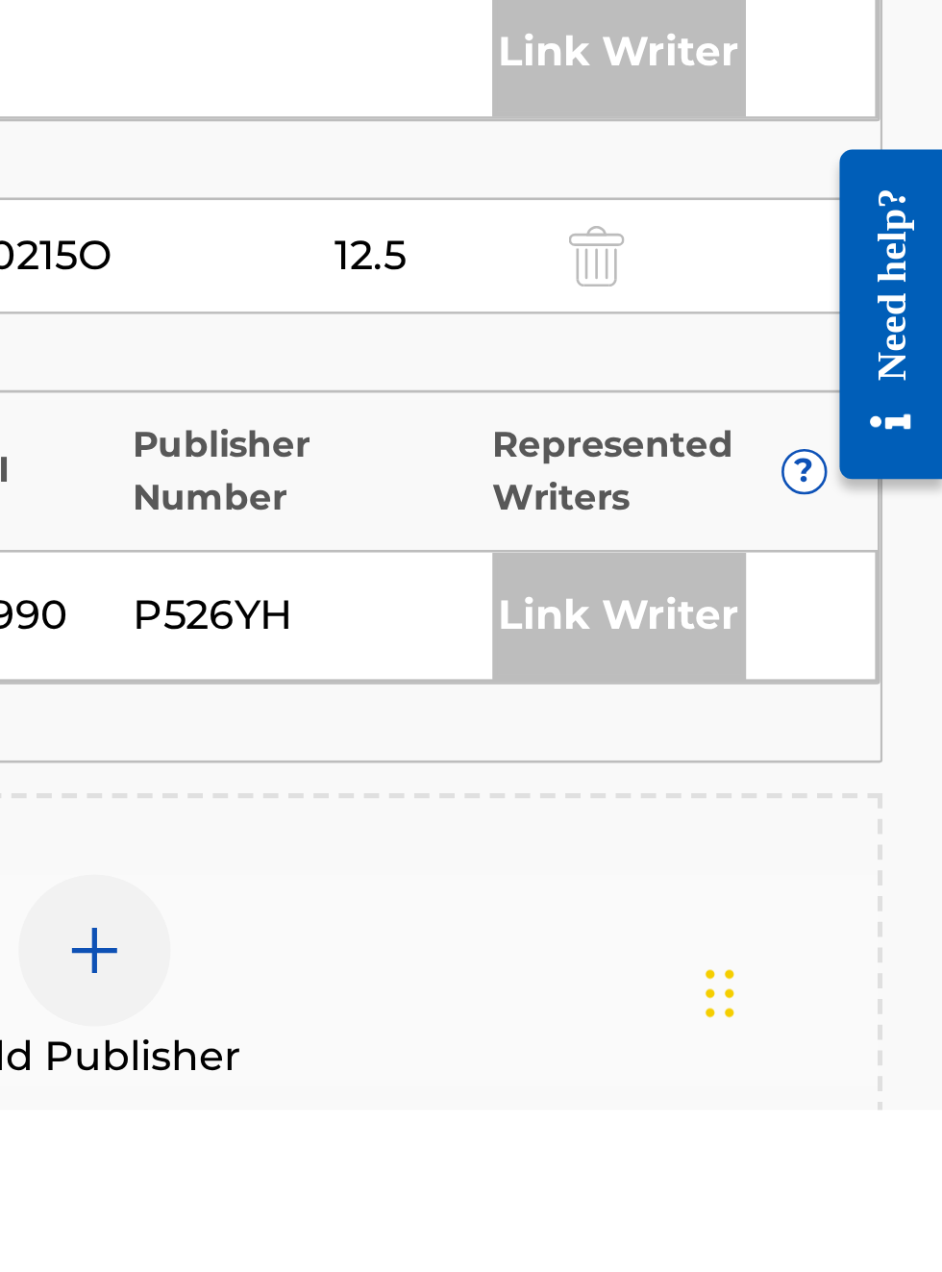
click at [826, 1061] on div "Link Writer" at bounding box center [819, 1085] width 96 height 48
click at [684, 1073] on div "P526YH" at bounding box center [698, 1084] width 127 height 23
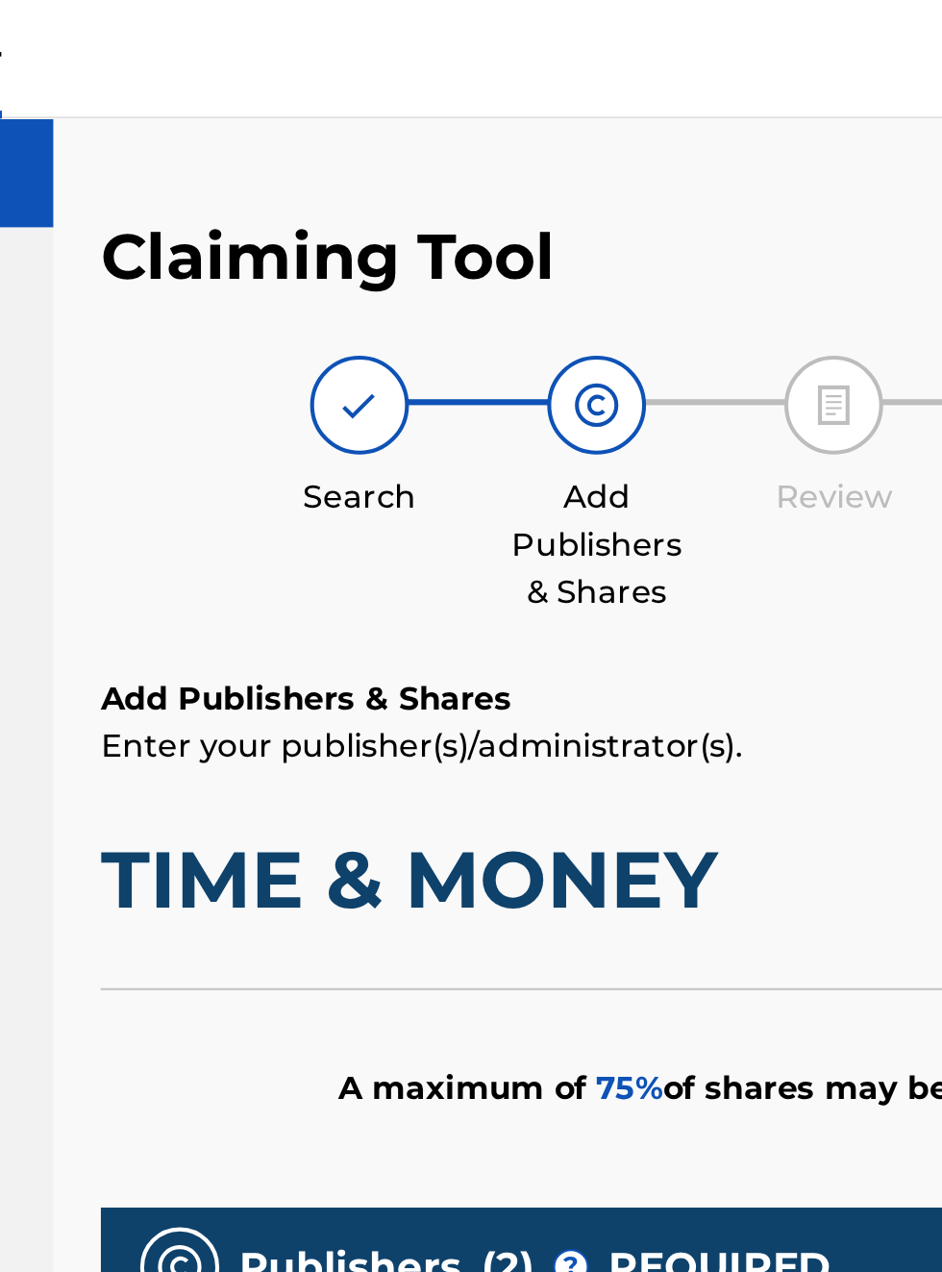
click at [565, 198] on img at bounding box center [562, 197] width 23 height 23
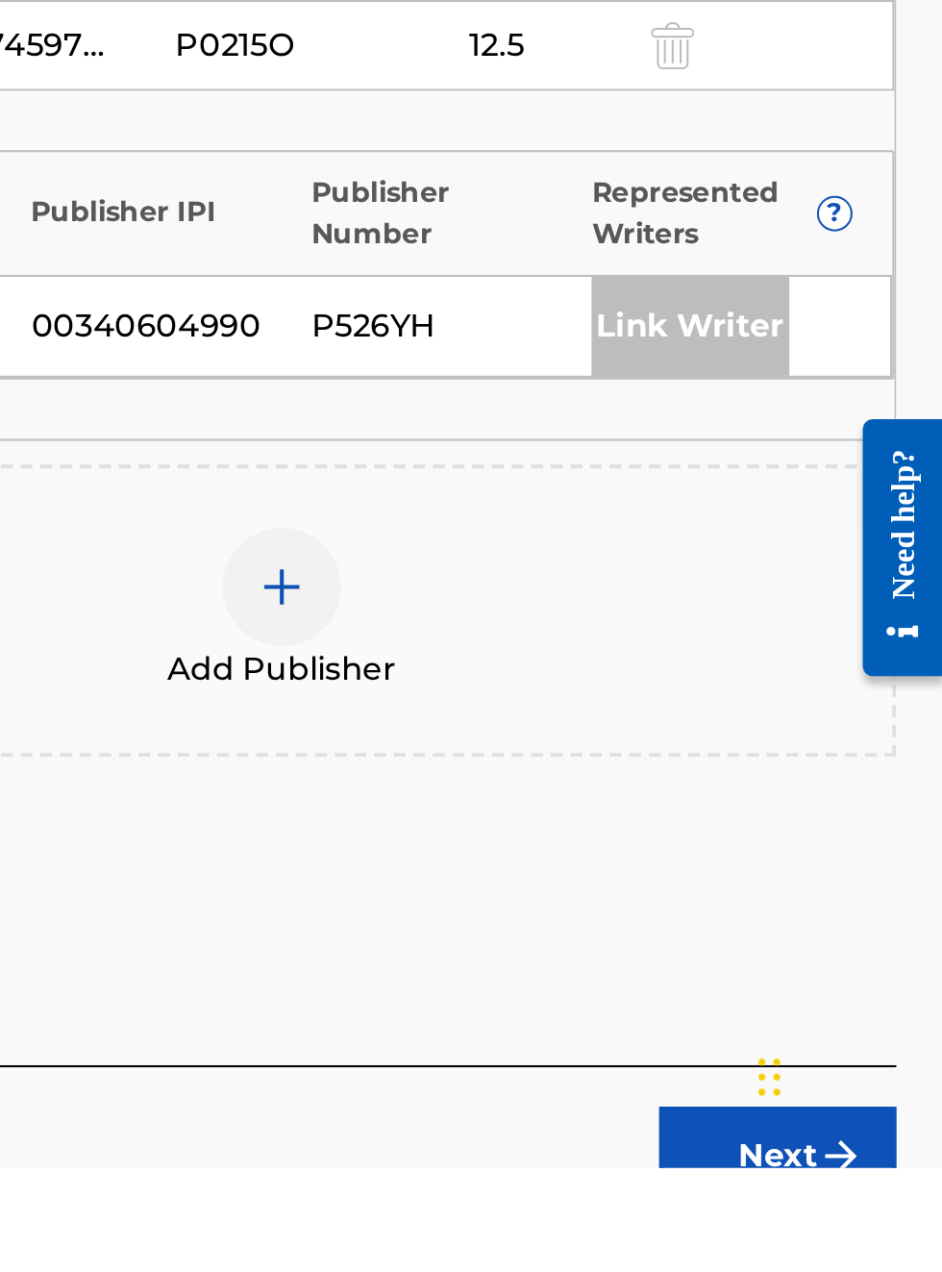
click at [880, 1256] on button "Next" at bounding box center [861, 1266] width 115 height 48
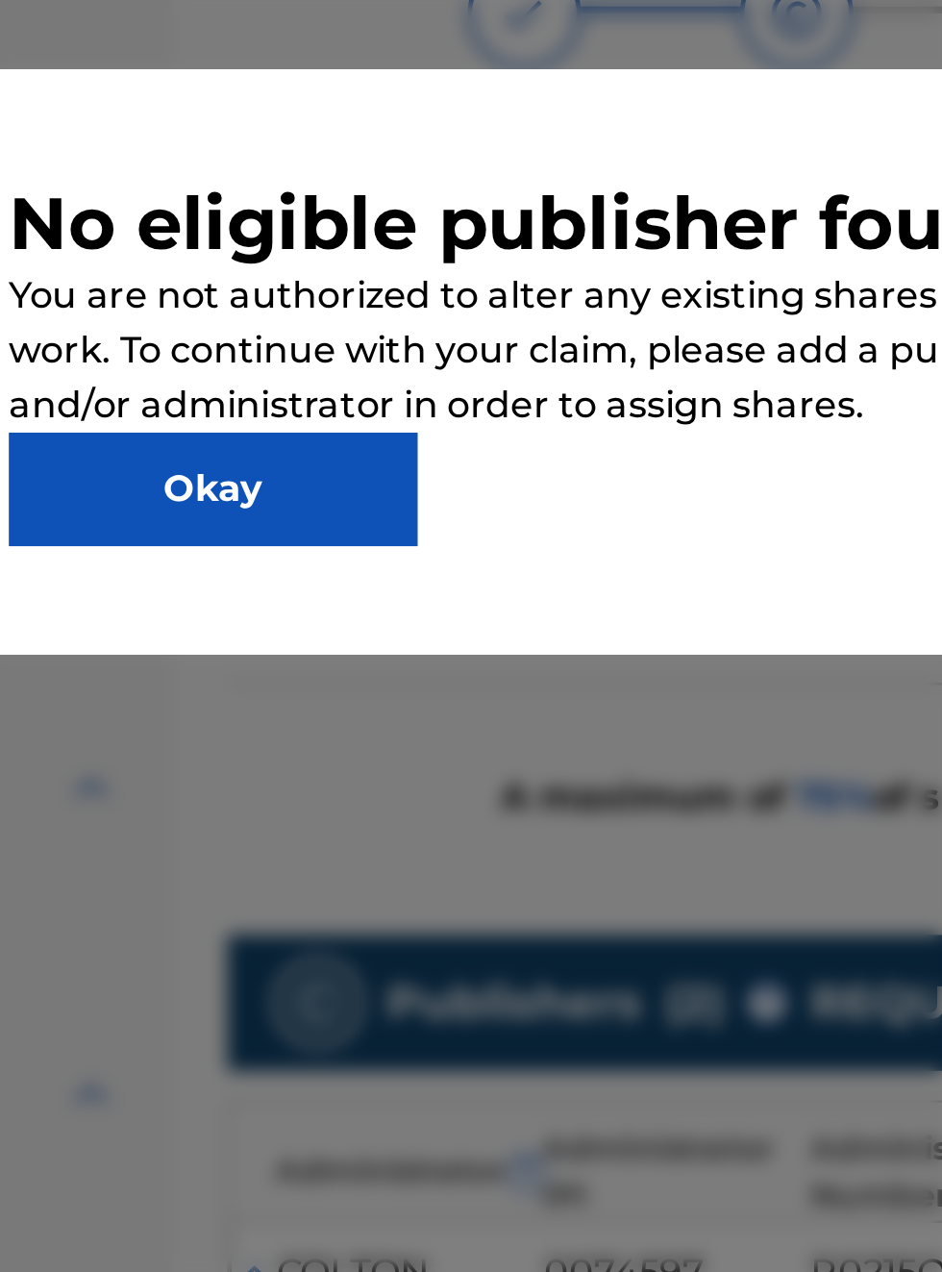
click at [325, 321] on button "Okay" at bounding box center [315, 297] width 173 height 48
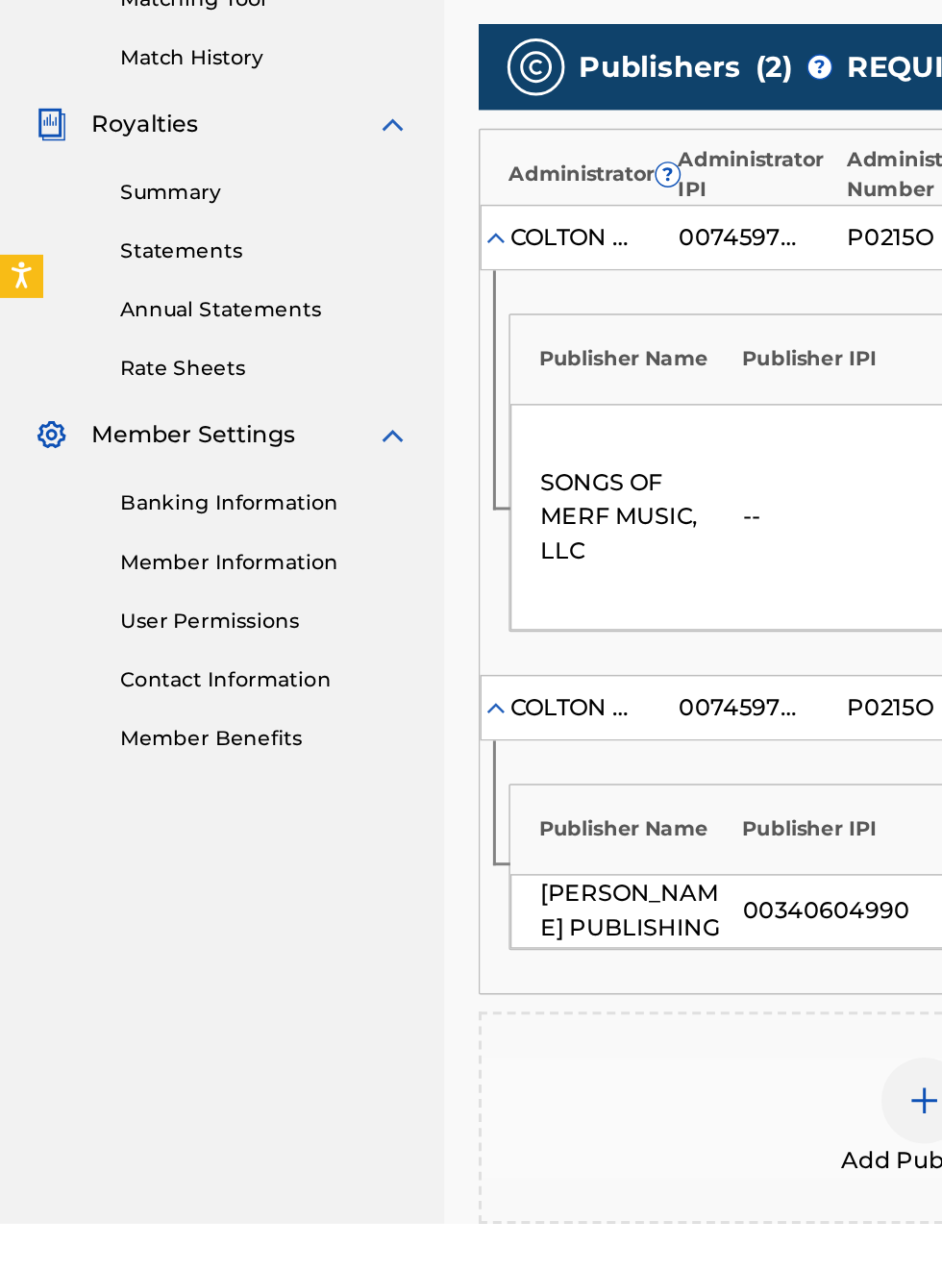
click at [446, 1039] on div "[PERSON_NAME] PUBLISHING" at bounding box center [425, 1062] width 127 height 46
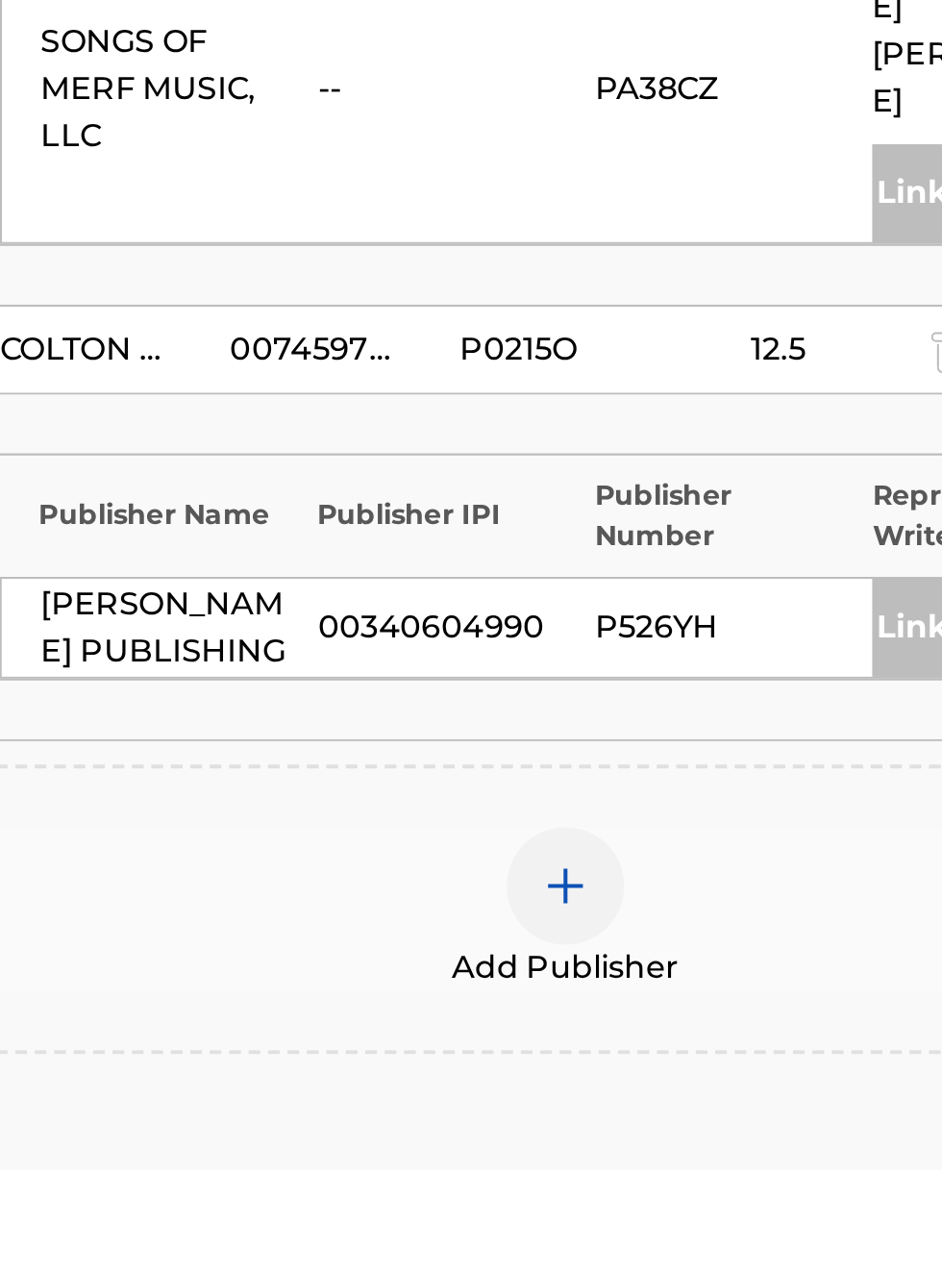
click at [623, 1123] on img at bounding box center [620, 1132] width 23 height 23
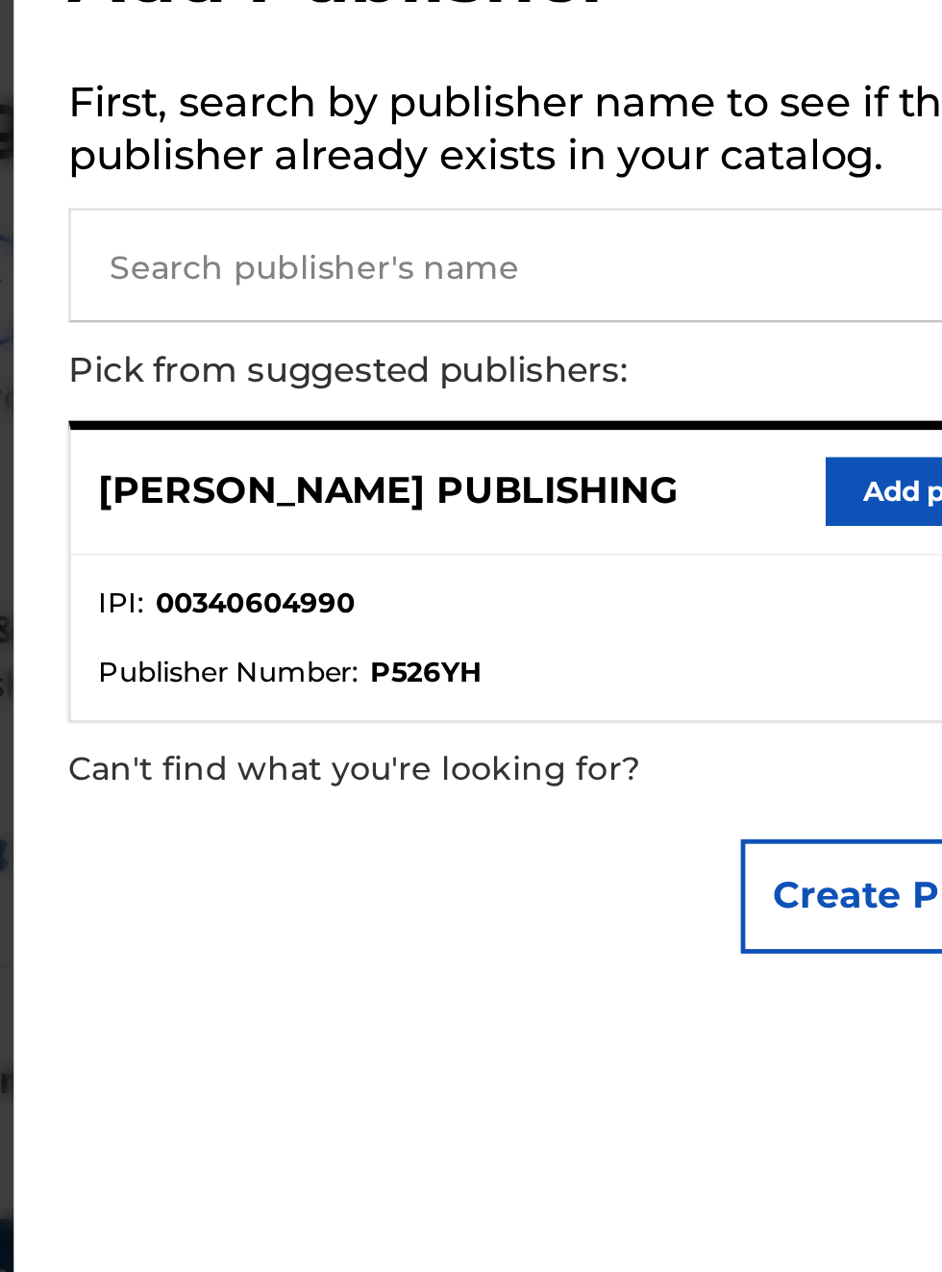
click at [560, 188] on input "text" at bounding box center [682, 186] width 398 height 48
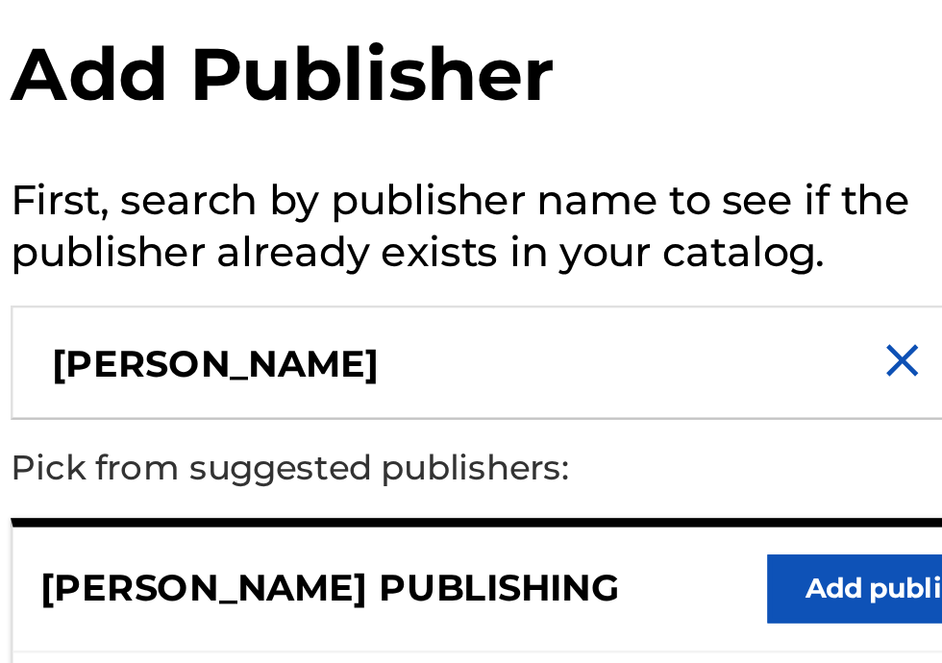
type input "Bobby Hamilton"
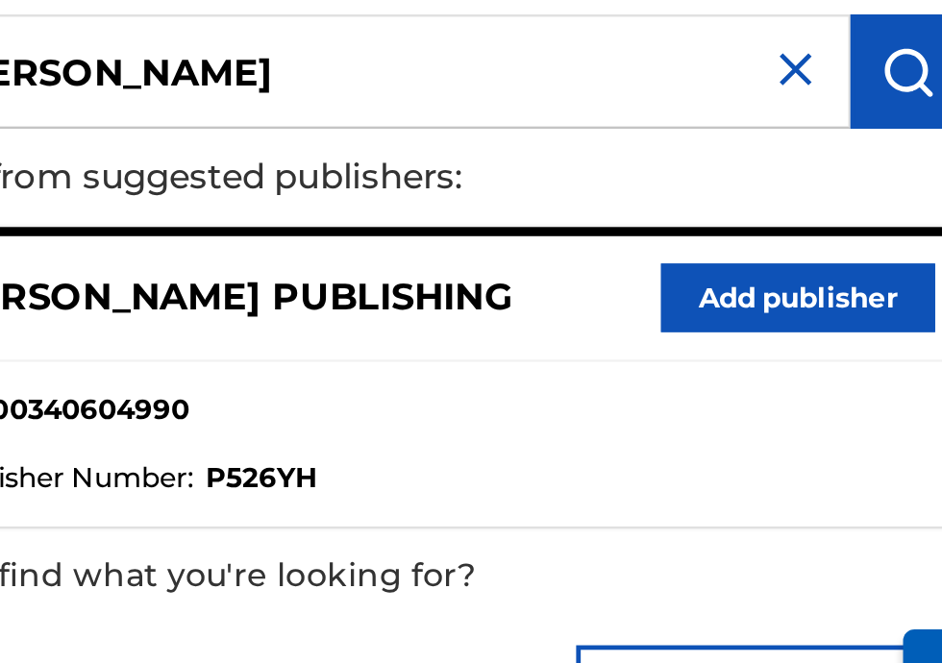
click at [878, 290] on button "Add publisher" at bounding box center [858, 281] width 115 height 29
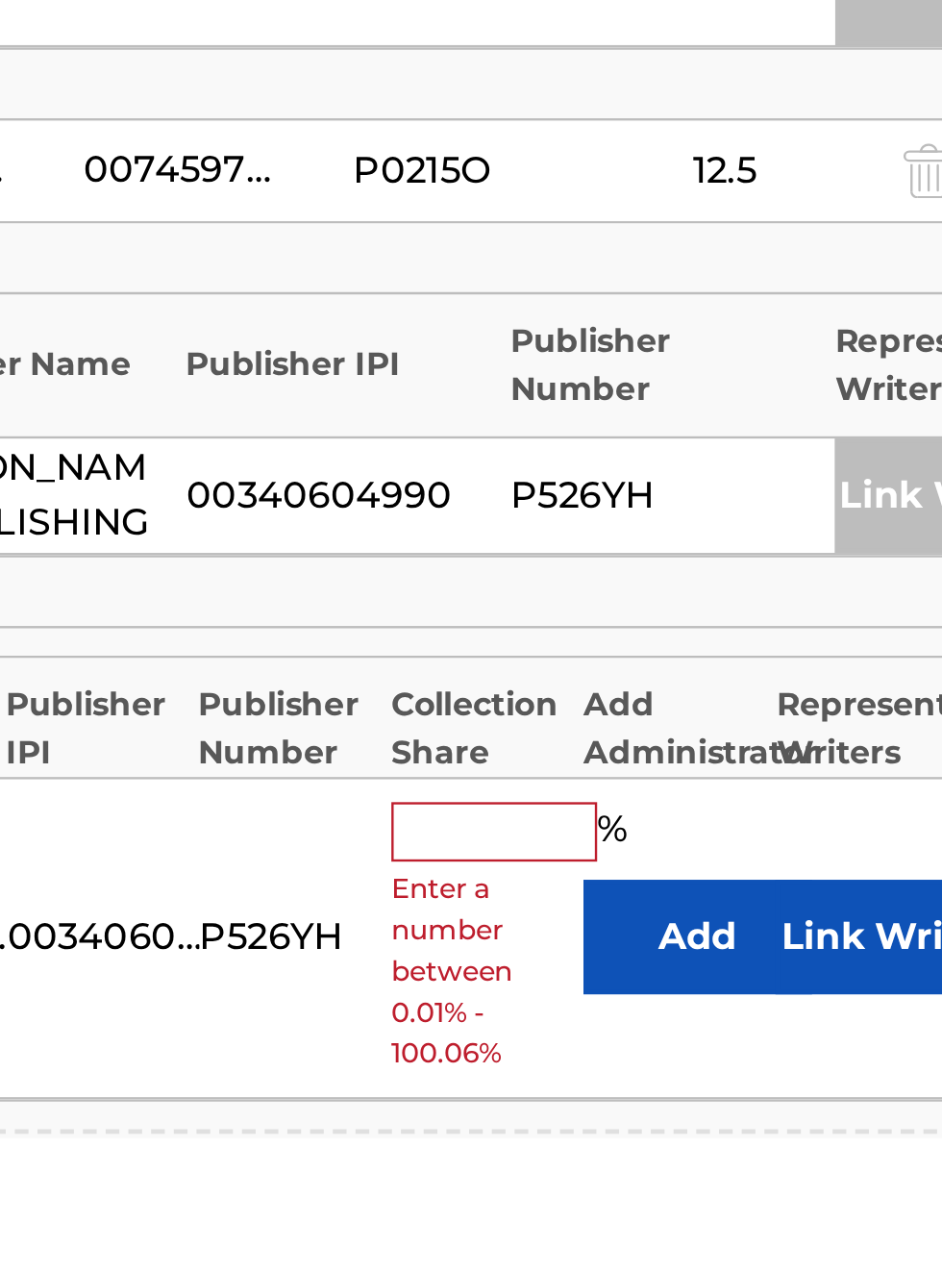
click at [631, 1137] on input "text" at bounding box center [628, 1143] width 87 height 25
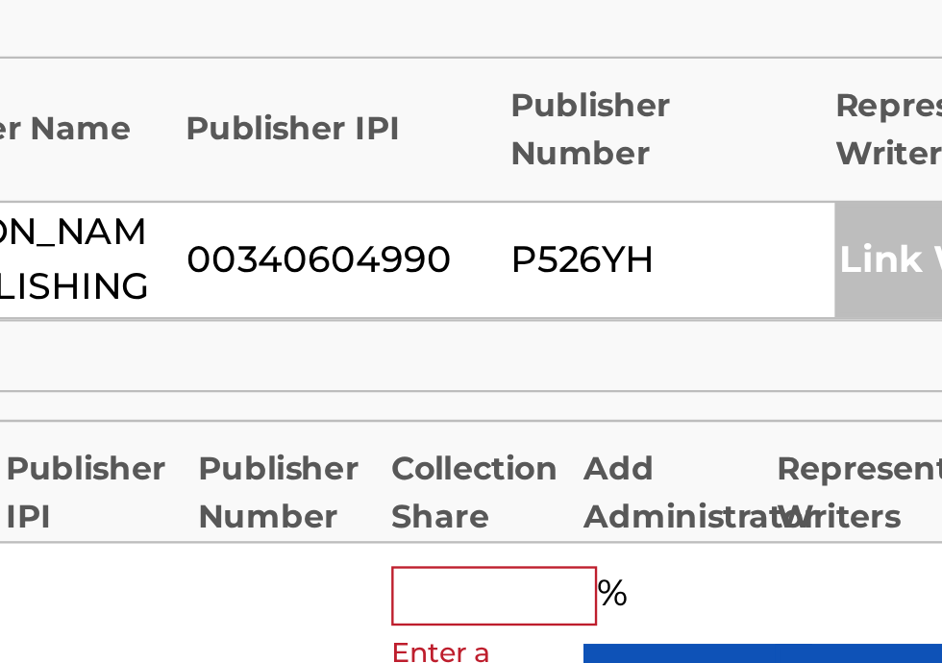
type input "0"
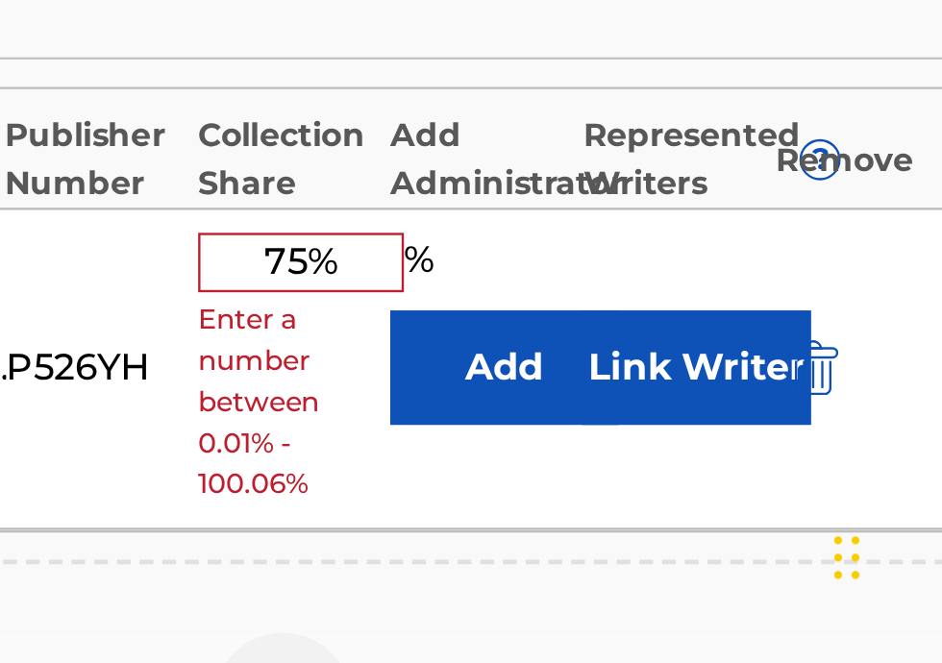
scroll to position [385, 502]
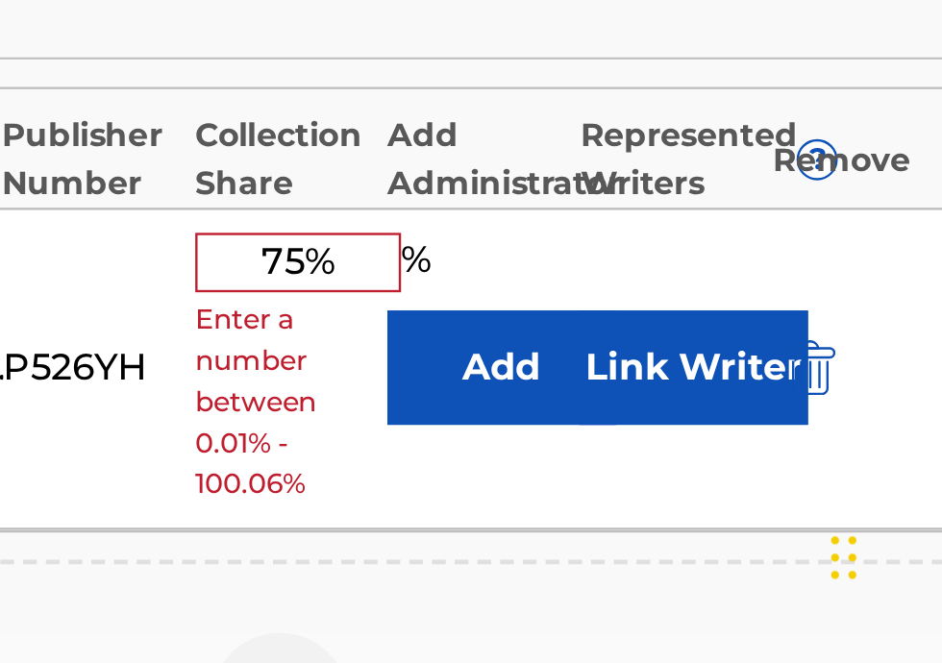
type input "75%"
click at [710, 528] on button "Add" at bounding box center [713, 539] width 96 height 48
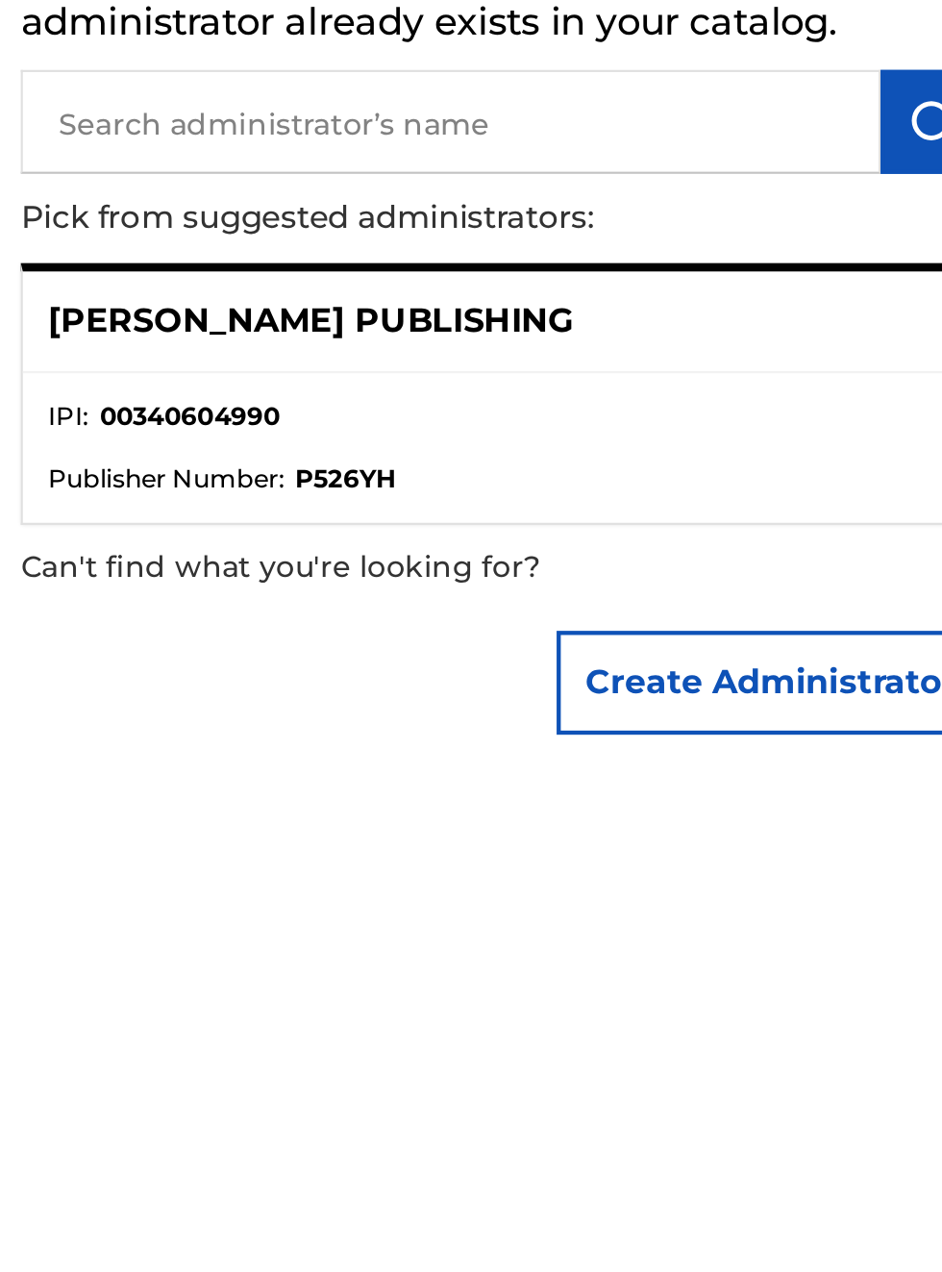
scroll to position [608, 0]
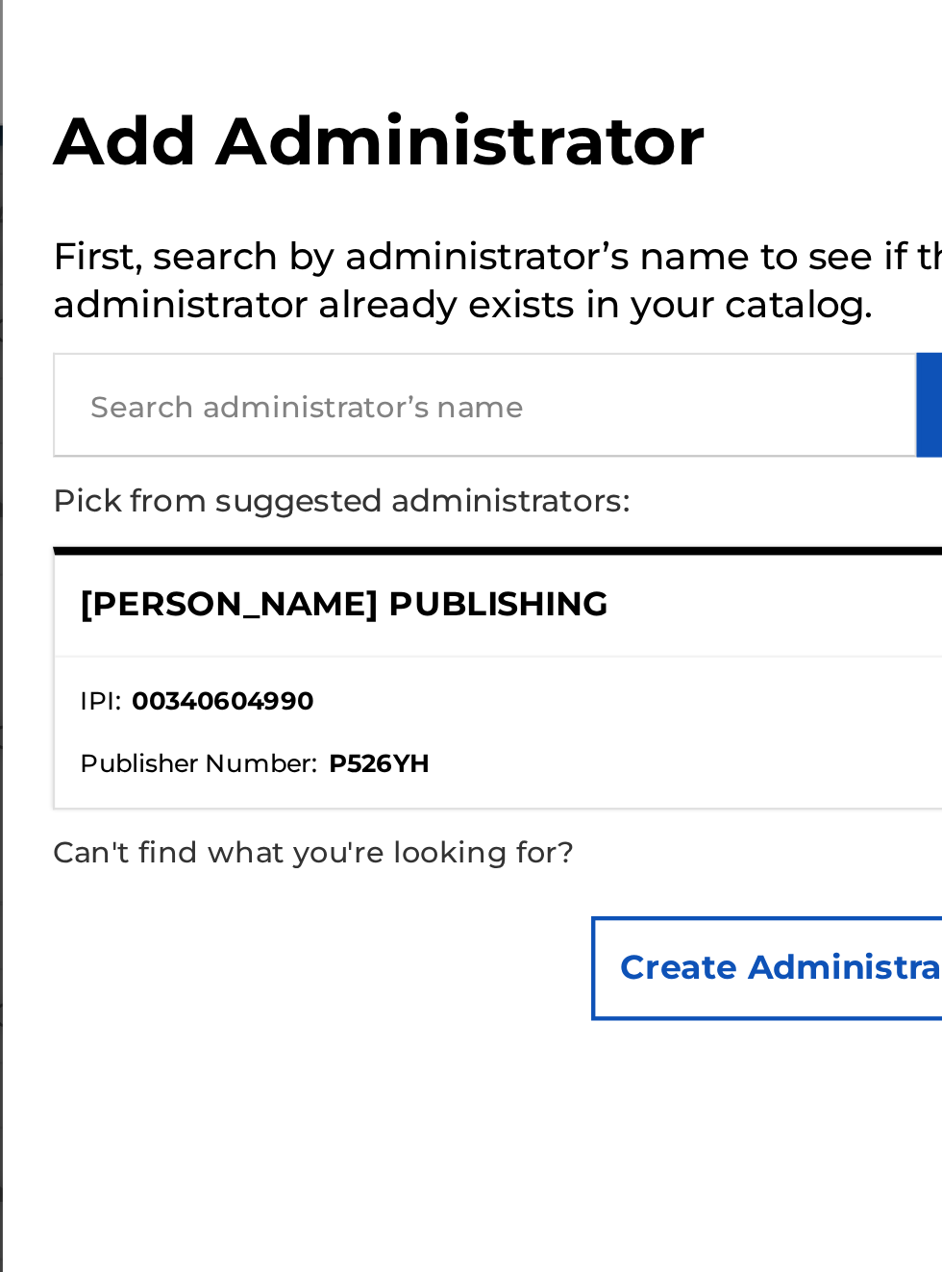
click at [537, 193] on input "text" at bounding box center [682, 186] width 398 height 48
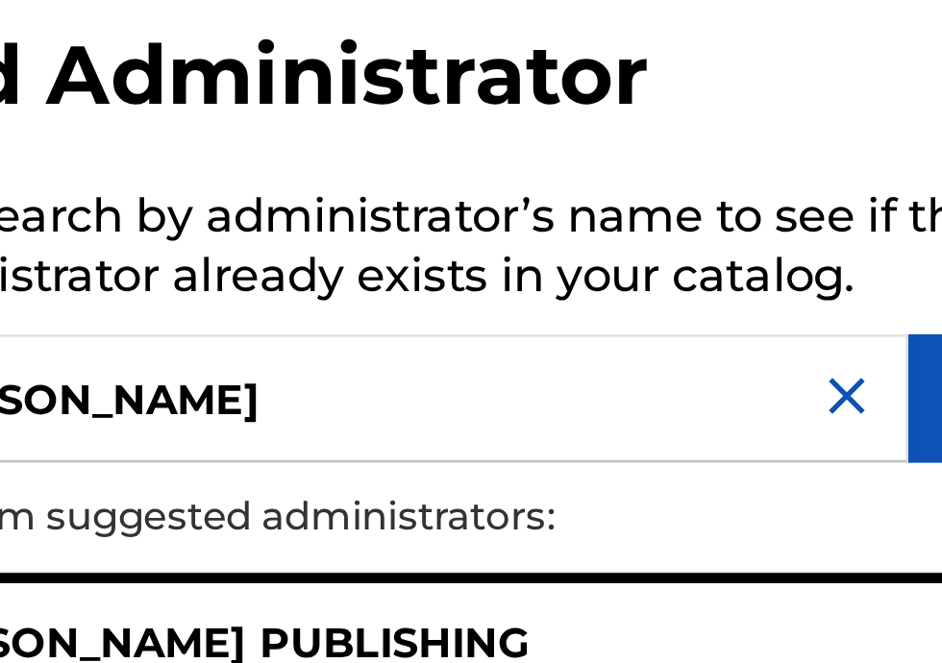
type input "Bobby Hamilton publishing"
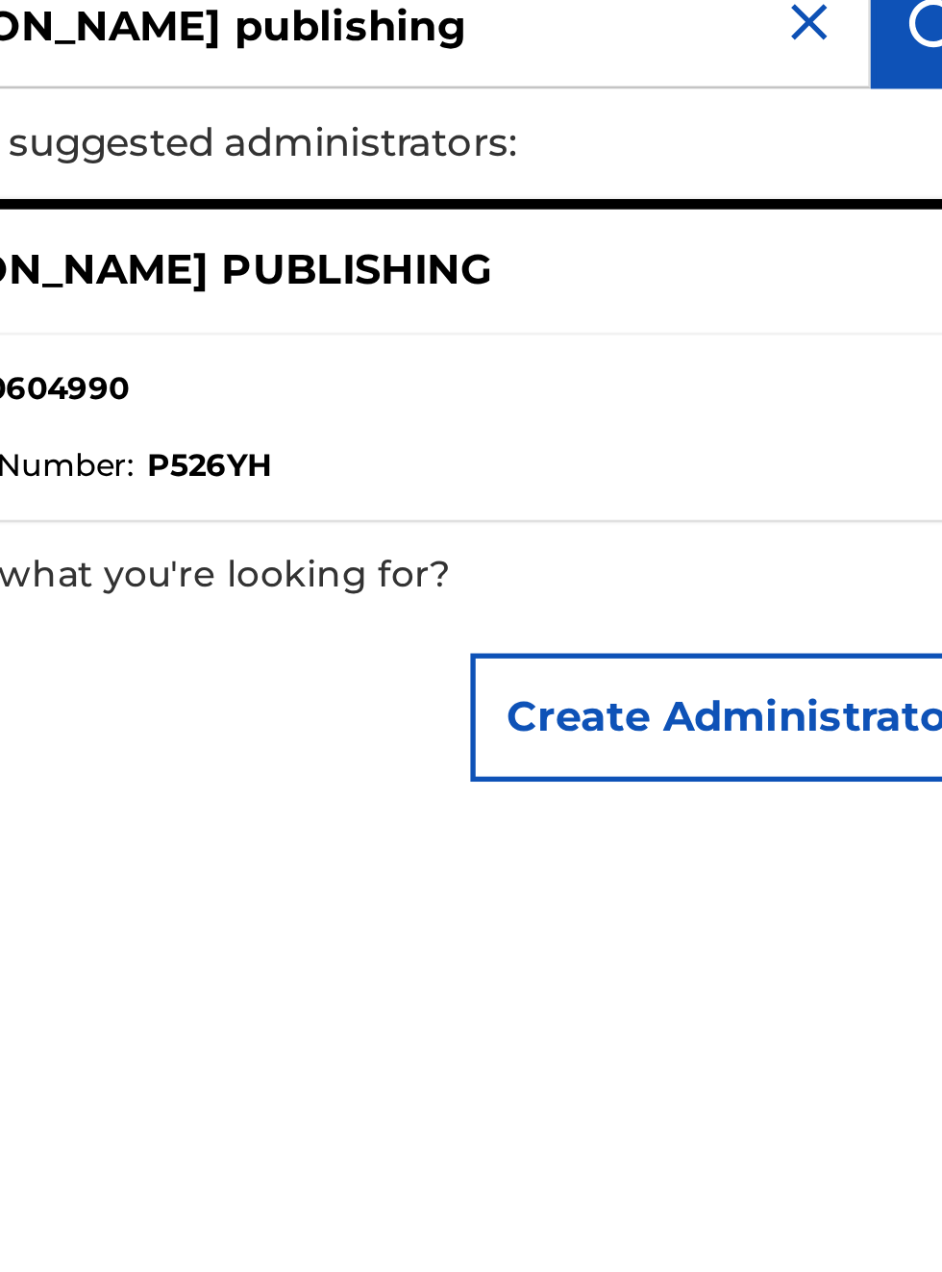
click at [812, 451] on button "Create Administrator" at bounding box center [830, 446] width 198 height 48
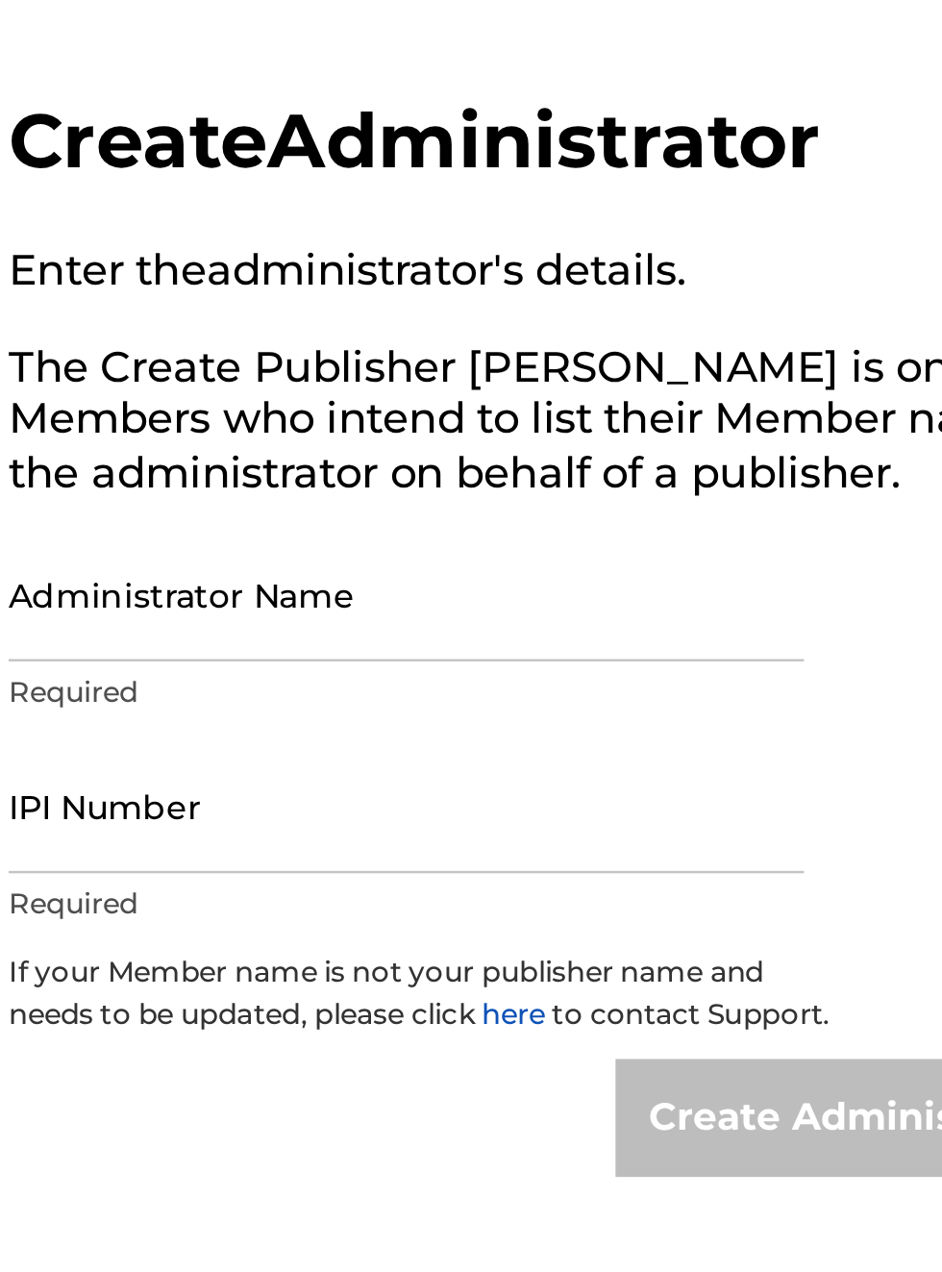
click at [542, 253] on input "Administrator Name" at bounding box center [645, 250] width 325 height 55
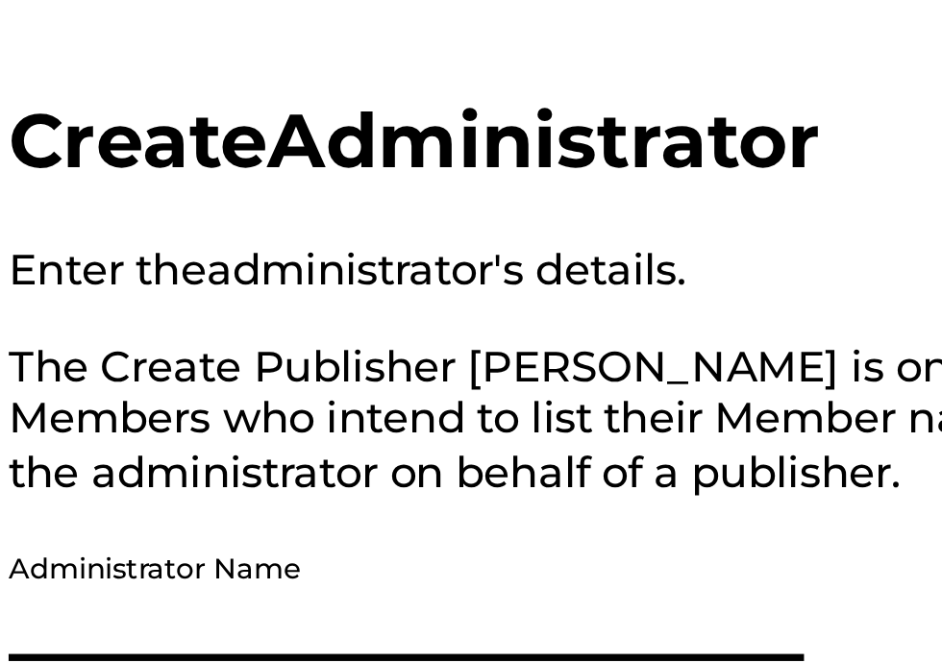
type input "Bobby Hamilton"
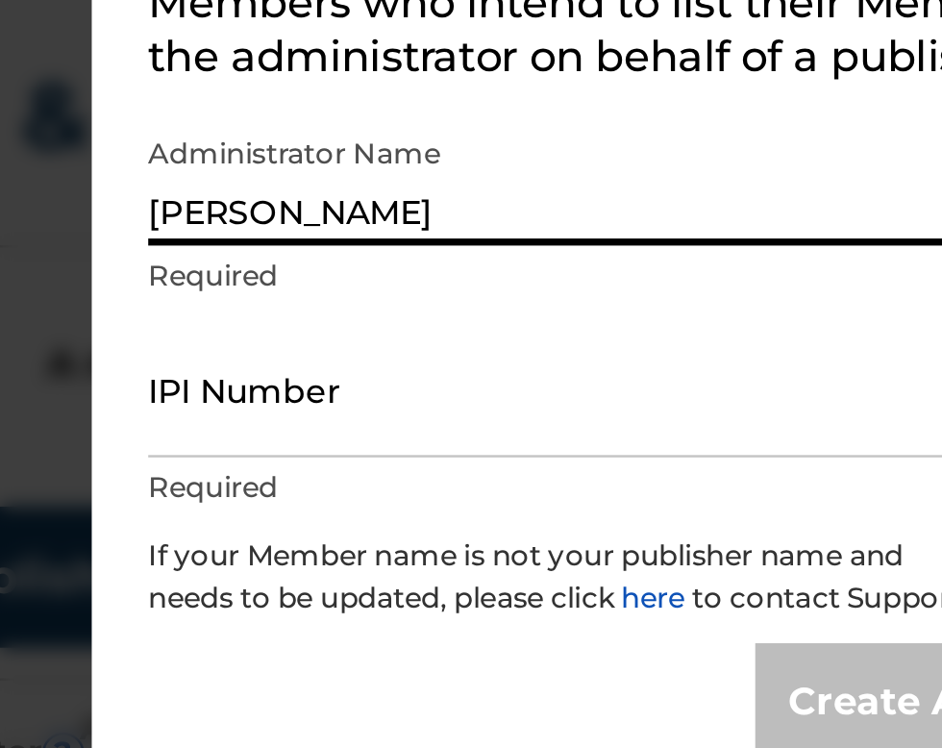
click at [538, 350] on input "IPI Number" at bounding box center [645, 337] width 325 height 55
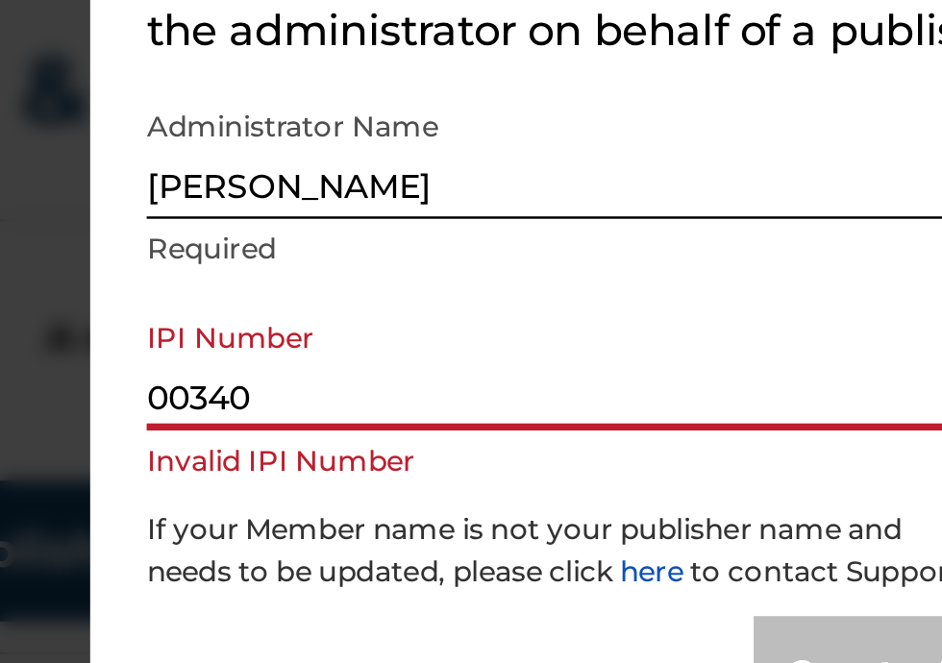
type input "00340604990"
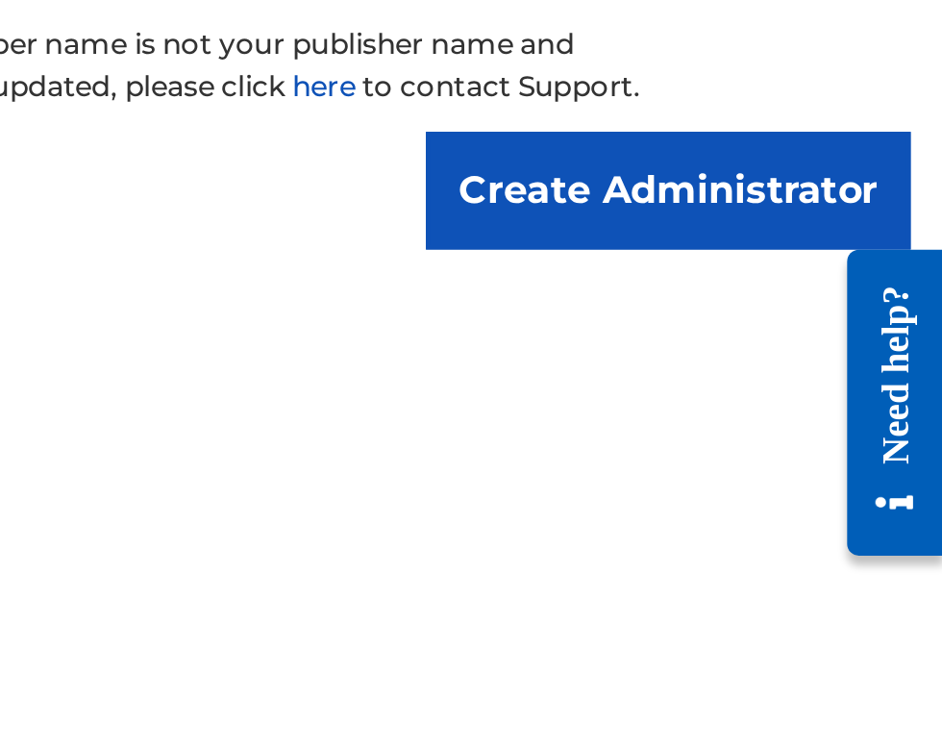
click at [843, 488] on input "Create Administrator" at bounding box center [830, 464] width 198 height 48
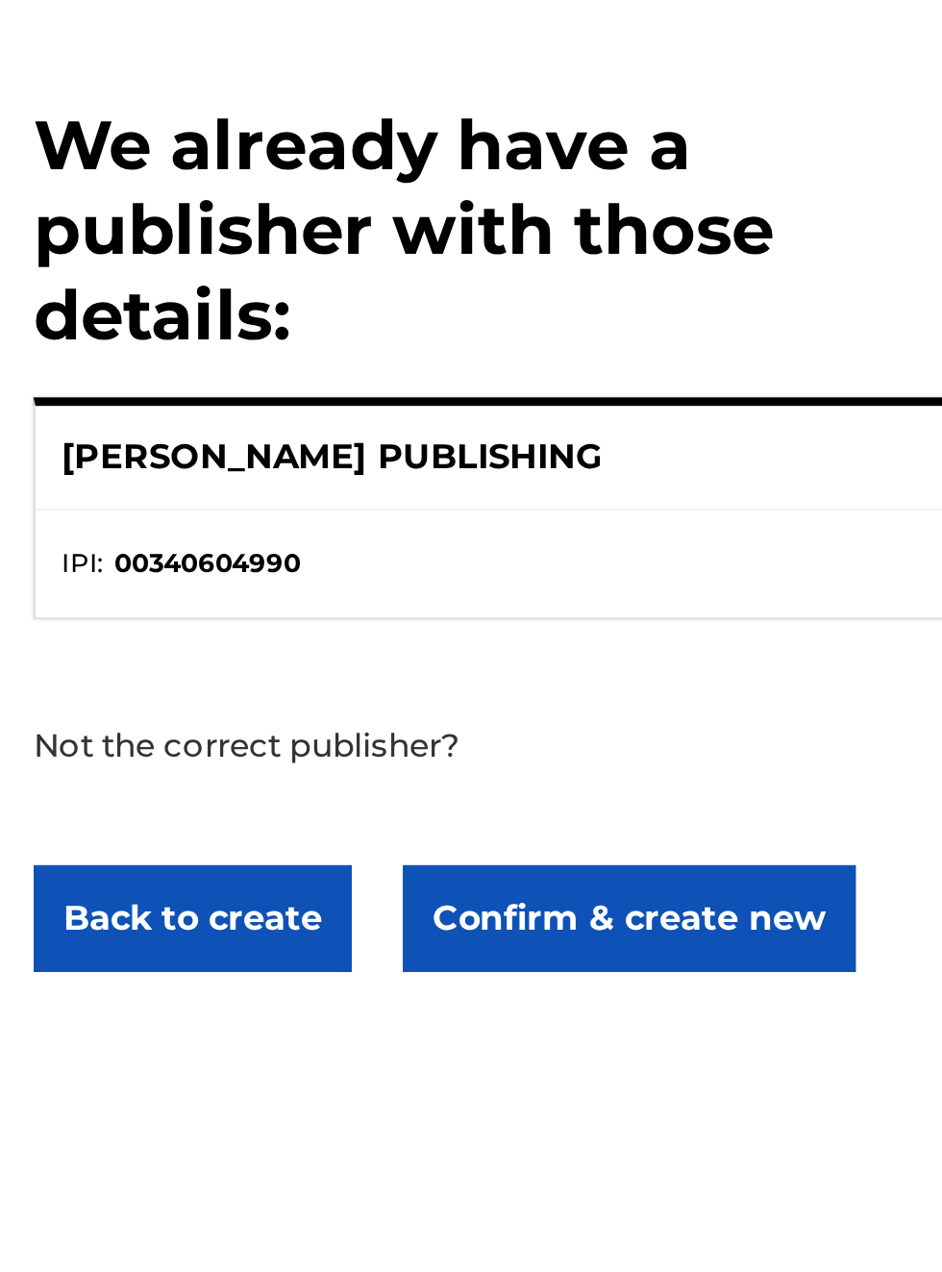
click at [702, 428] on button "Confirm & create new" at bounding box center [751, 413] width 204 height 48
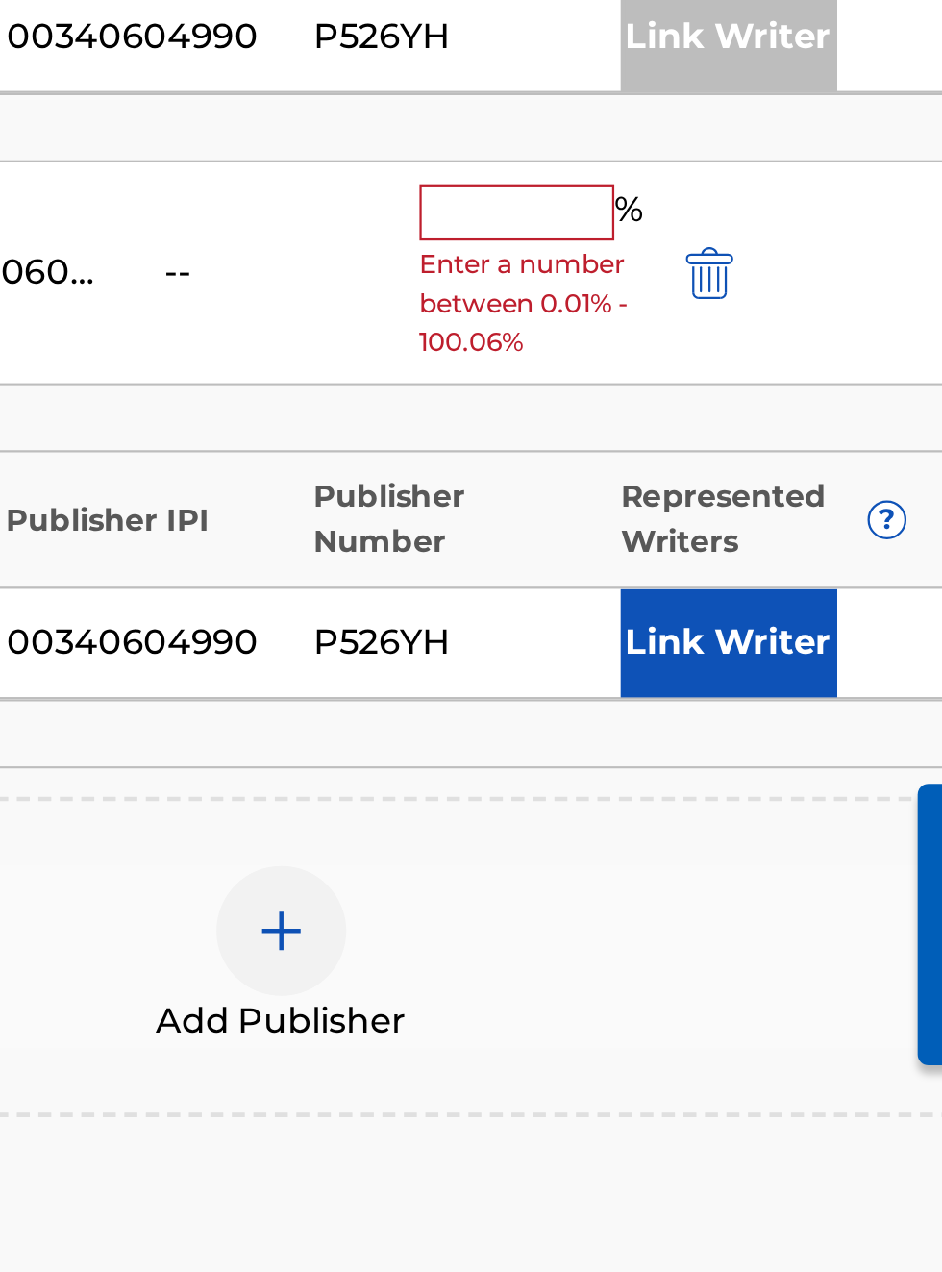
click at [820, 838] on button "Link Writer" at bounding box center [819, 845] width 96 height 48
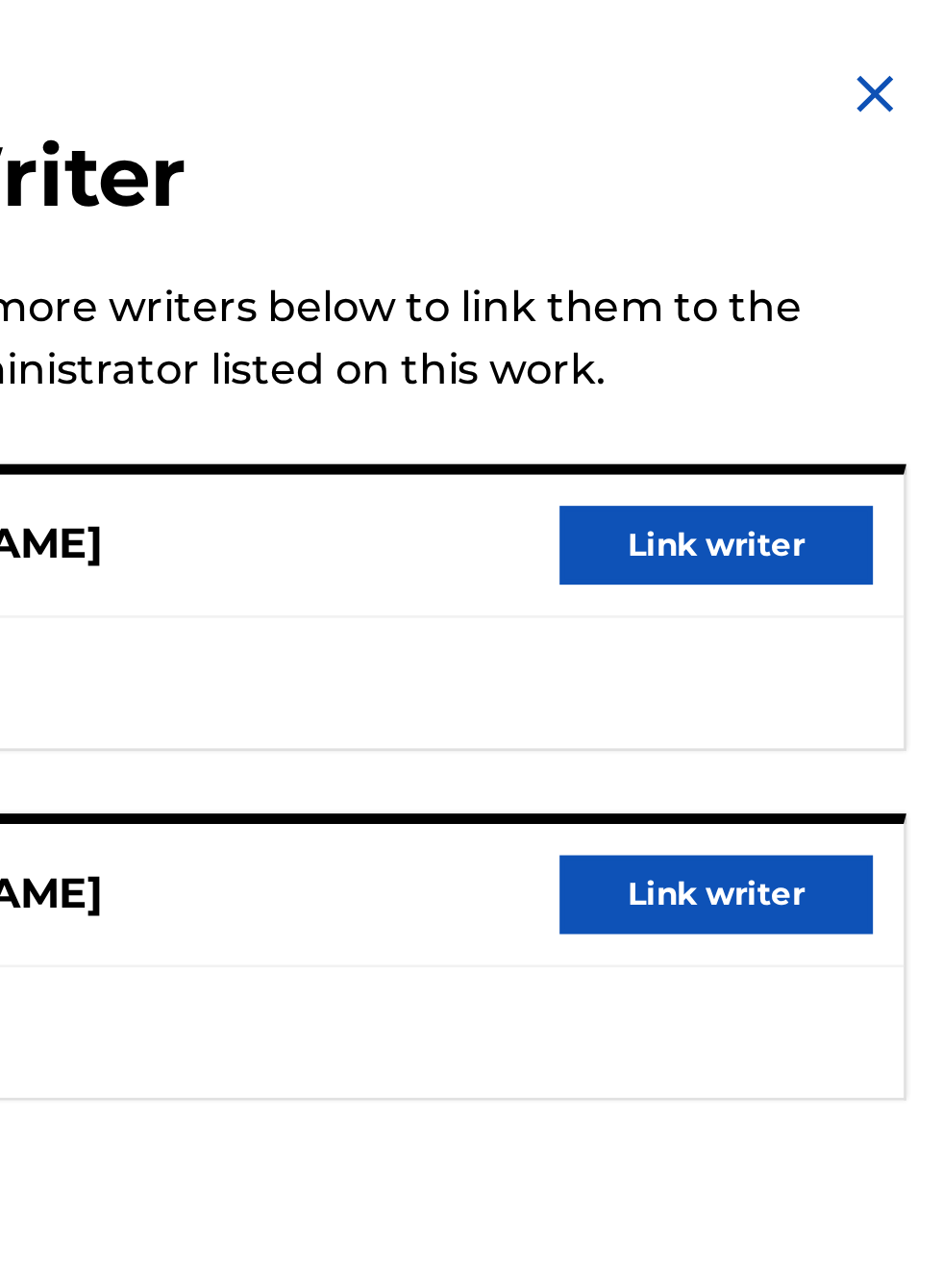
click at [854, 202] on button "Link writer" at bounding box center [858, 201] width 115 height 29
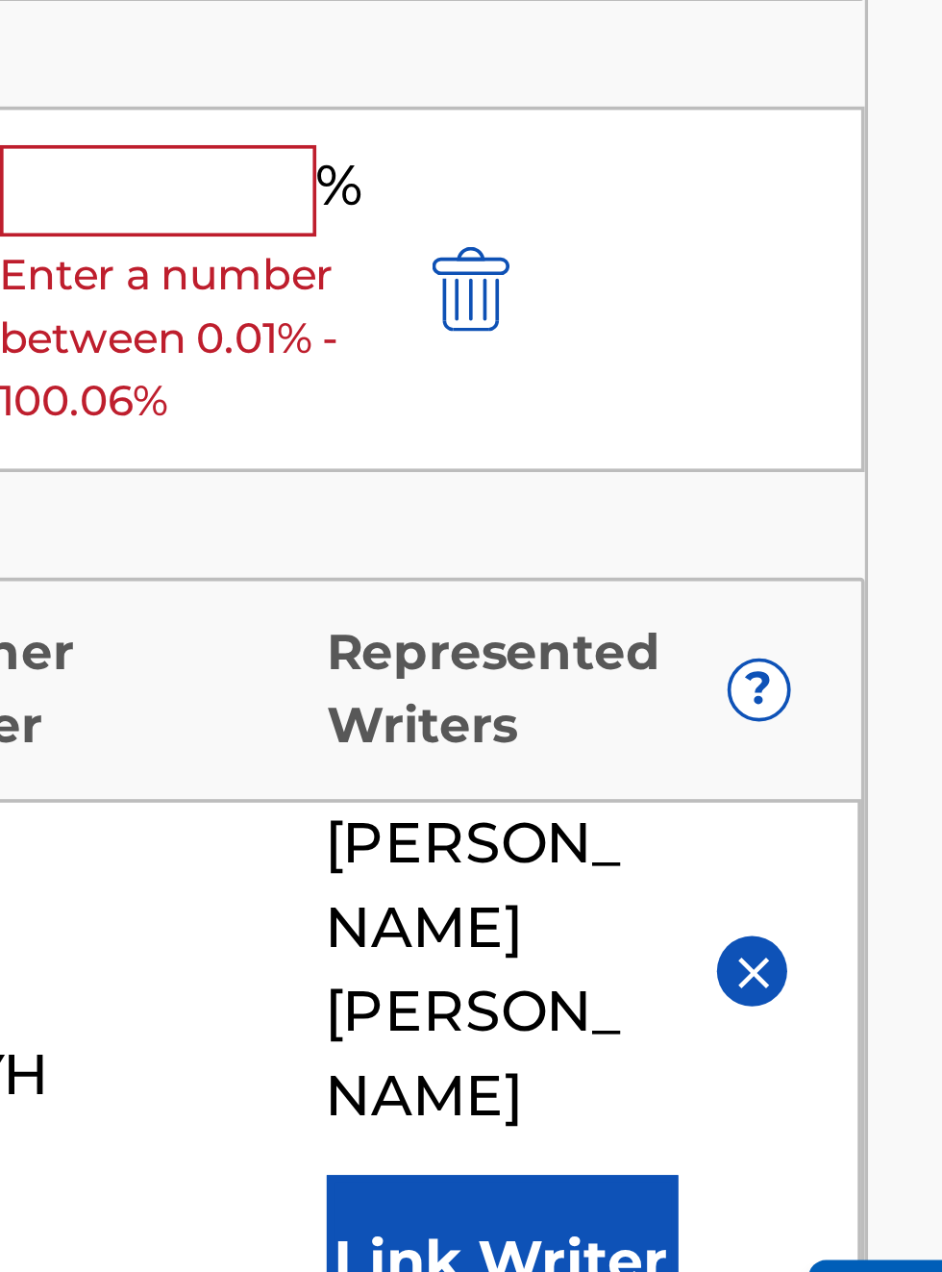
click at [812, 885] on button "Link Writer" at bounding box center [819, 909] width 96 height 48
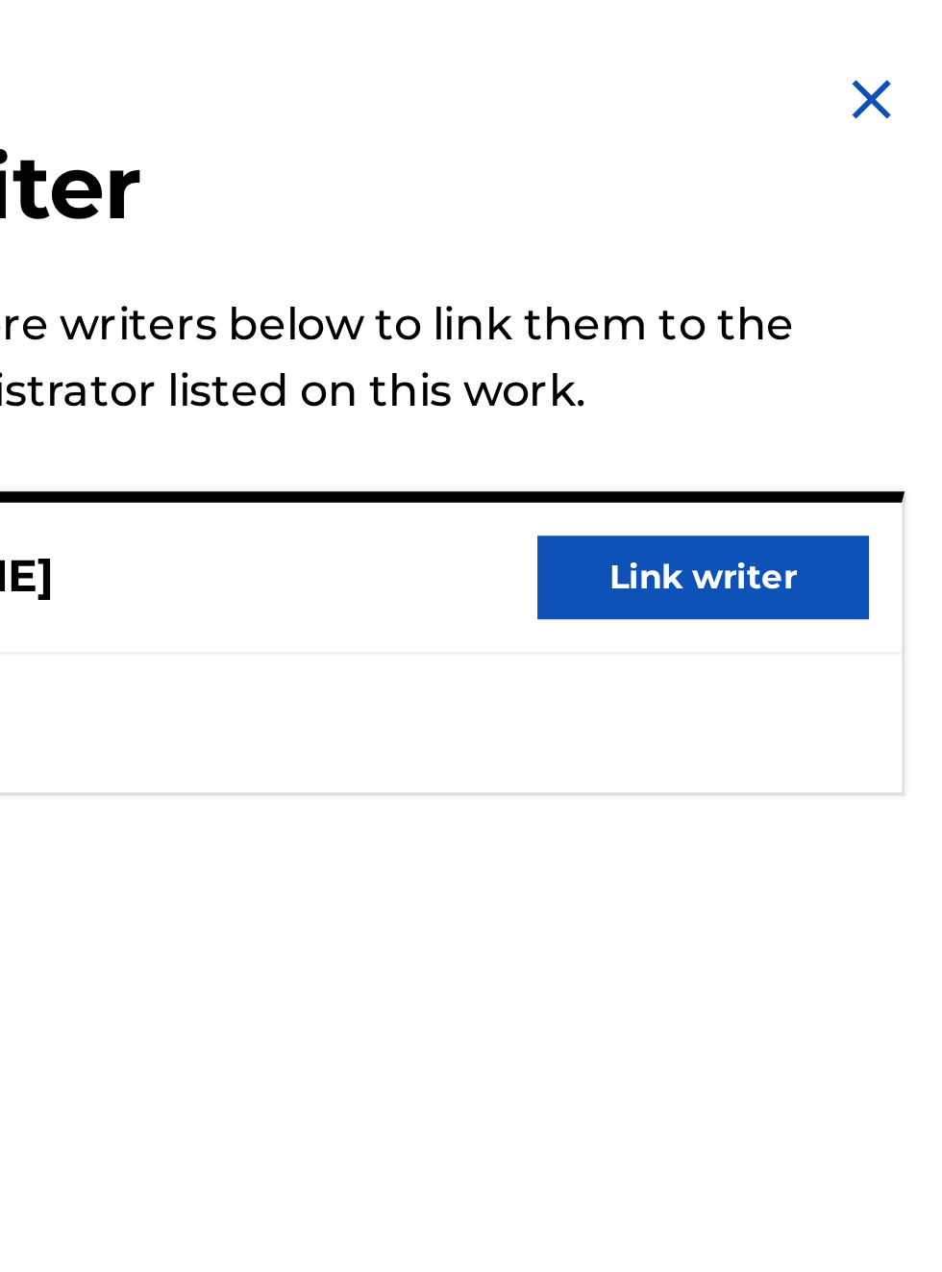
click at [866, 210] on button "Link writer" at bounding box center [858, 201] width 115 height 29
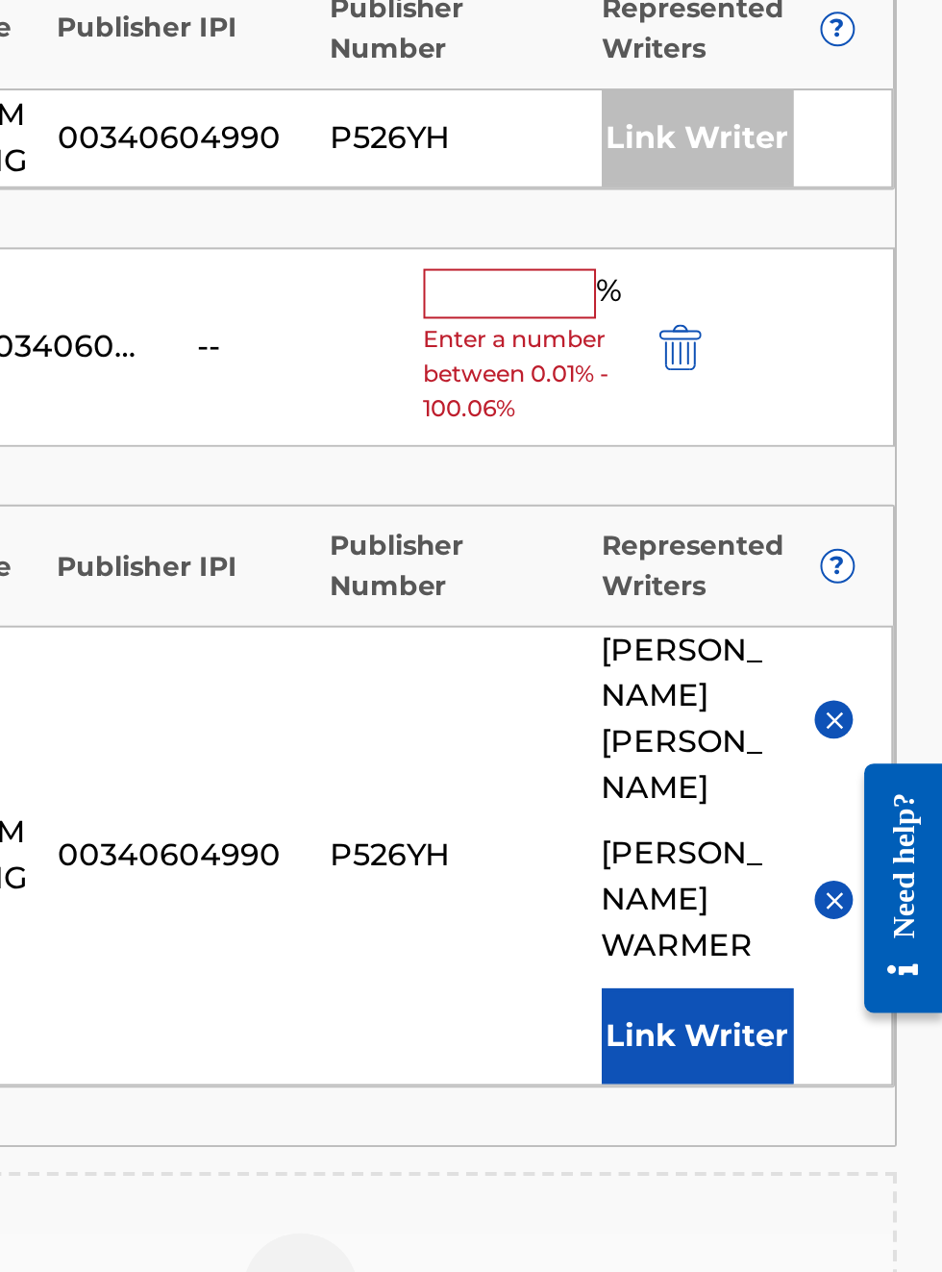
click at [835, 1020] on button "Link Writer" at bounding box center [819, 1044] width 96 height 48
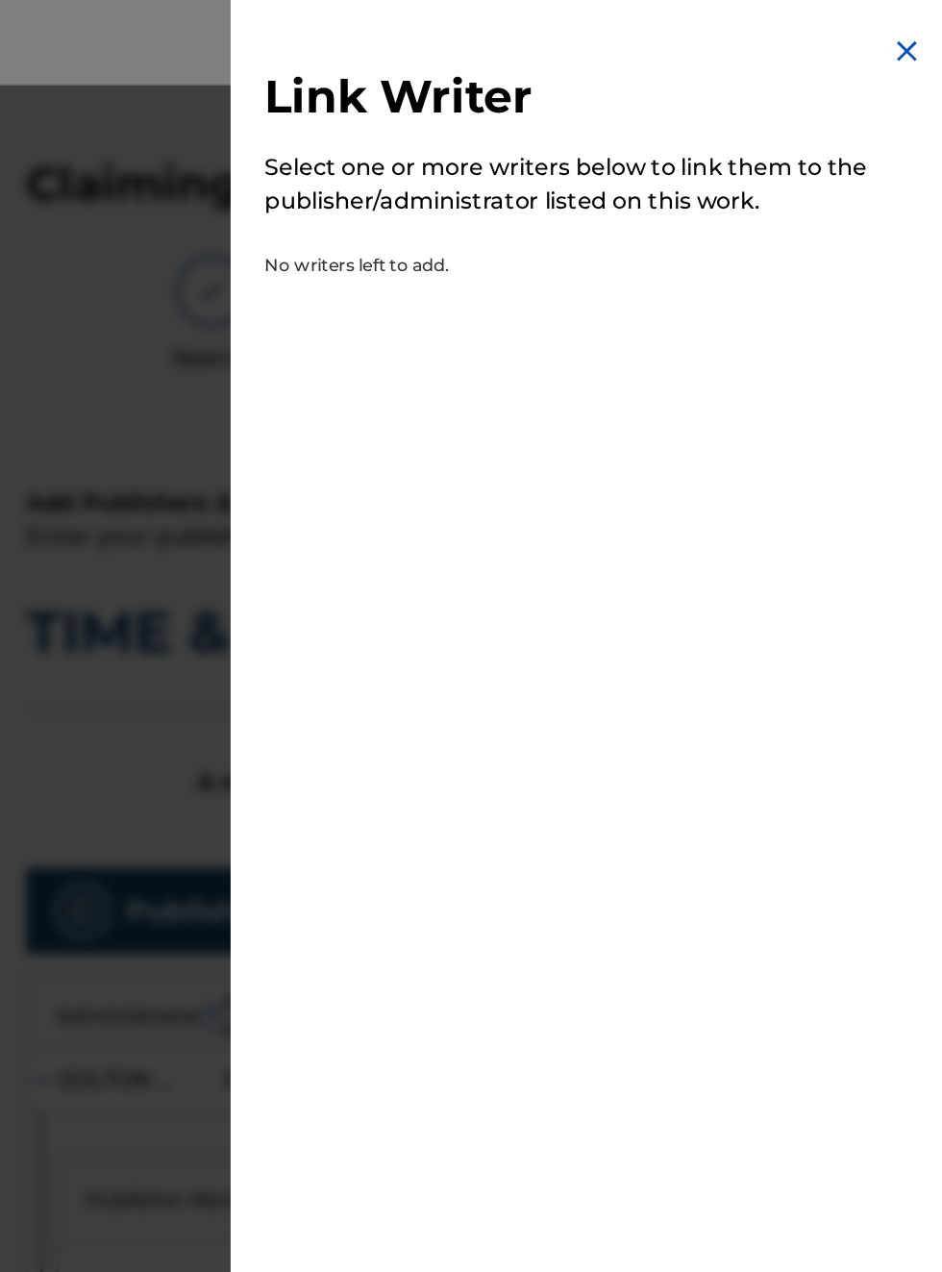
click at [917, 32] on img at bounding box center [917, 34] width 23 height 23
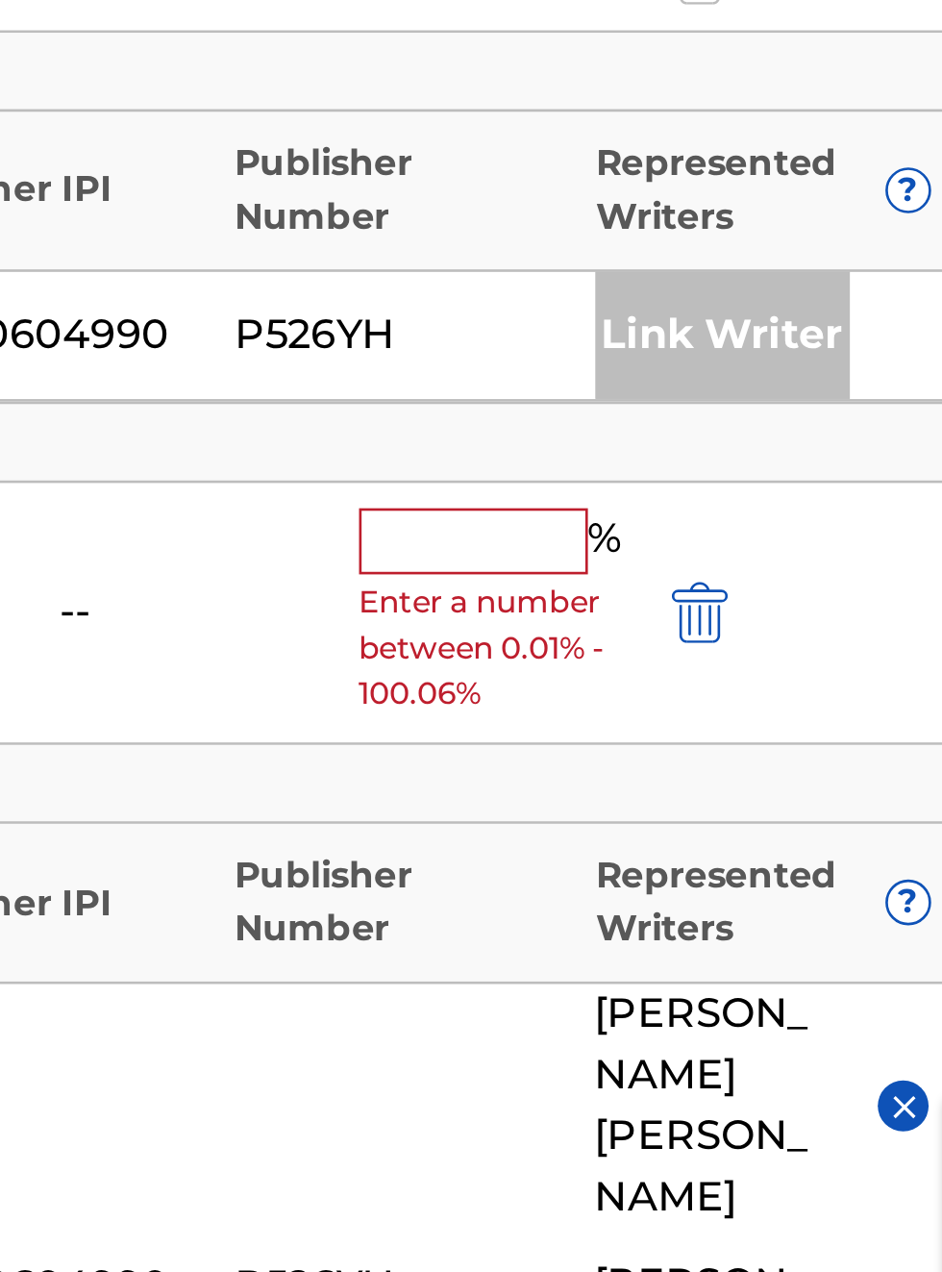
click at [719, 689] on input "text" at bounding box center [725, 701] width 87 height 25
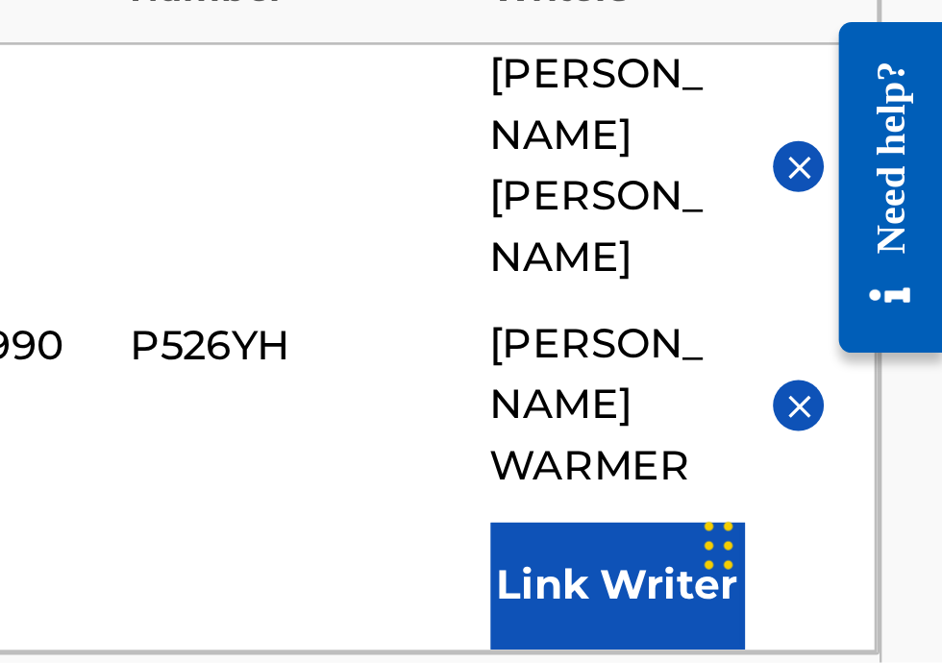
type input "75%"
click at [831, 611] on button "Link Writer" at bounding box center [819, 635] width 96 height 48
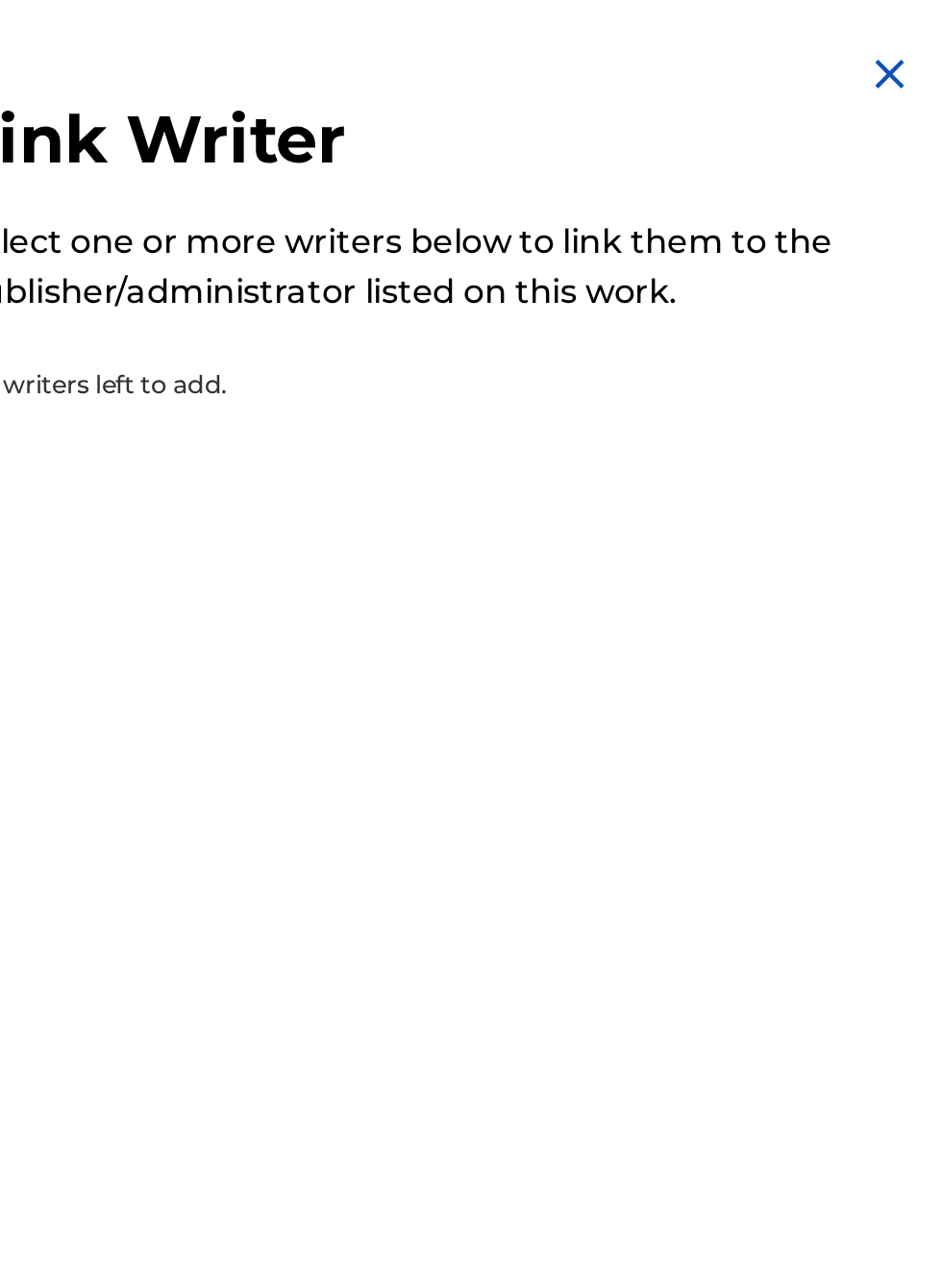
click at [926, 56] on div "Link Writer Select one or more writers below to link them to the publisher/admi…" at bounding box center [706, 122] width 492 height 244
click at [914, 42] on img at bounding box center [917, 34] width 23 height 23
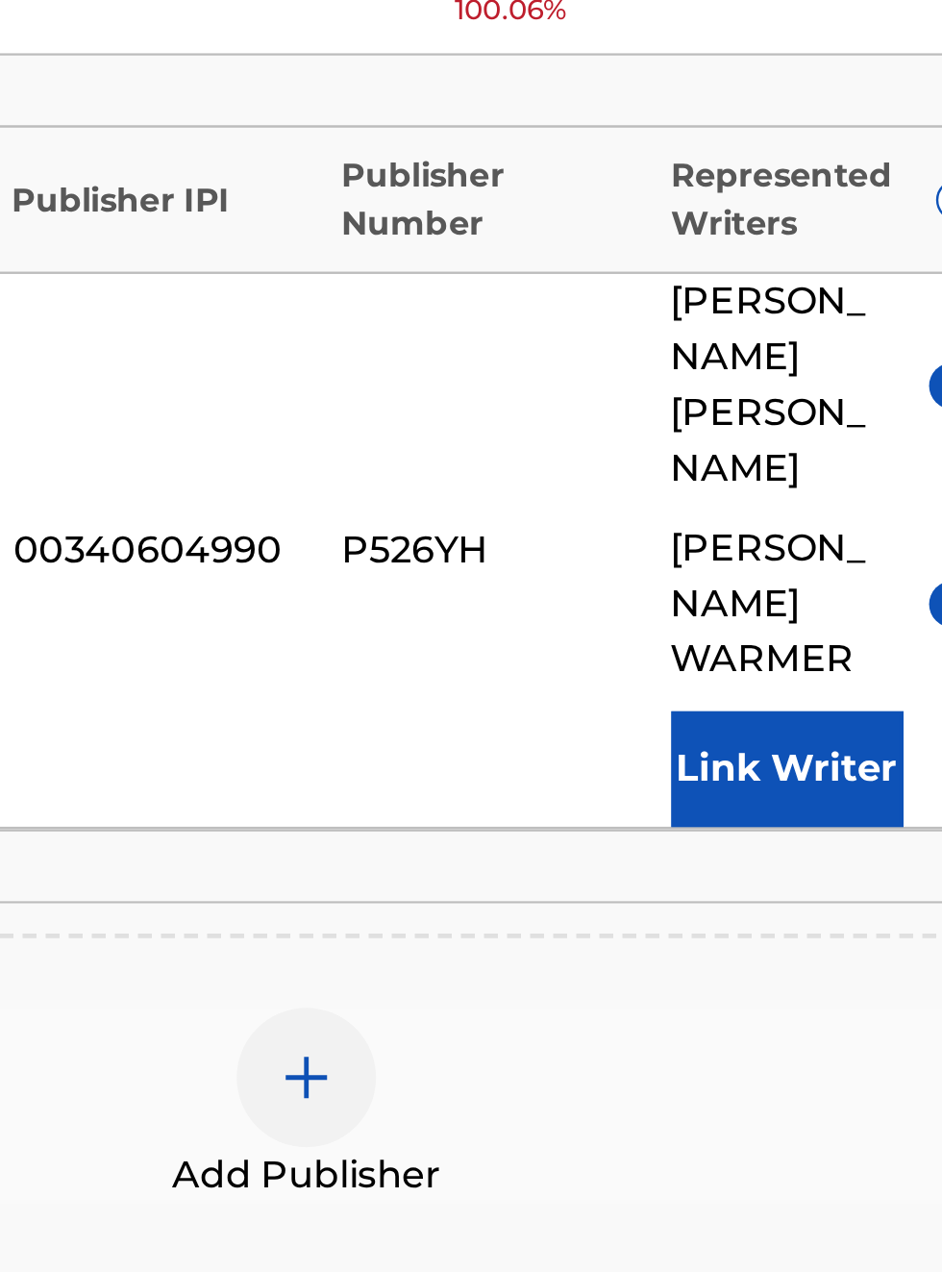
click at [812, 805] on span "RANDY VAN WARMER" at bounding box center [817, 839] width 93 height 69
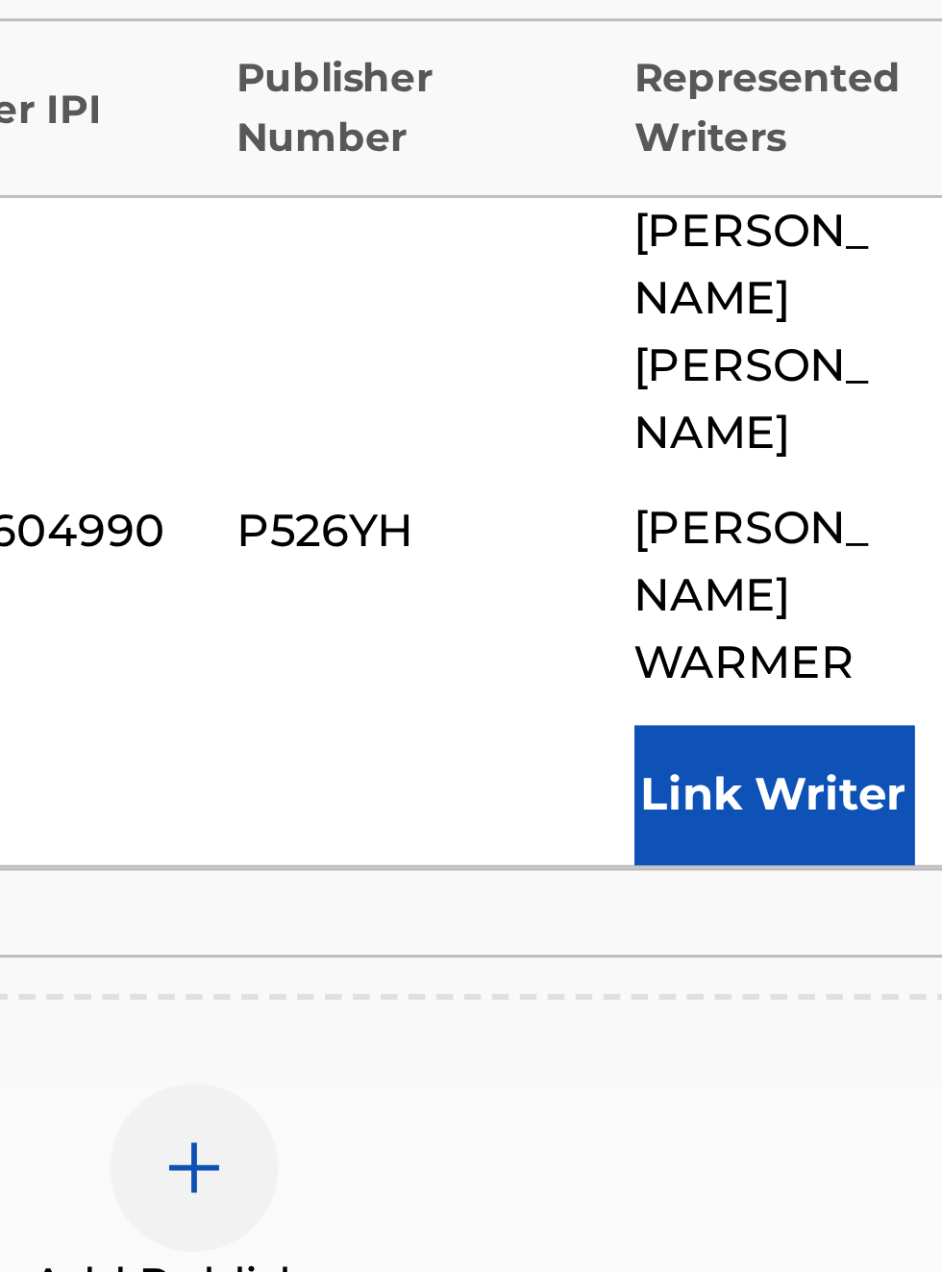
click at [824, 884] on button "Link Writer" at bounding box center [819, 908] width 96 height 48
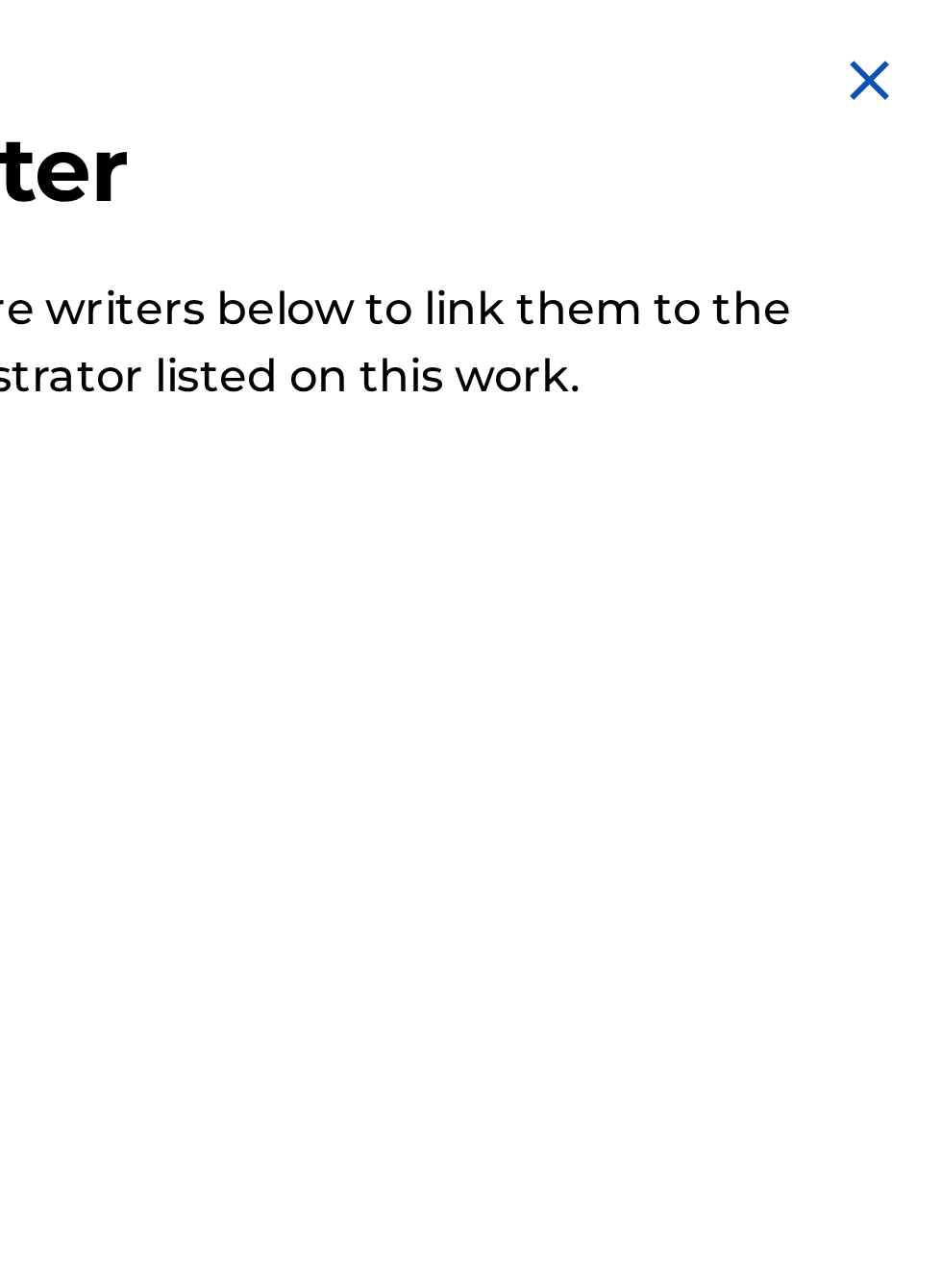
click at [912, 36] on img at bounding box center [917, 34] width 23 height 23
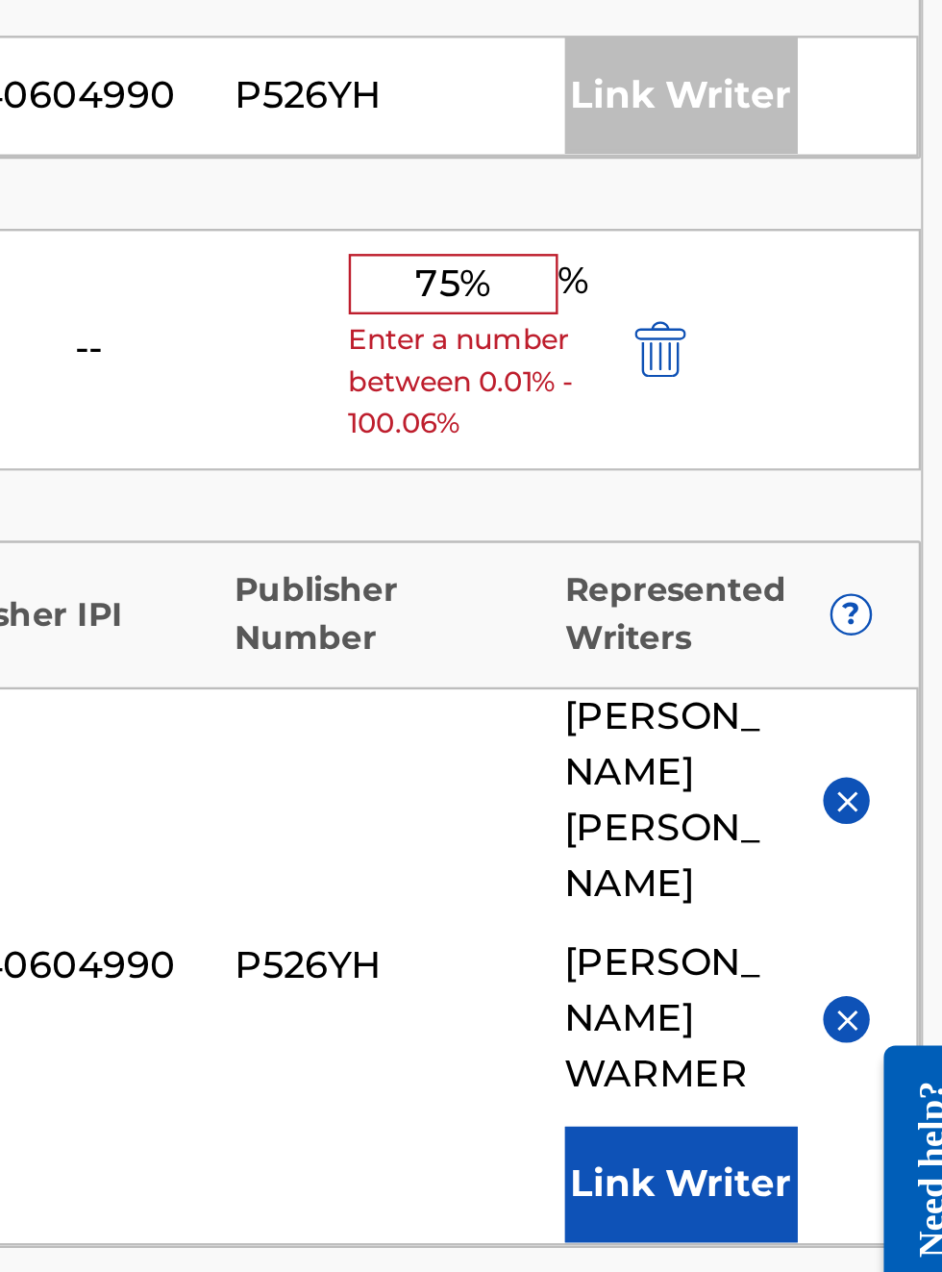
click at [828, 941] on button "Link Writer" at bounding box center [819, 965] width 96 height 48
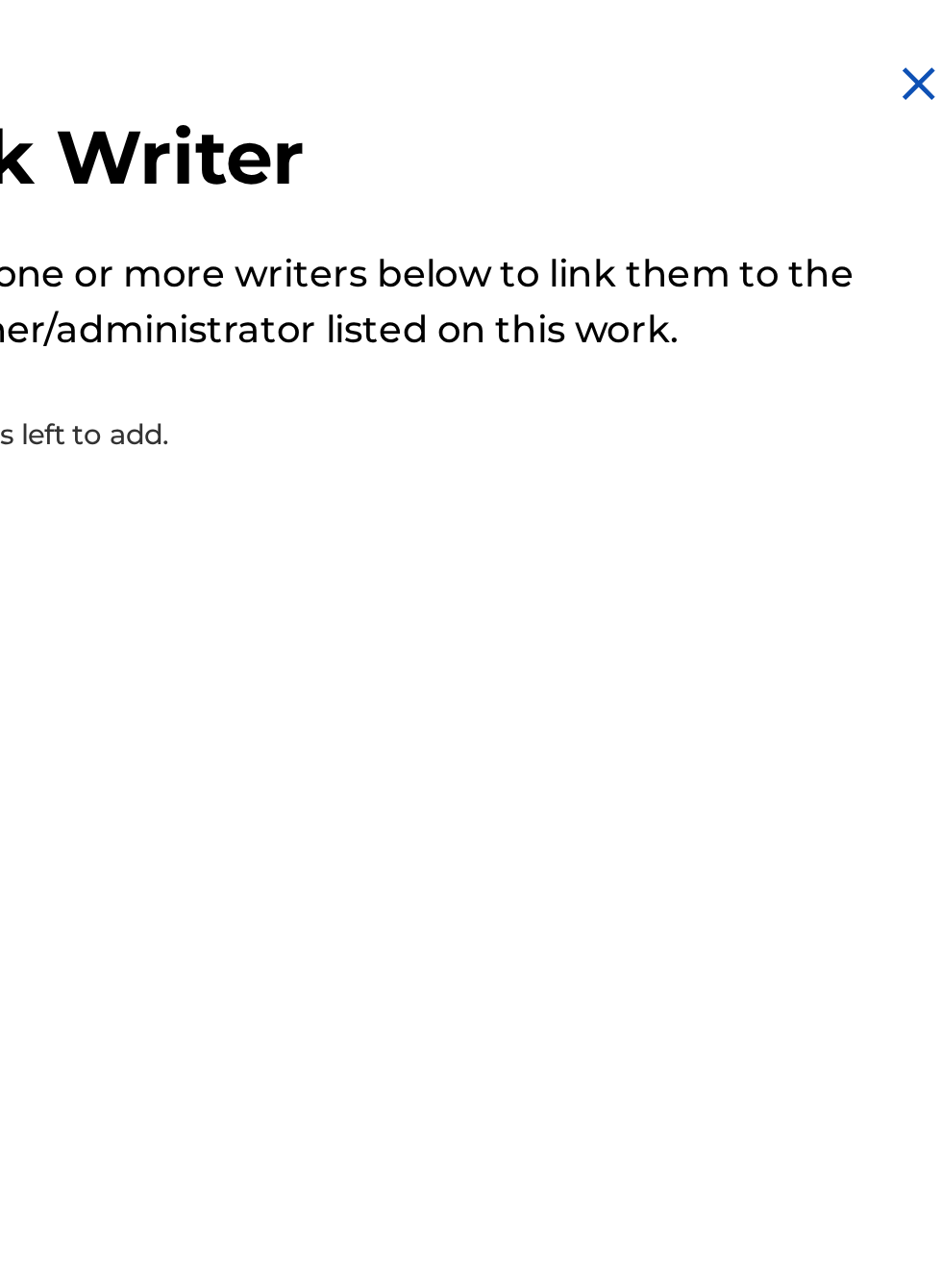
click at [917, 26] on img at bounding box center [917, 34] width 23 height 23
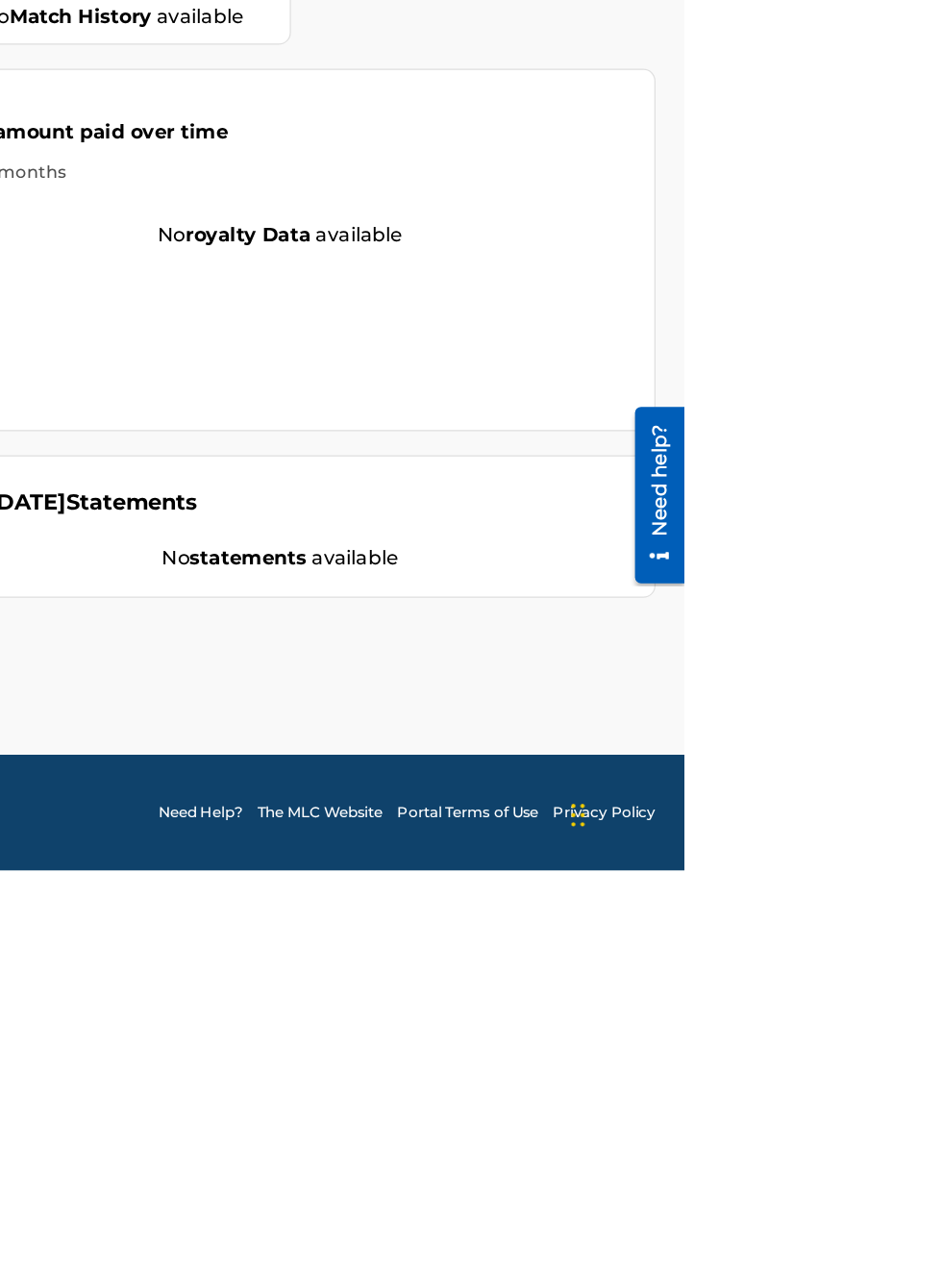
scroll to position [578, 397]
